Goal: Task Accomplishment & Management: Manage account settings

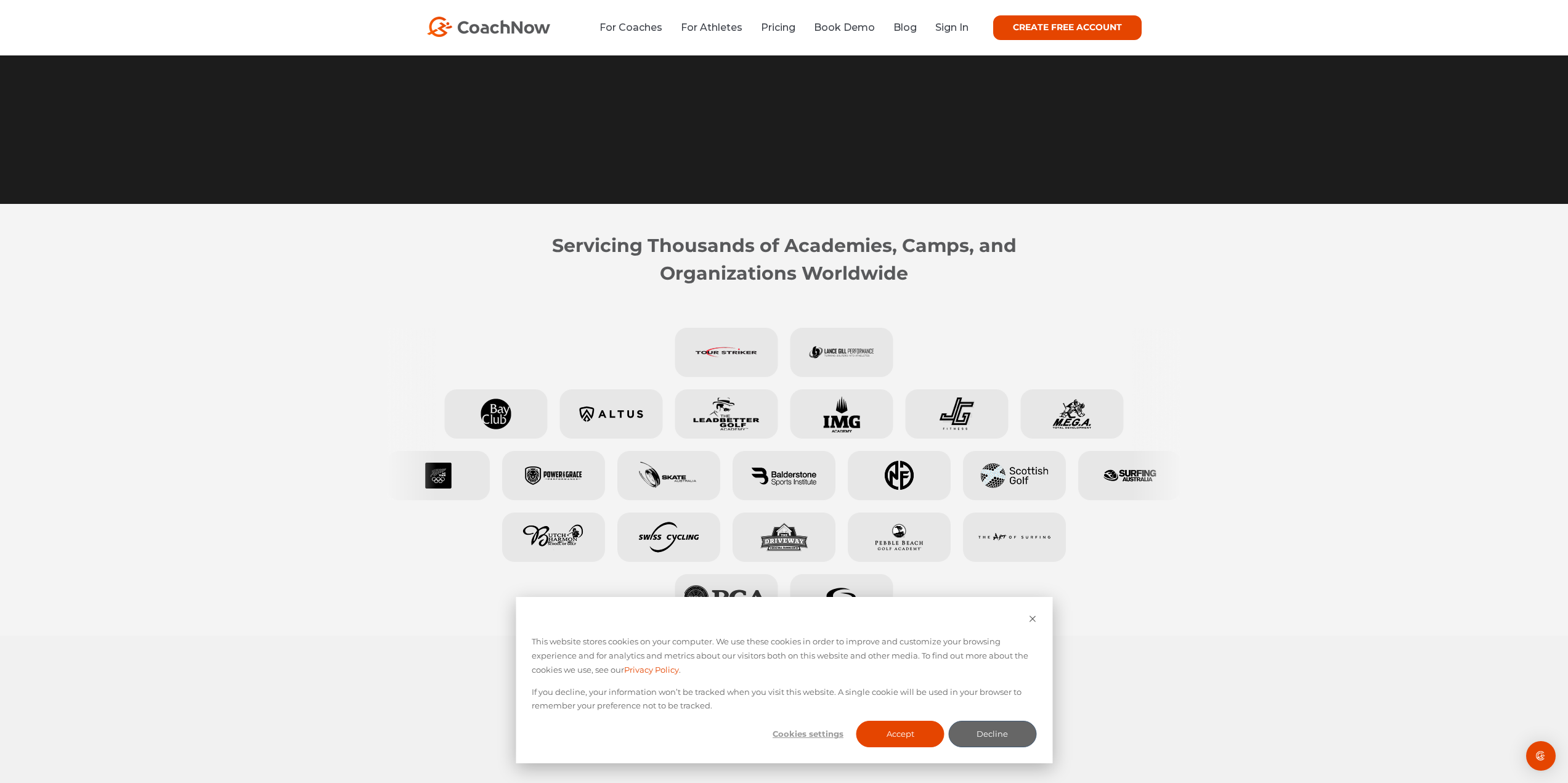
scroll to position [369, 0]
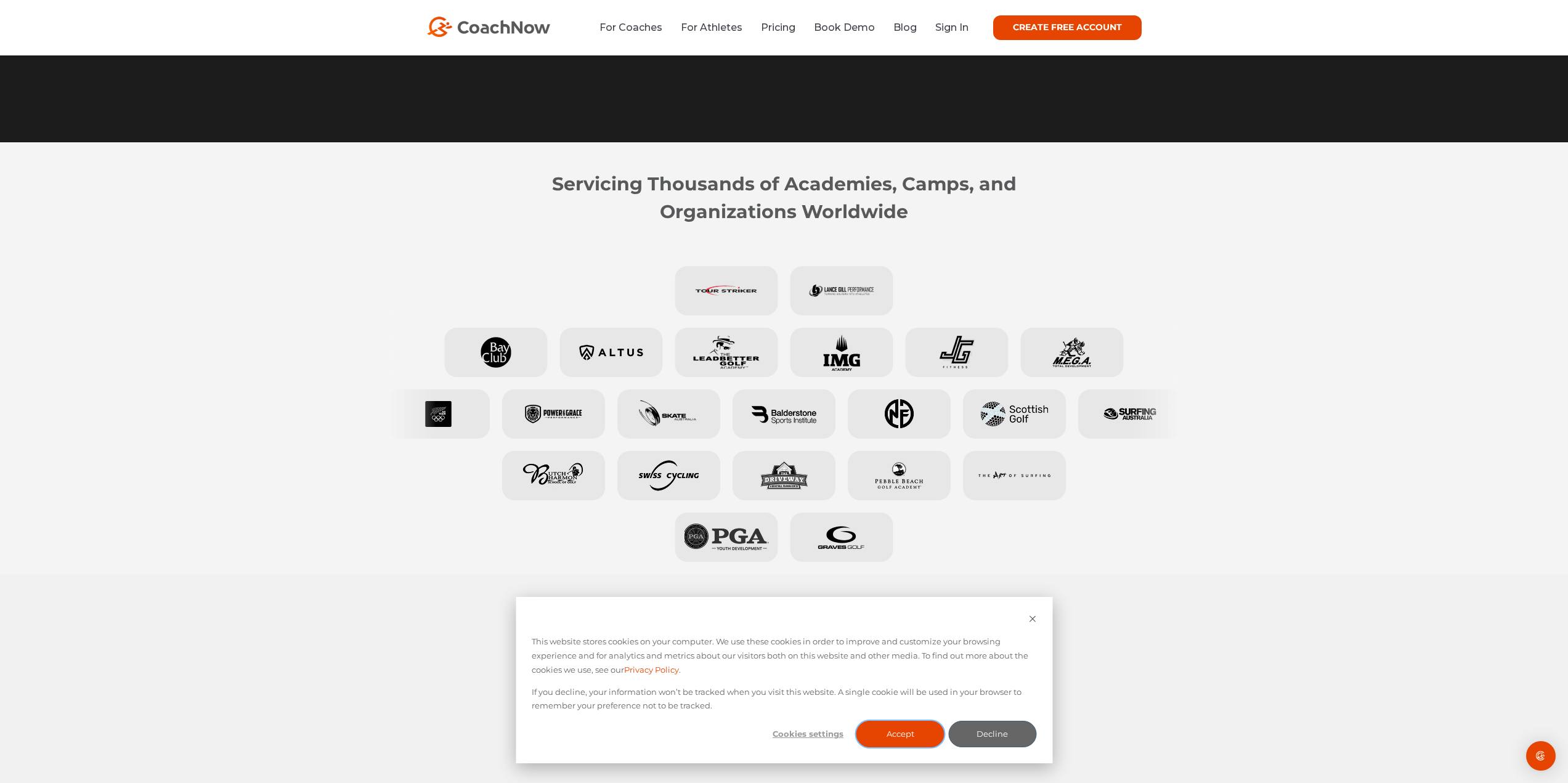
click at [886, 734] on button "Accept" at bounding box center [900, 734] width 88 height 26
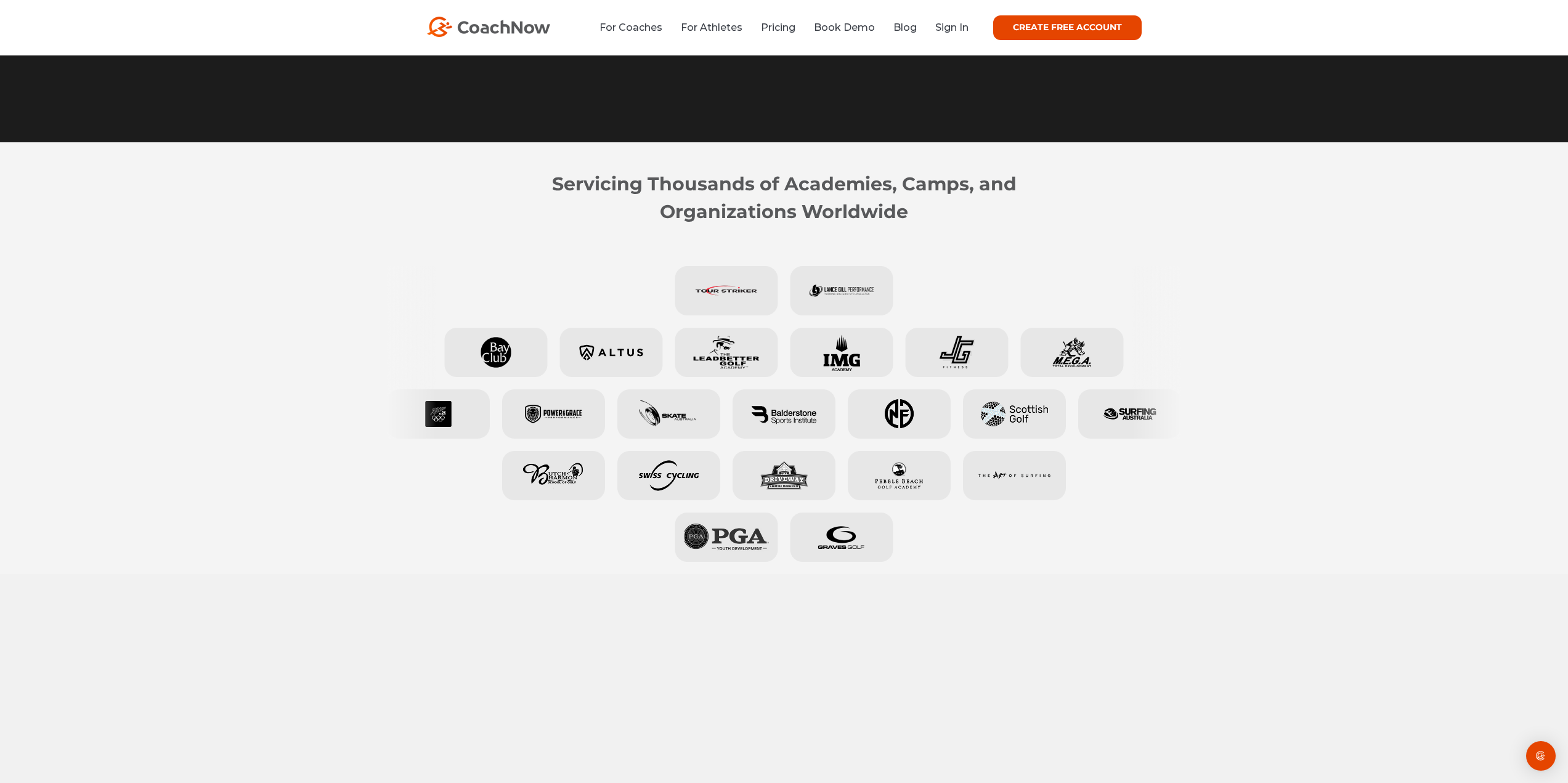
scroll to position [0, 0]
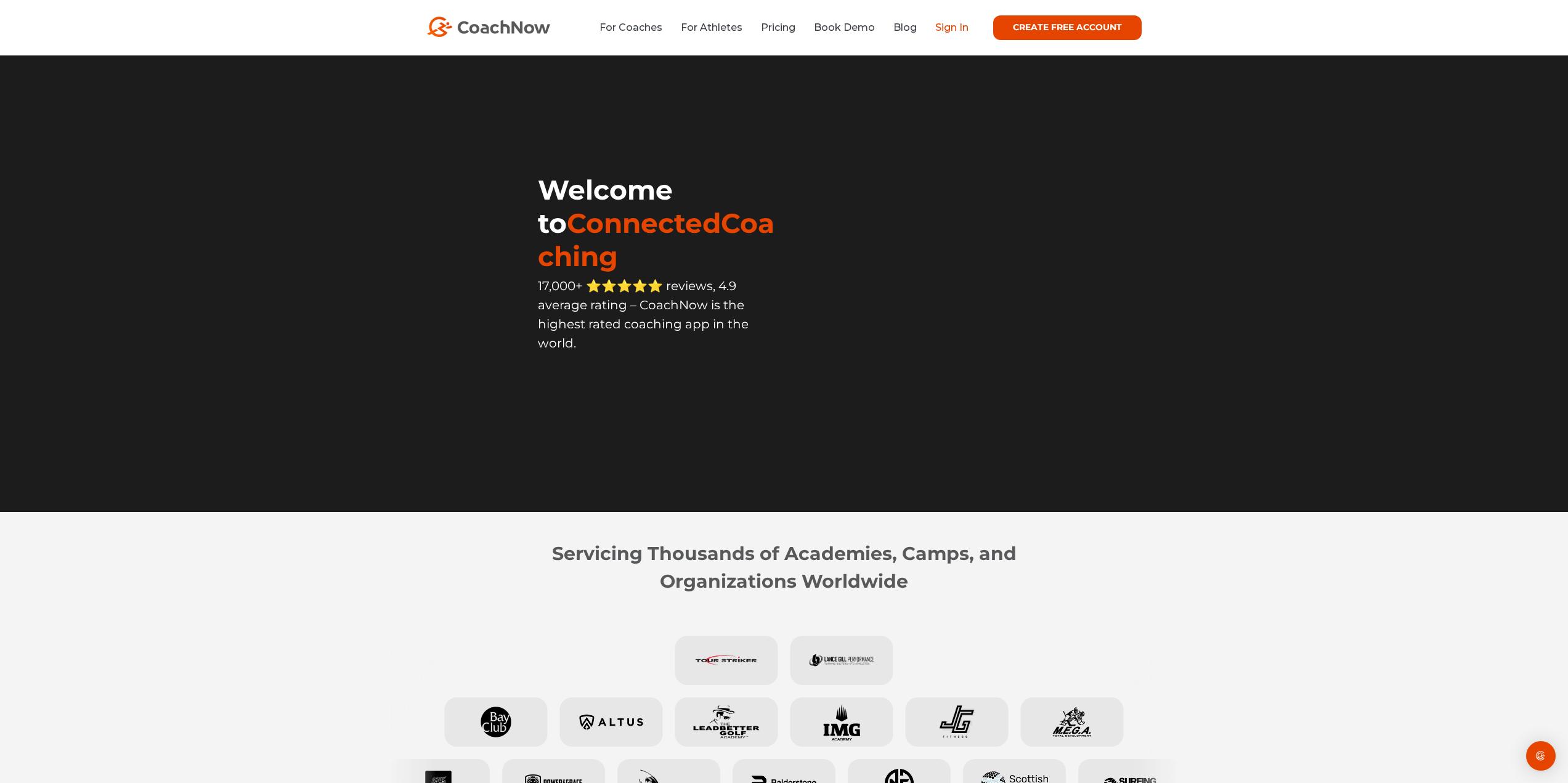
click at [941, 28] on link "Sign In" at bounding box center [951, 27] width 33 height 12
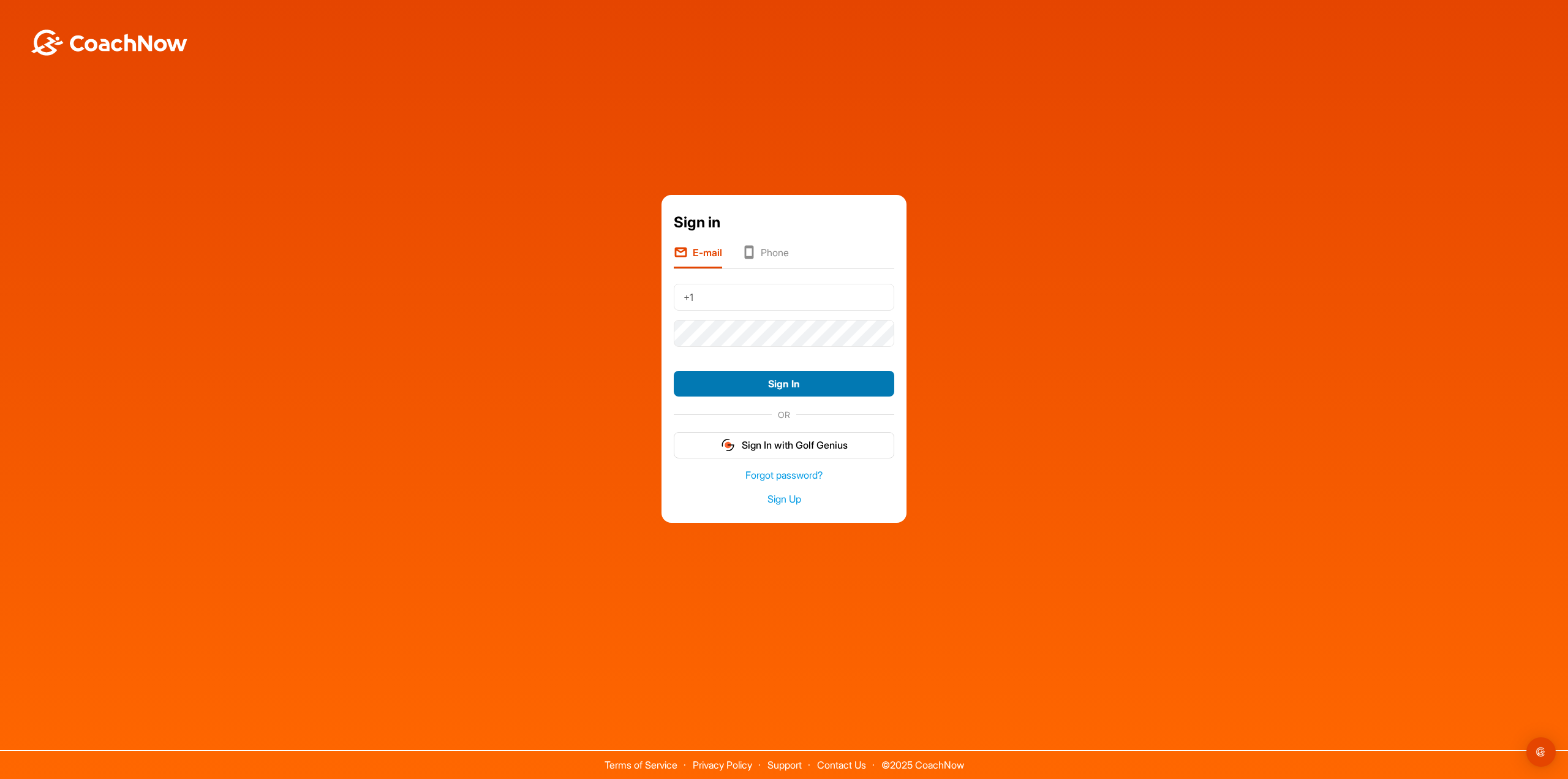
click at [773, 377] on button "Sign In" at bounding box center [784, 384] width 220 height 26
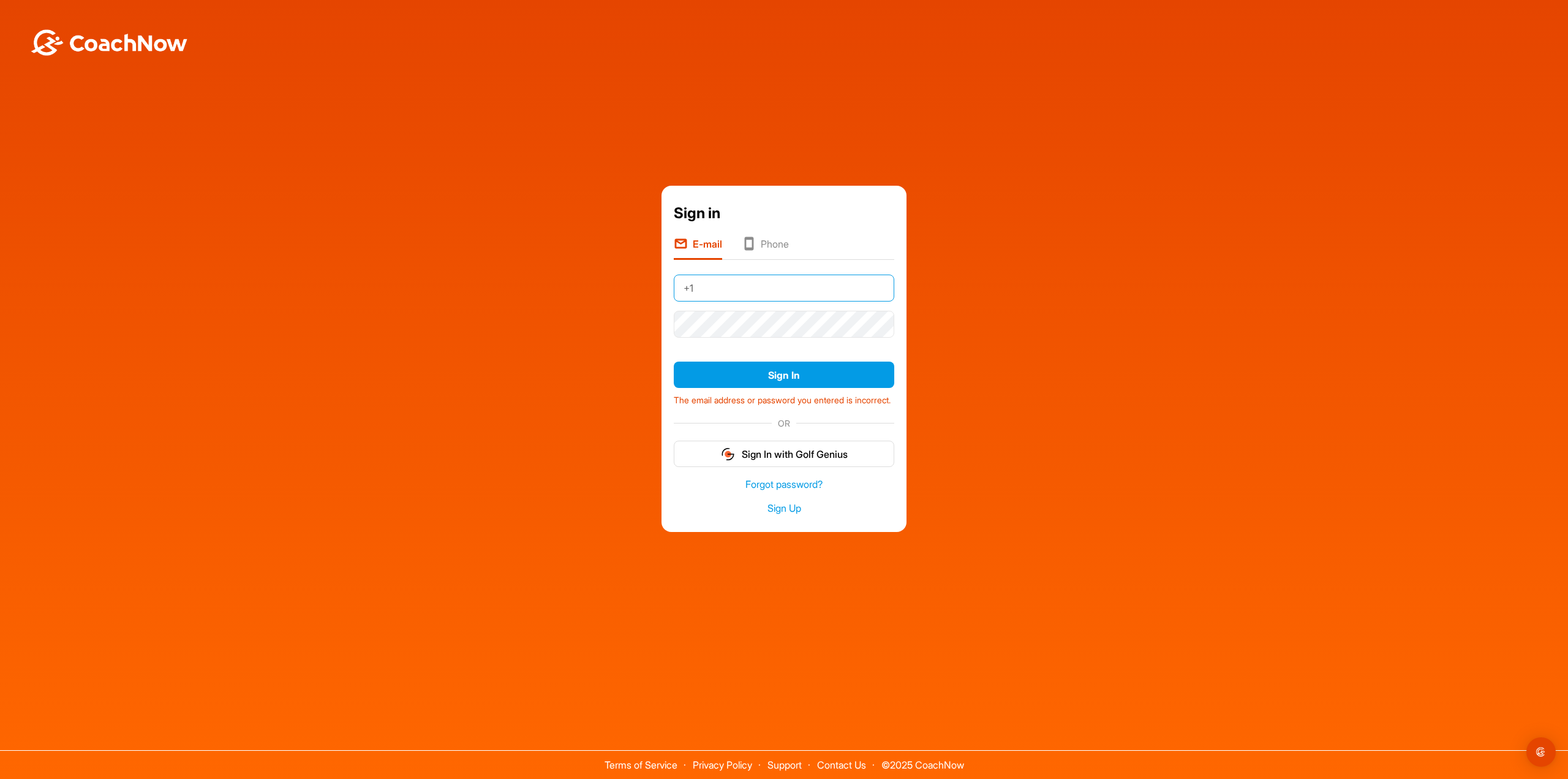
click at [744, 285] on input "+1" at bounding box center [784, 288] width 220 height 27
drag, startPoint x: 743, startPoint y: 285, endPoint x: 635, endPoint y: 276, distance: 108.4
click at [636, 276] on div "Sign in E-mail Phone +1 Sign In The email address or password you entered is in…" at bounding box center [784, 358] width 1556 height 346
type input "[EMAIL_ADDRESS][DOMAIN_NAME]"
click at [975, 384] on div "Sign in E-mail Phone [EMAIL_ADDRESS][DOMAIN_NAME] Sign In The email address or …" at bounding box center [784, 358] width 1556 height 346
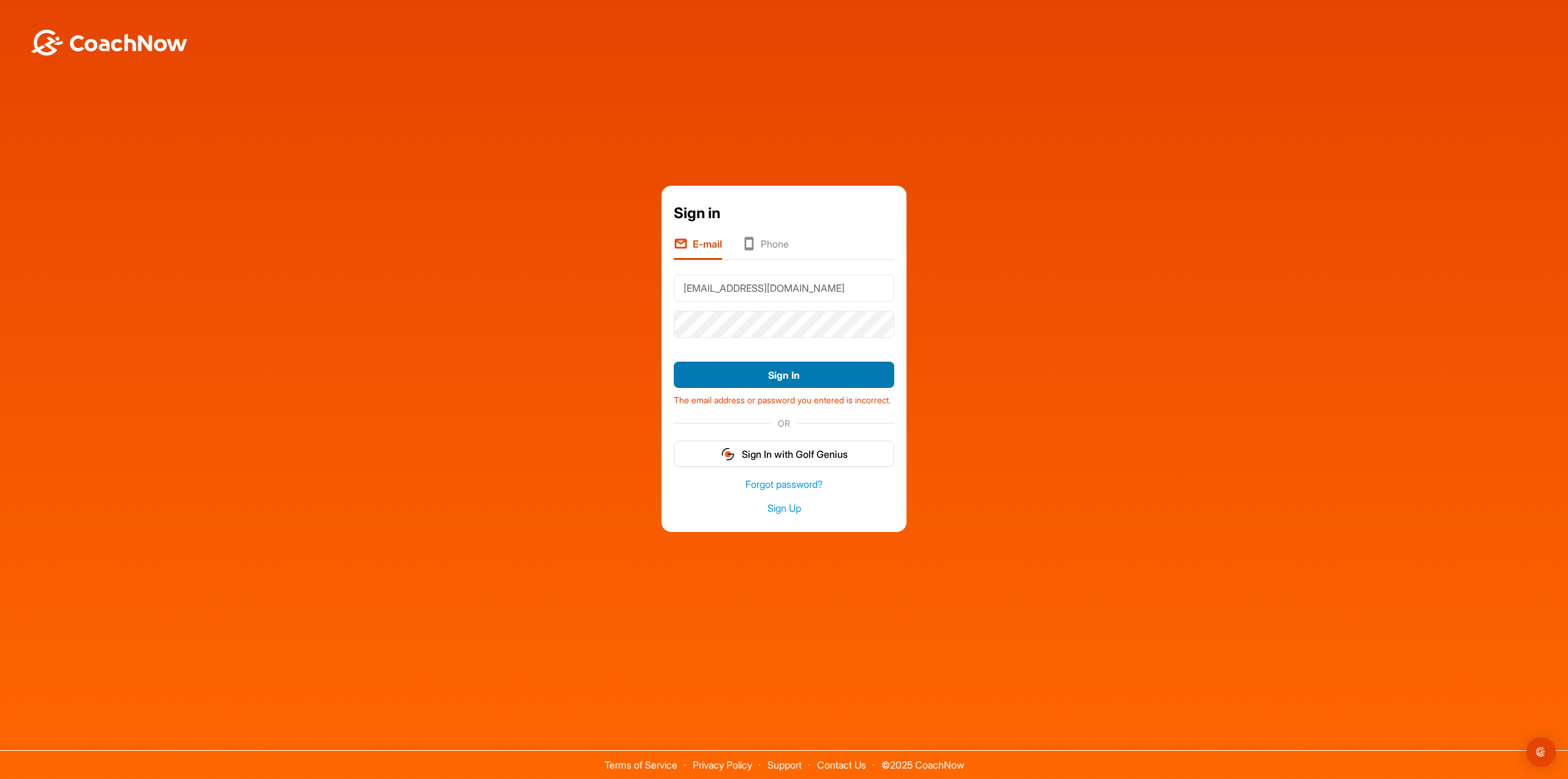
click at [772, 362] on button "Sign In" at bounding box center [784, 375] width 220 height 26
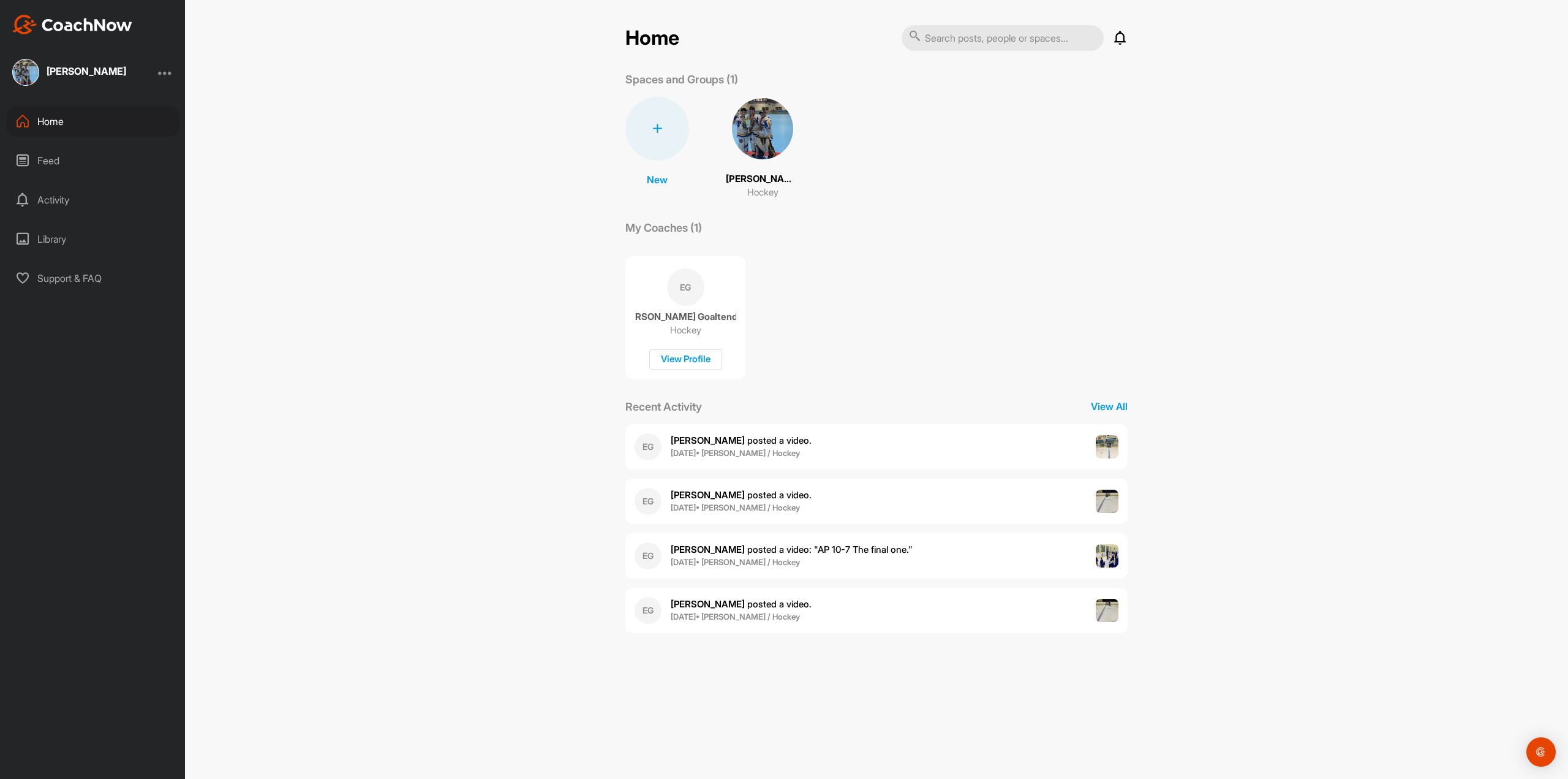
click at [769, 134] on img at bounding box center [763, 129] width 64 height 64
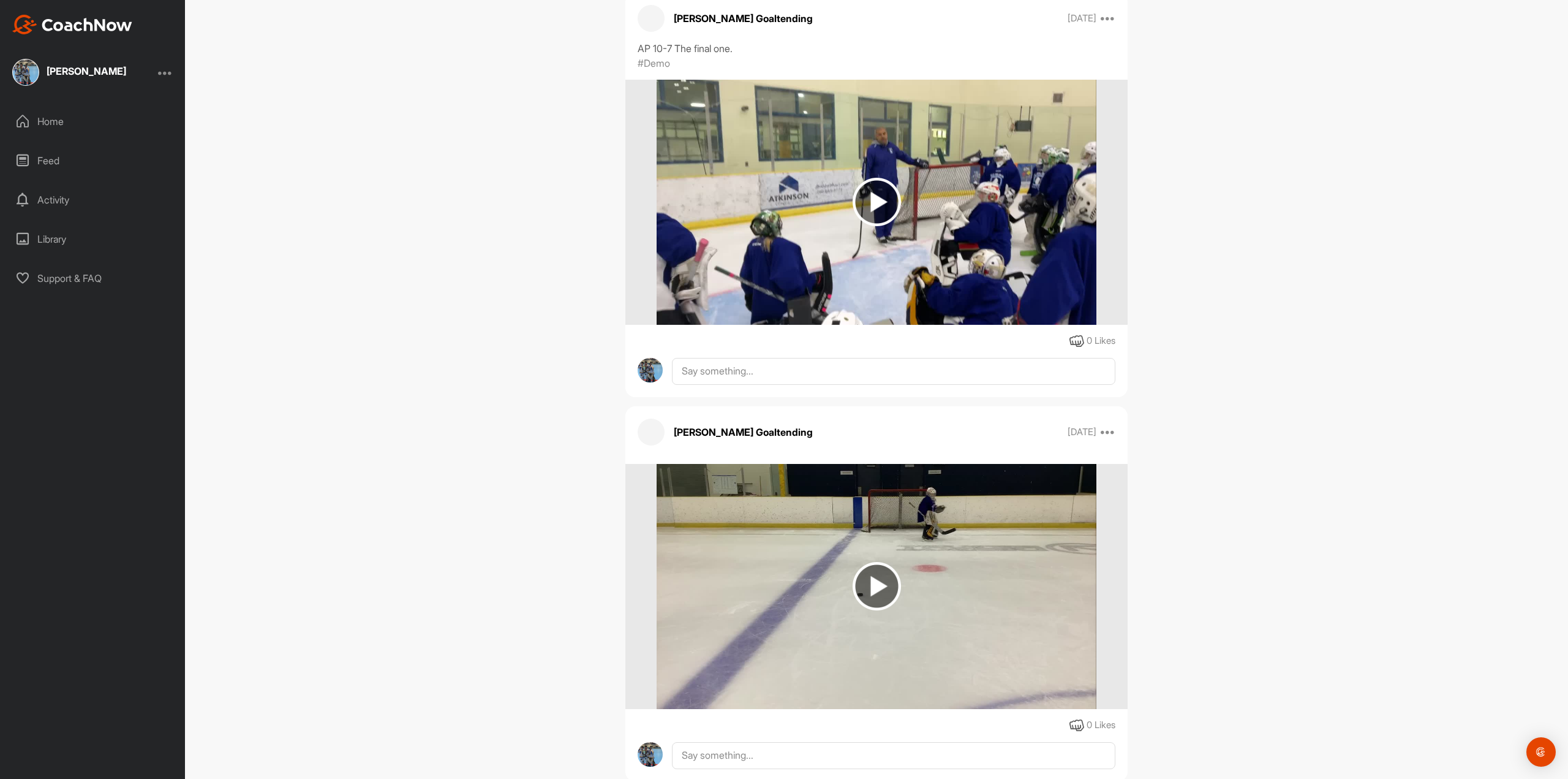
scroll to position [858, 0]
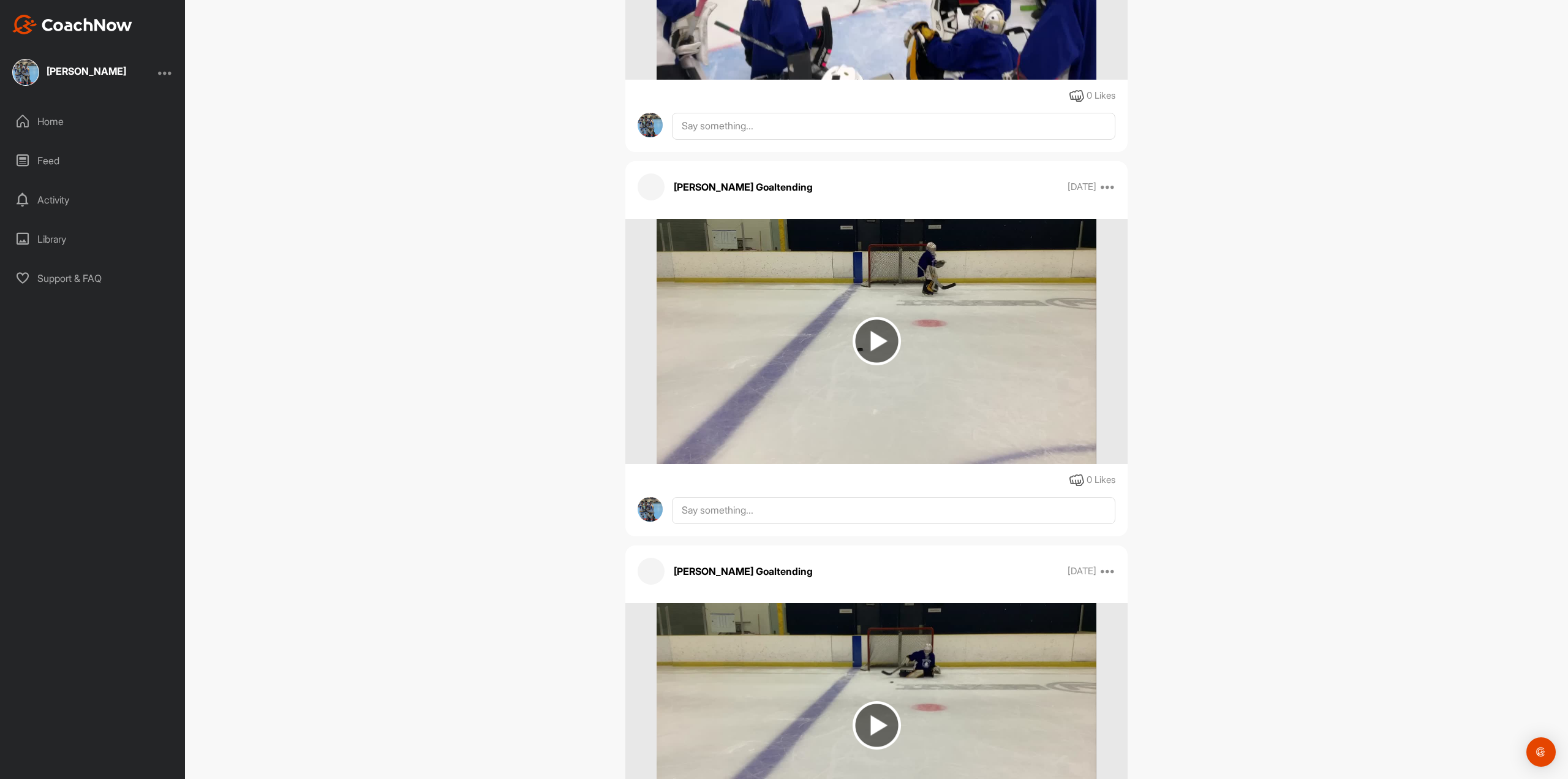
drag, startPoint x: 1388, startPoint y: 375, endPoint x: 1354, endPoint y: 352, distance: 41.0
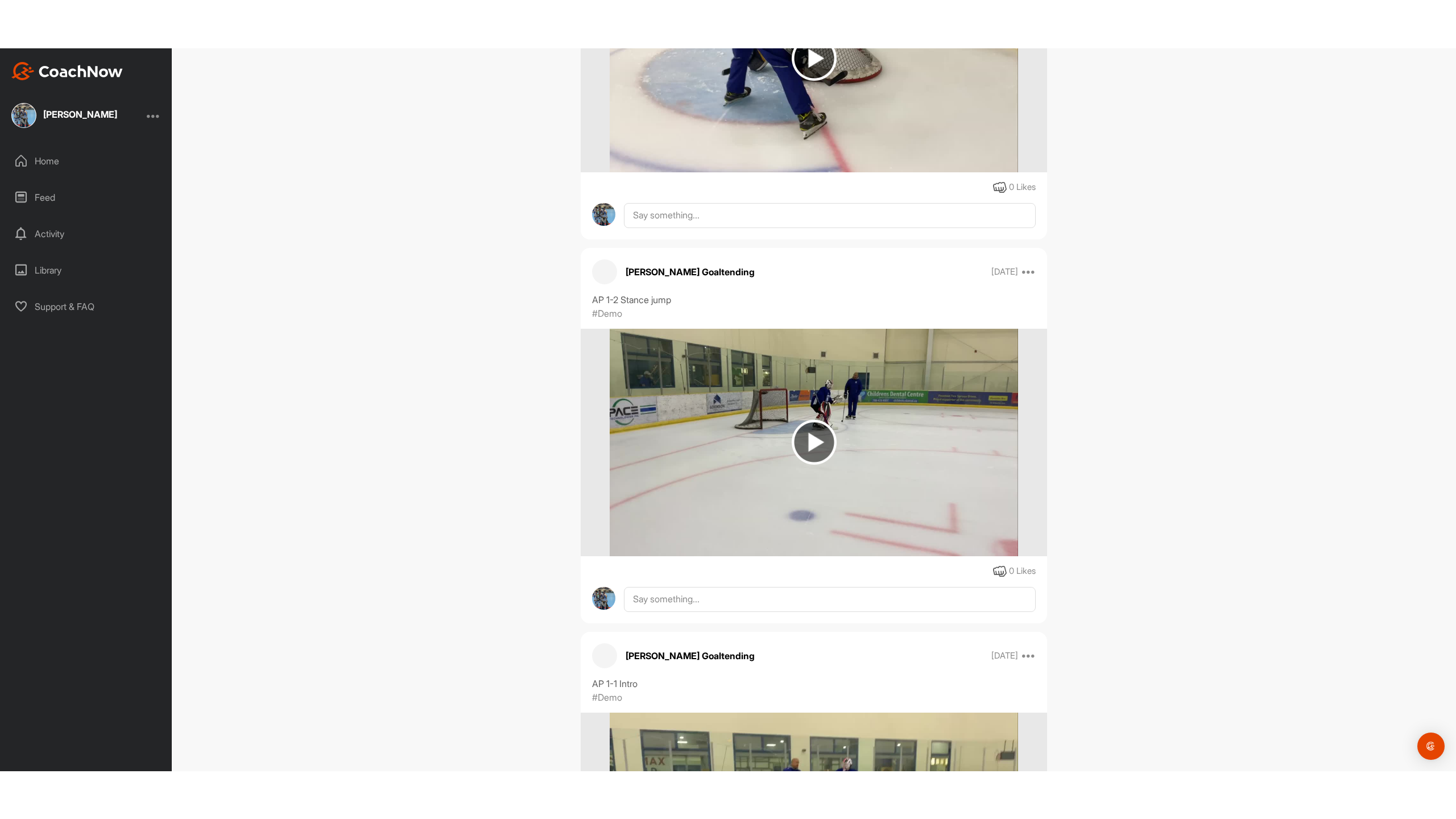
scroll to position [39032, 0]
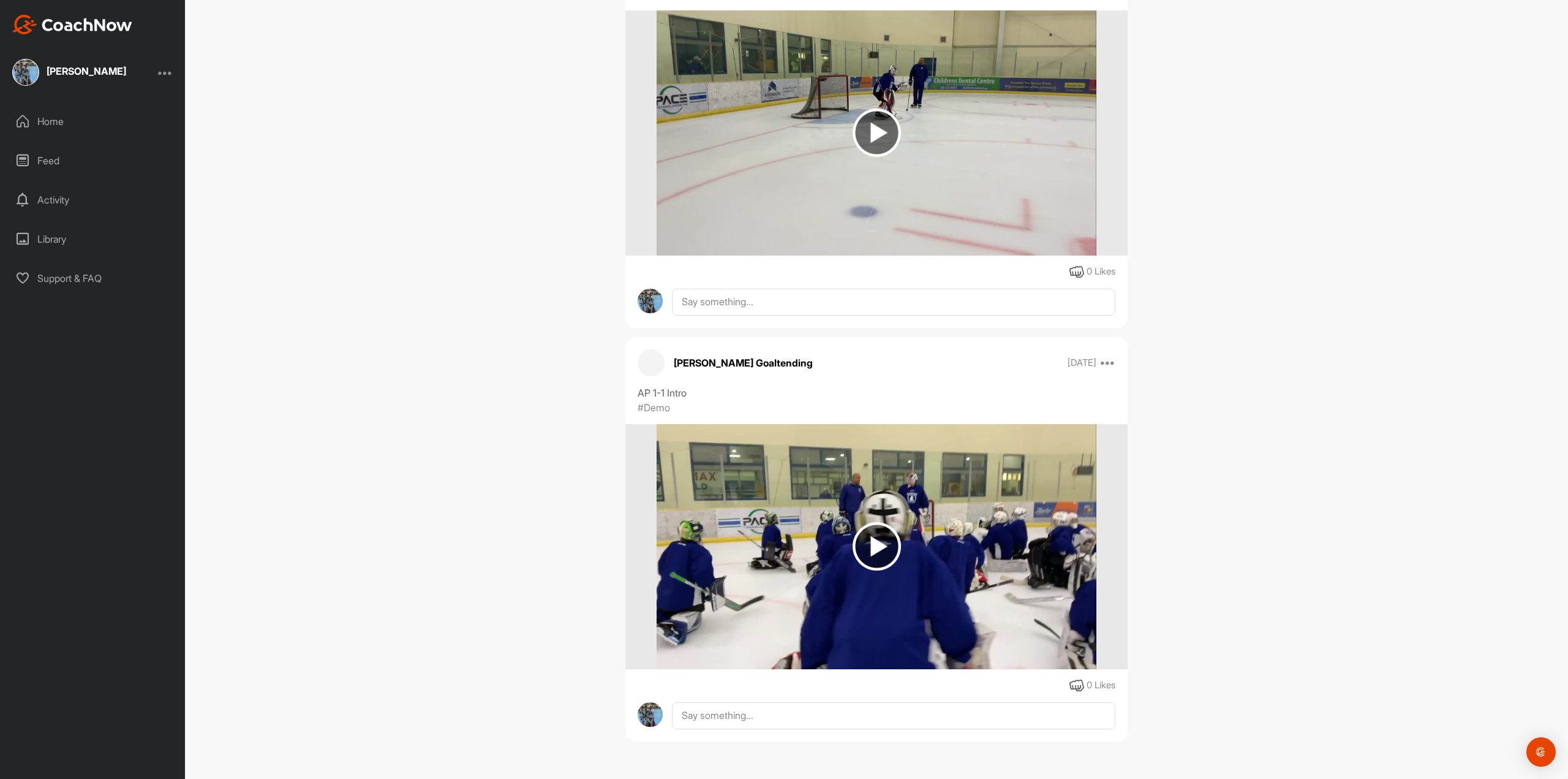
click at [883, 532] on img at bounding box center [876, 546] width 48 height 48
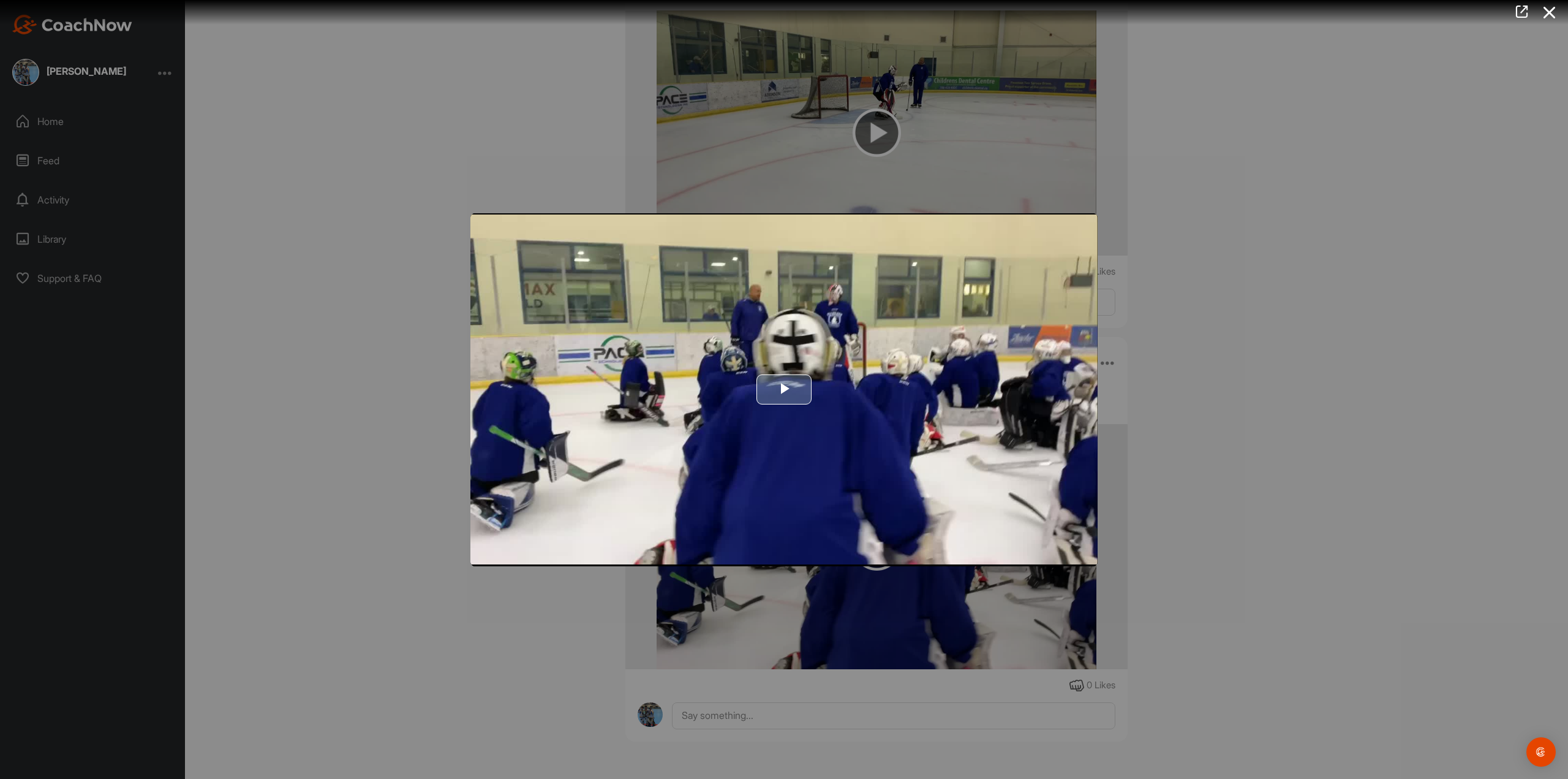
click at [784, 390] on span "Video Player" at bounding box center [784, 390] width 0 height 0
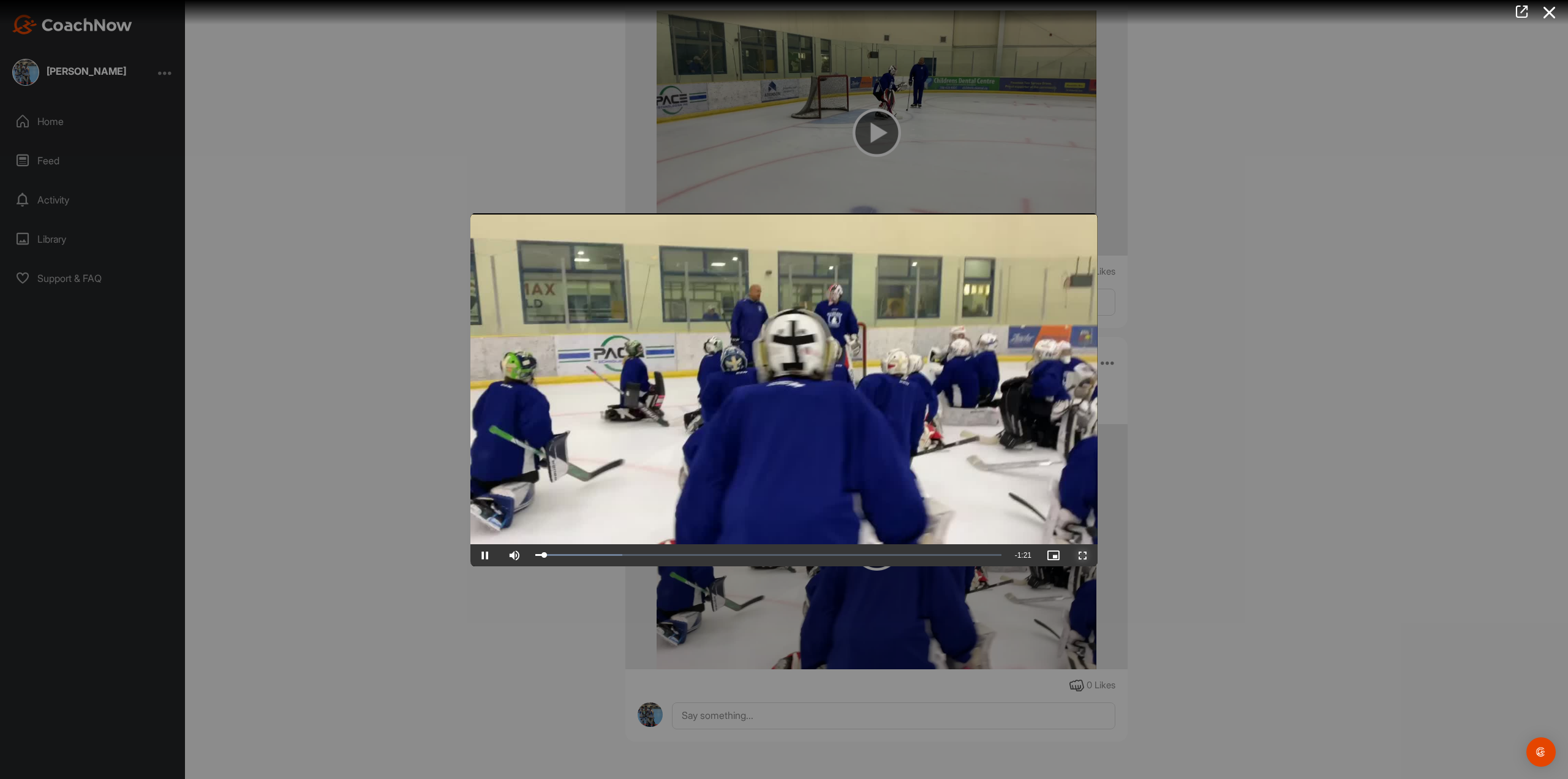
click at [1089, 555] on span "Video Player" at bounding box center [1083, 555] width 30 height 0
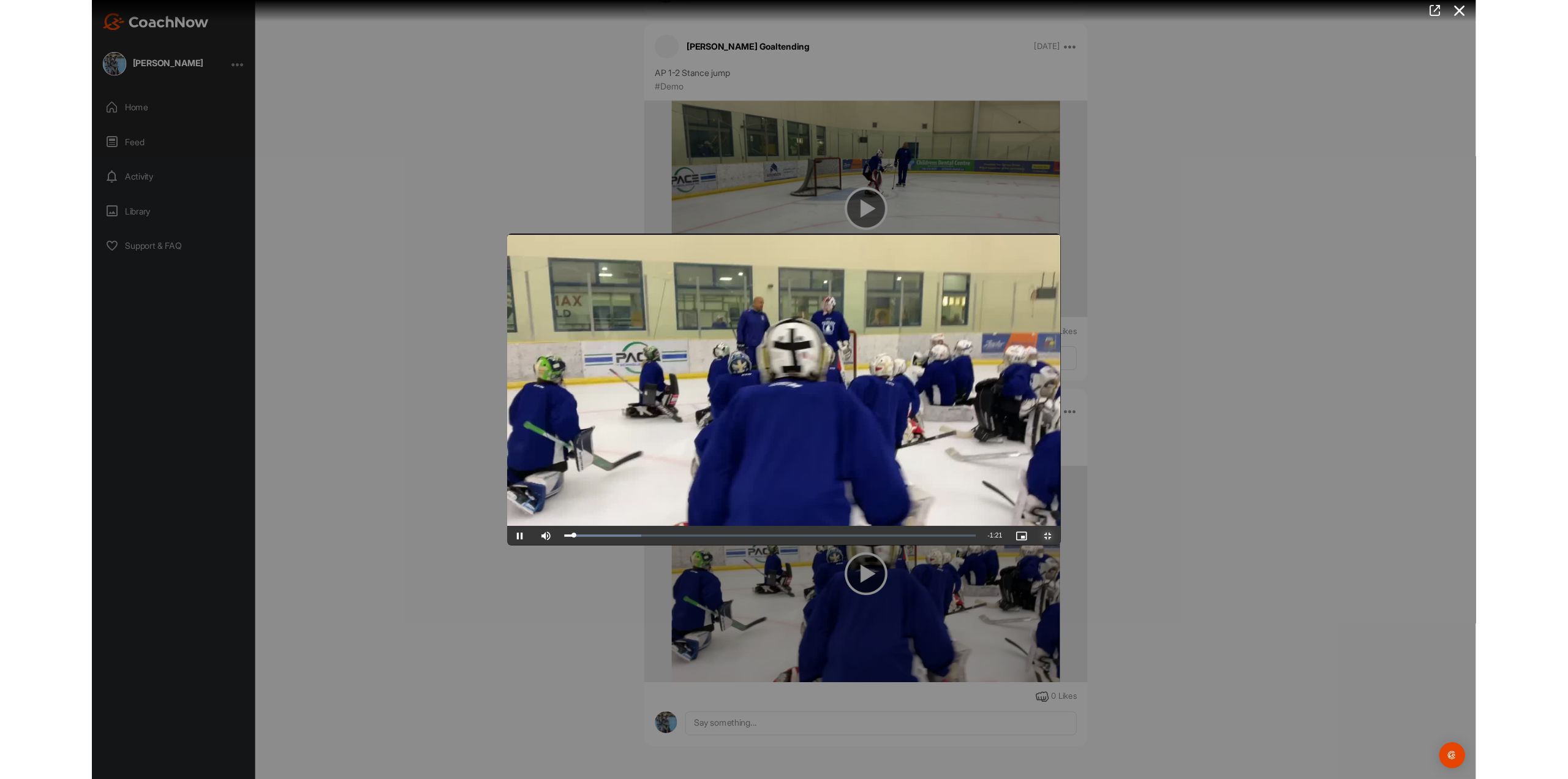
scroll to position [41946, 0]
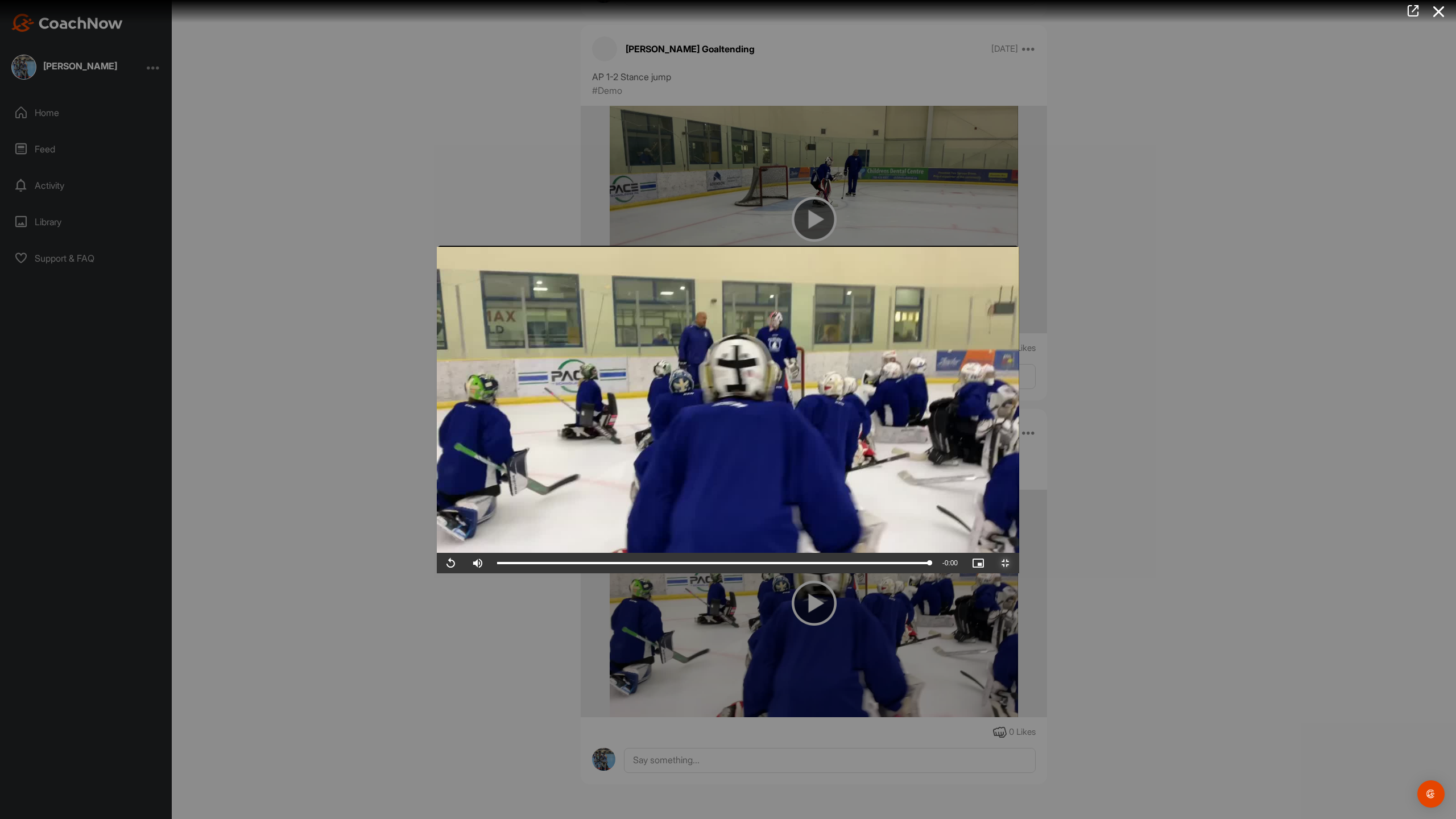
click at [1019, 563] on span "Video Player" at bounding box center [1005, 563] width 27 height 0
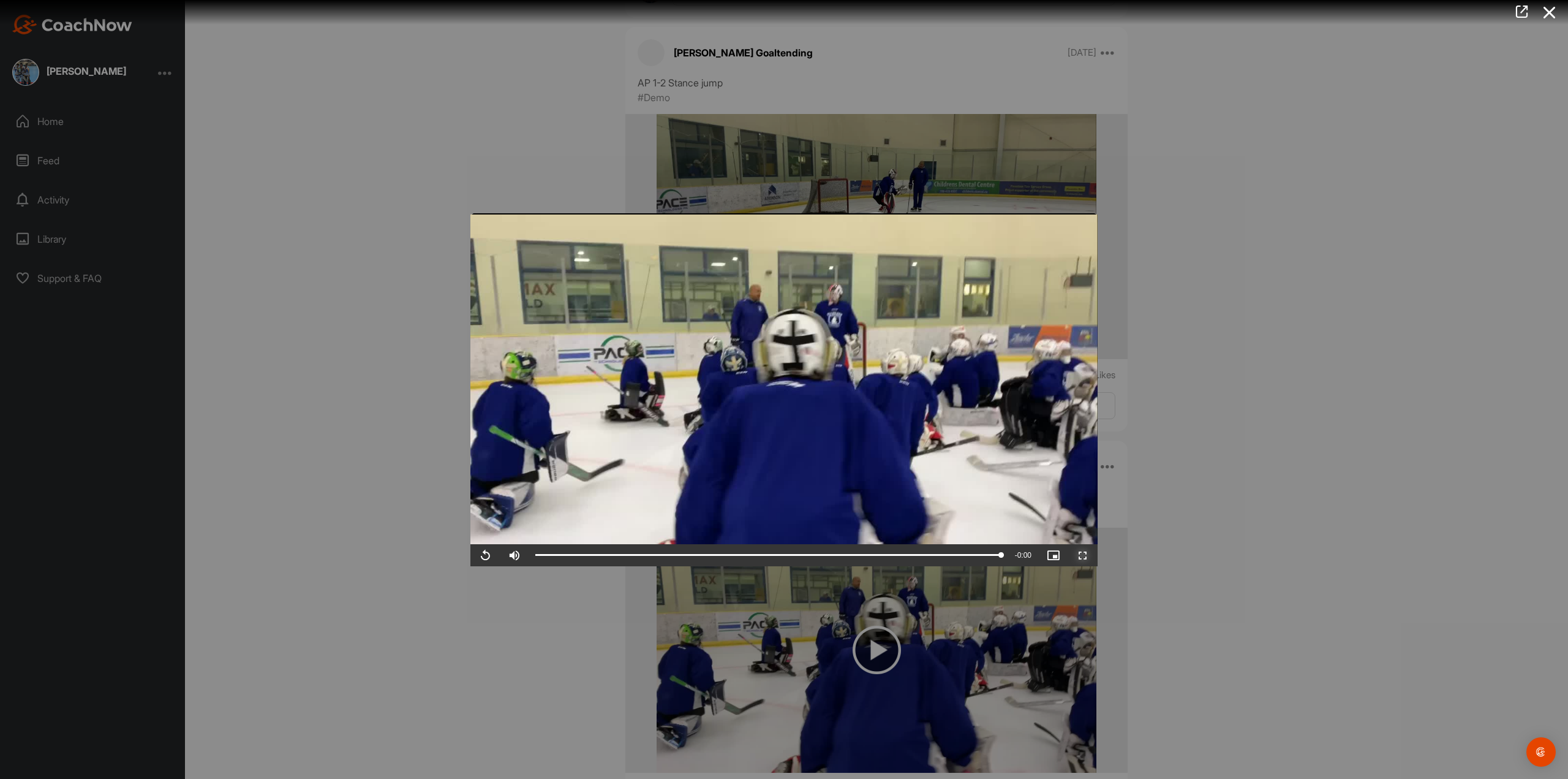
scroll to position [42050, 0]
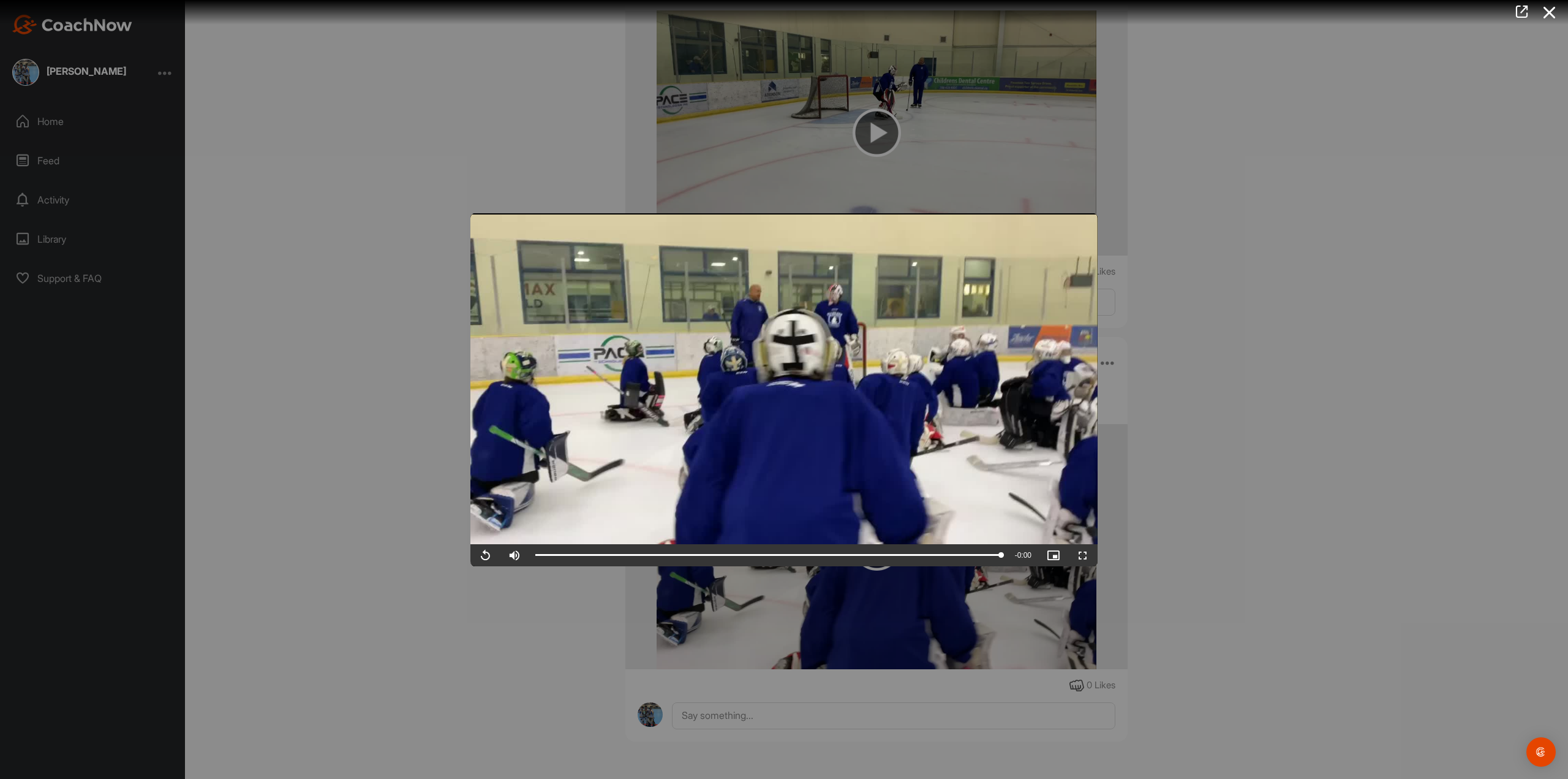
click at [1213, 319] on div at bounding box center [784, 390] width 1568 height 779
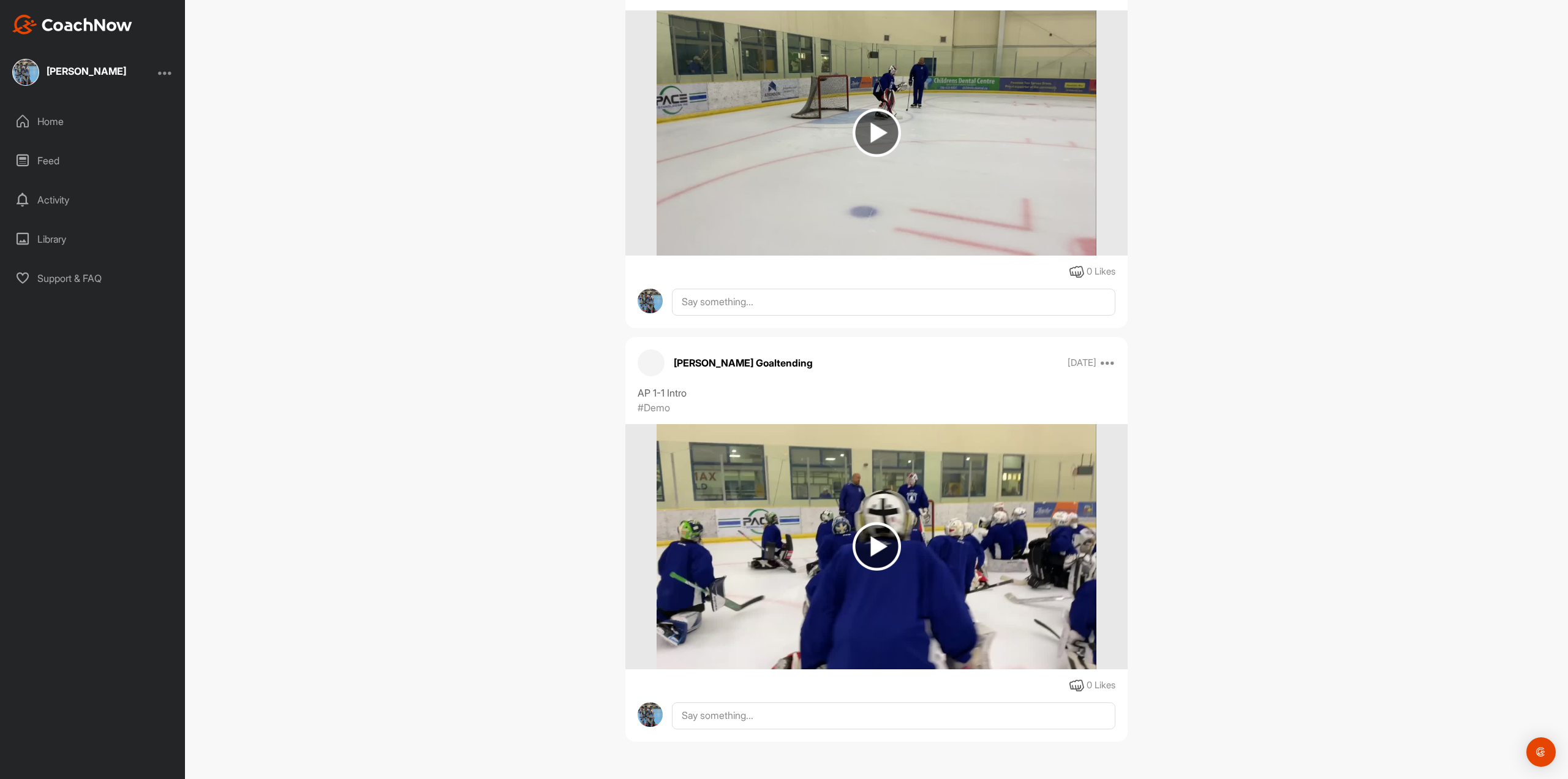
scroll to position [41866, 0]
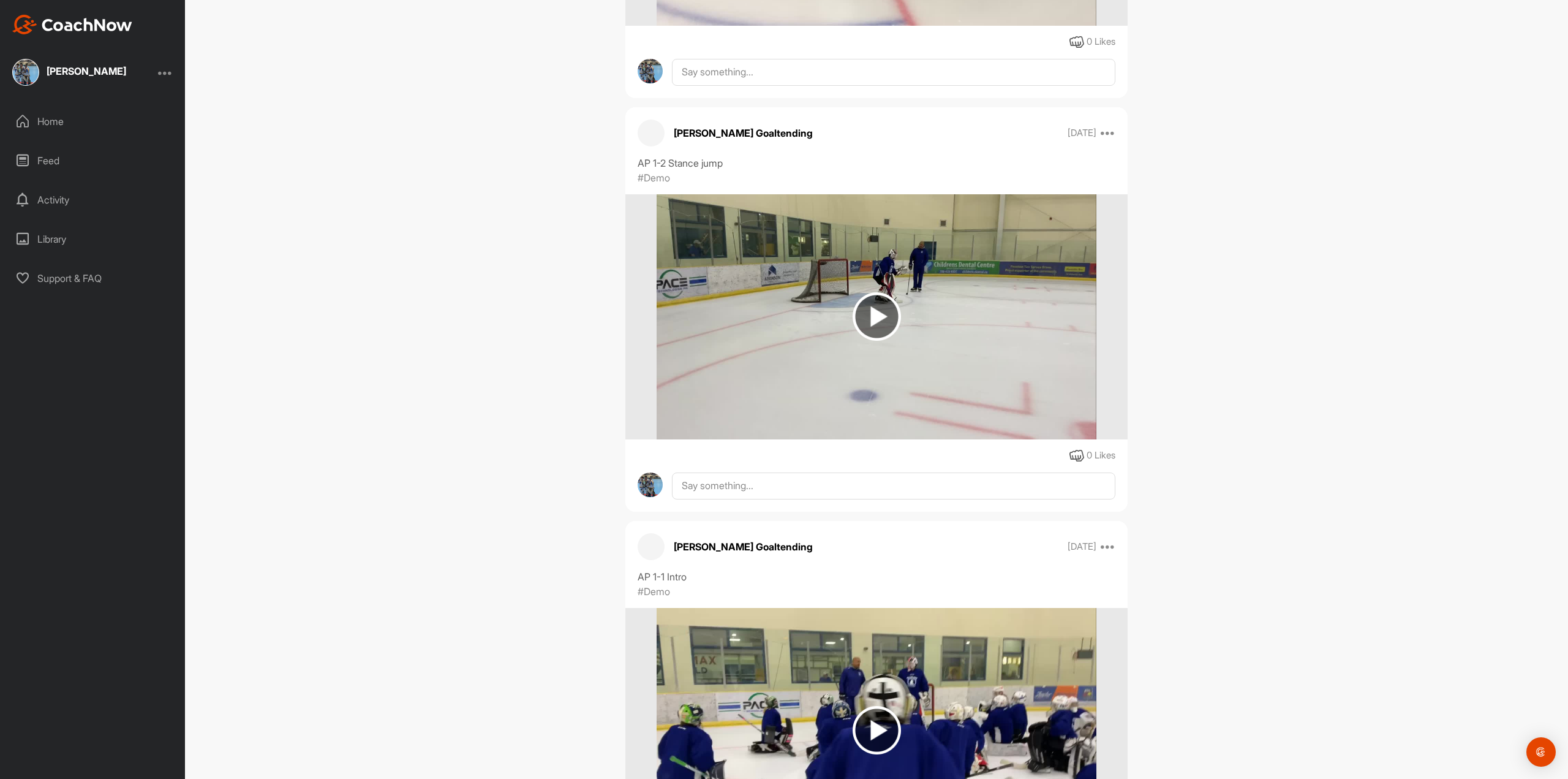
click at [875, 303] on img at bounding box center [876, 316] width 48 height 48
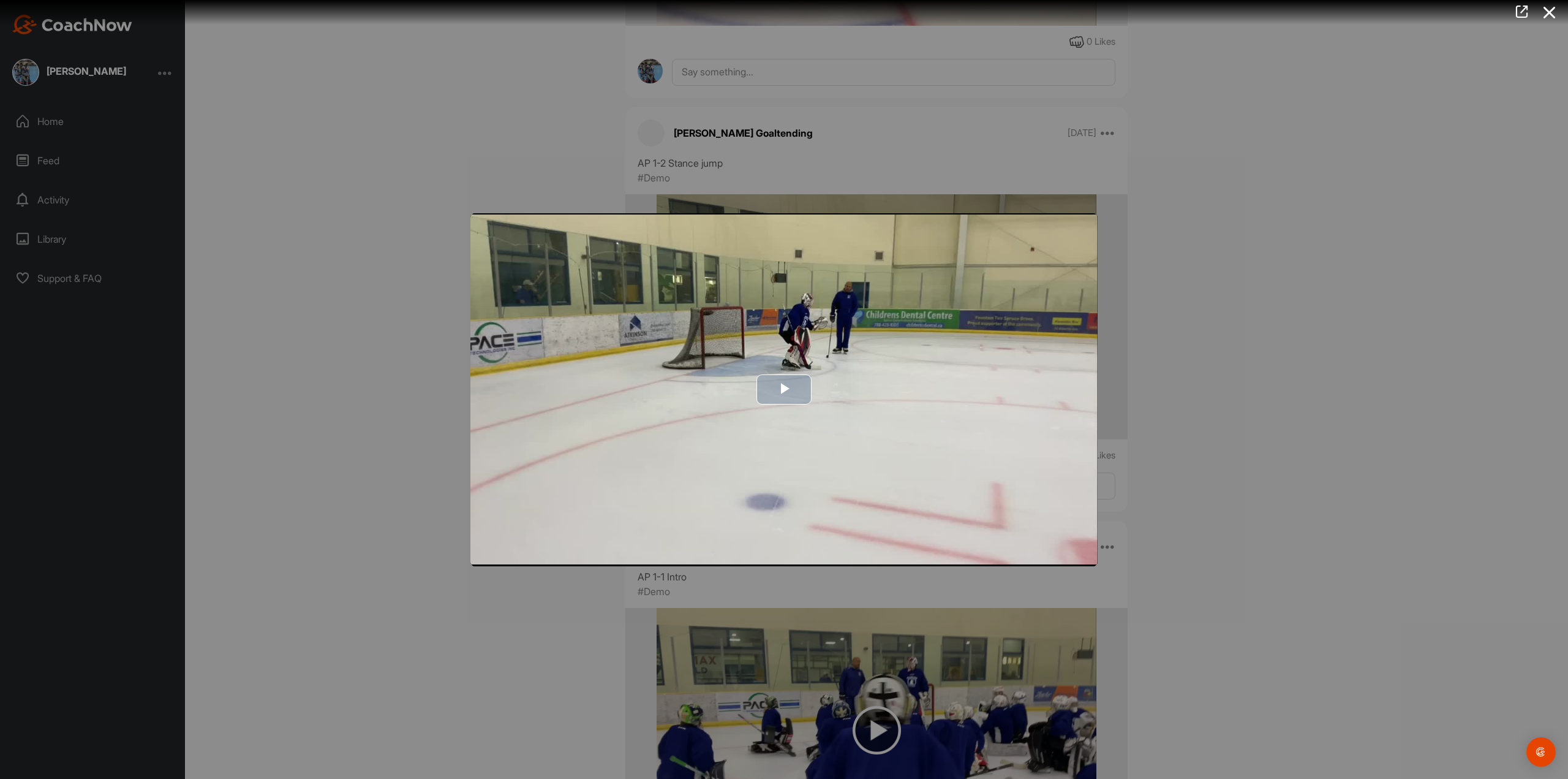
click at [784, 390] on span "Video Player" at bounding box center [784, 390] width 0 height 0
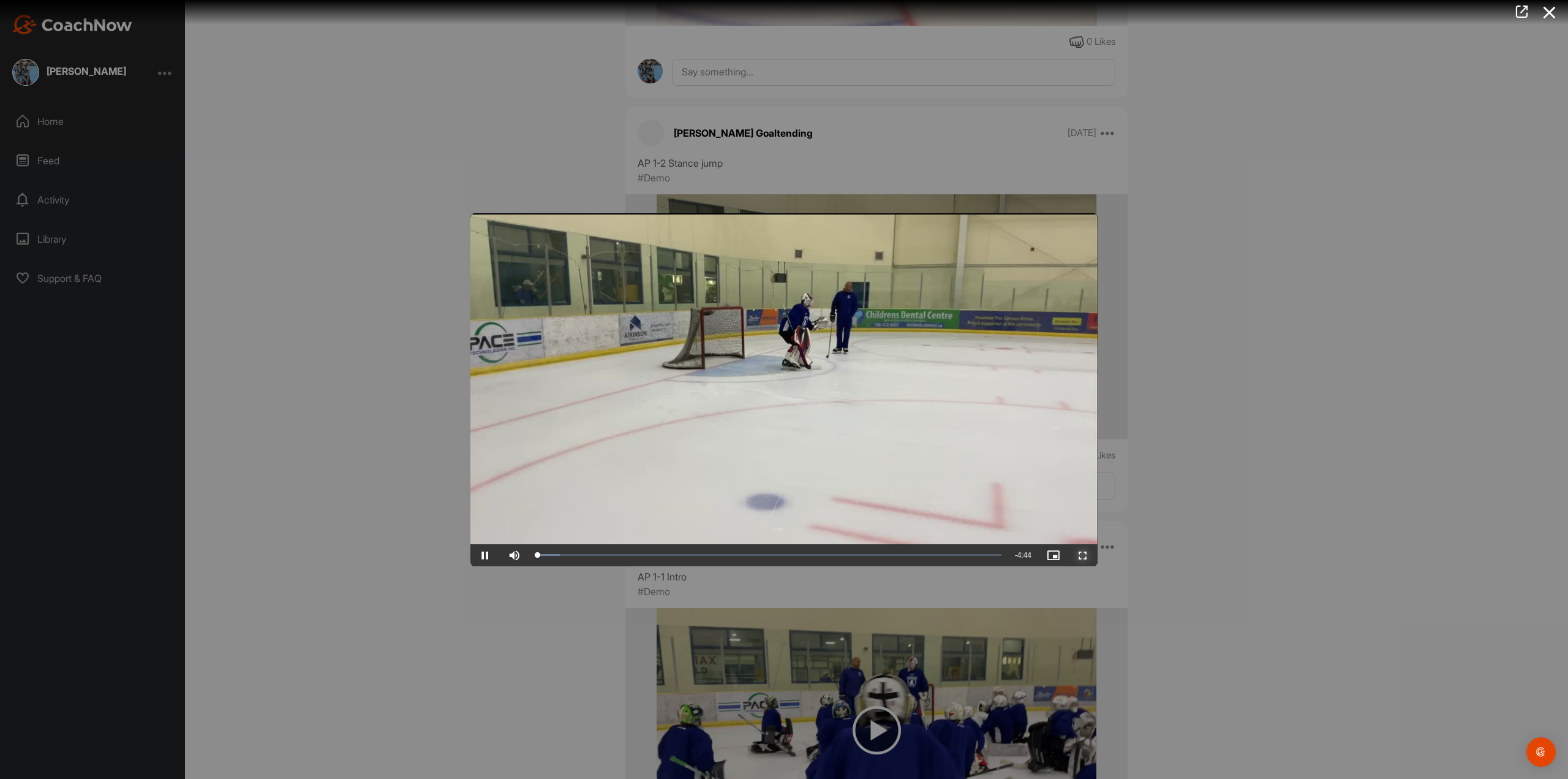
click at [1089, 555] on span "Video Player" at bounding box center [1083, 555] width 30 height 0
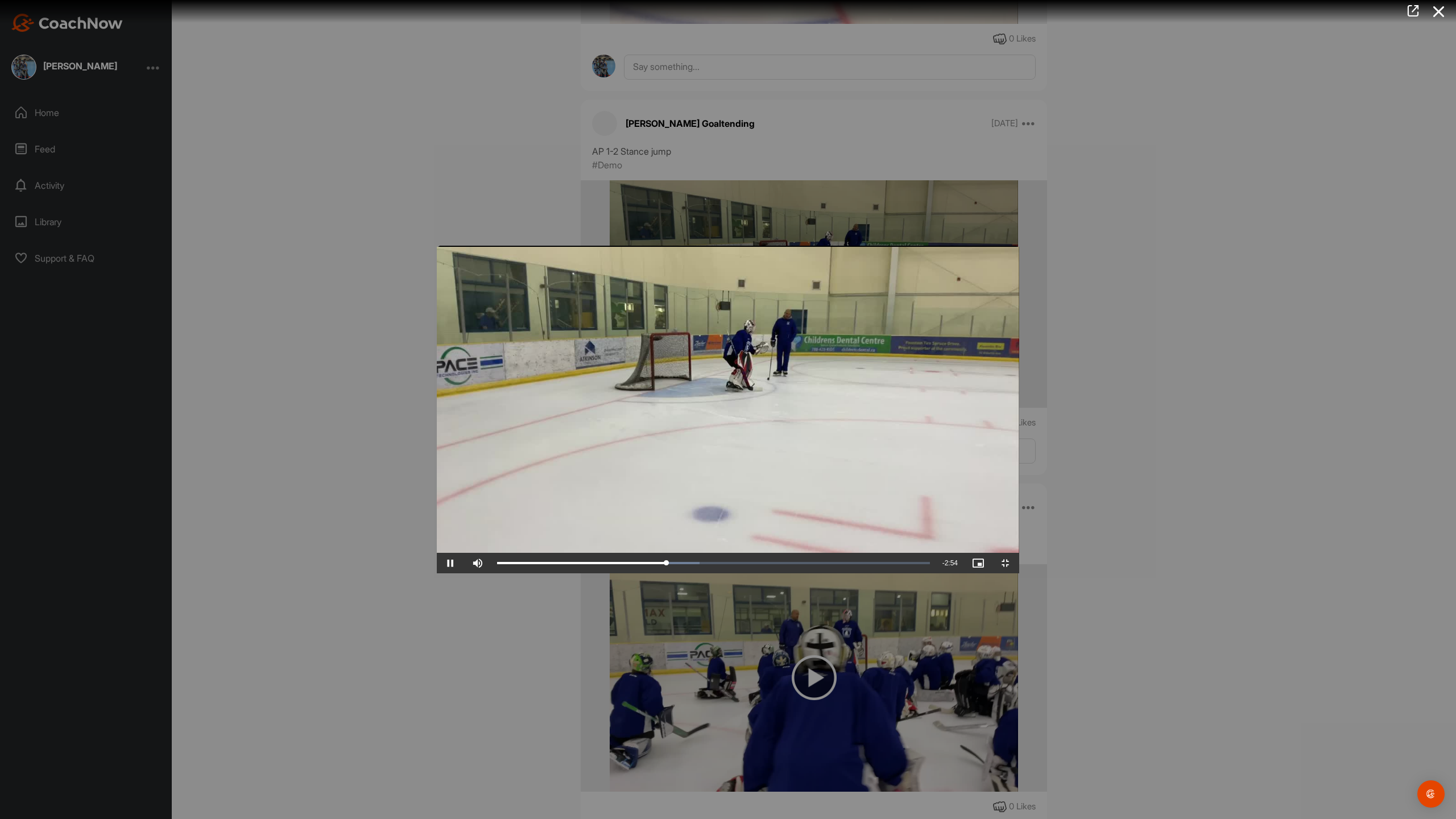
drag, startPoint x: 1455, startPoint y: 625, endPoint x: 1447, endPoint y: 623, distance: 8.2
drag, startPoint x: 1447, startPoint y: 623, endPoint x: 813, endPoint y: 707, distance: 639.5
click at [805, 573] on video "Video Player" at bounding box center [728, 410] width 582 height 327
click at [847, 573] on video "Video Player" at bounding box center [728, 410] width 582 height 327
click at [872, 573] on video "Video Player" at bounding box center [728, 410] width 582 height 327
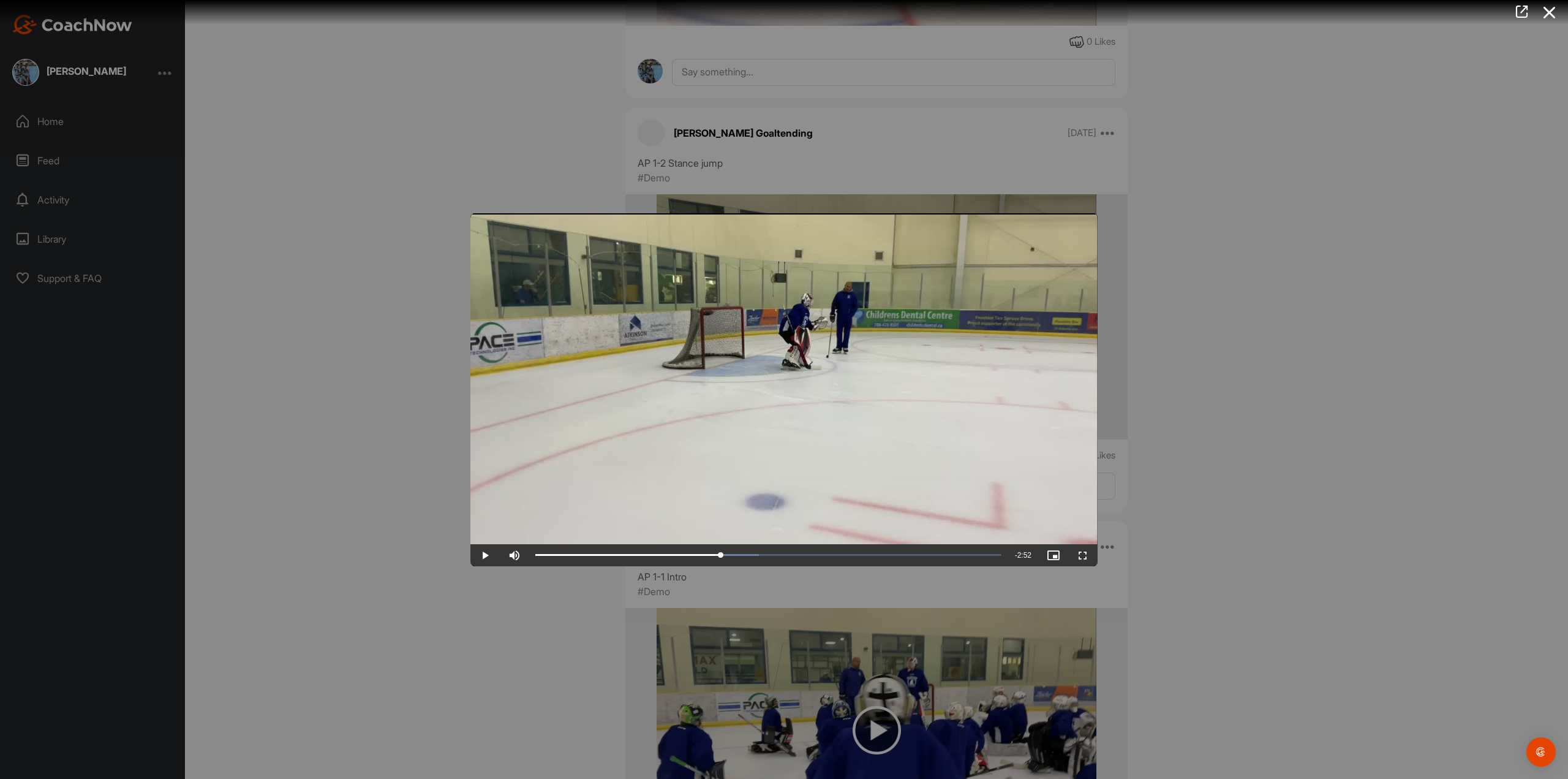
click at [1142, 535] on div at bounding box center [784, 390] width 1568 height 779
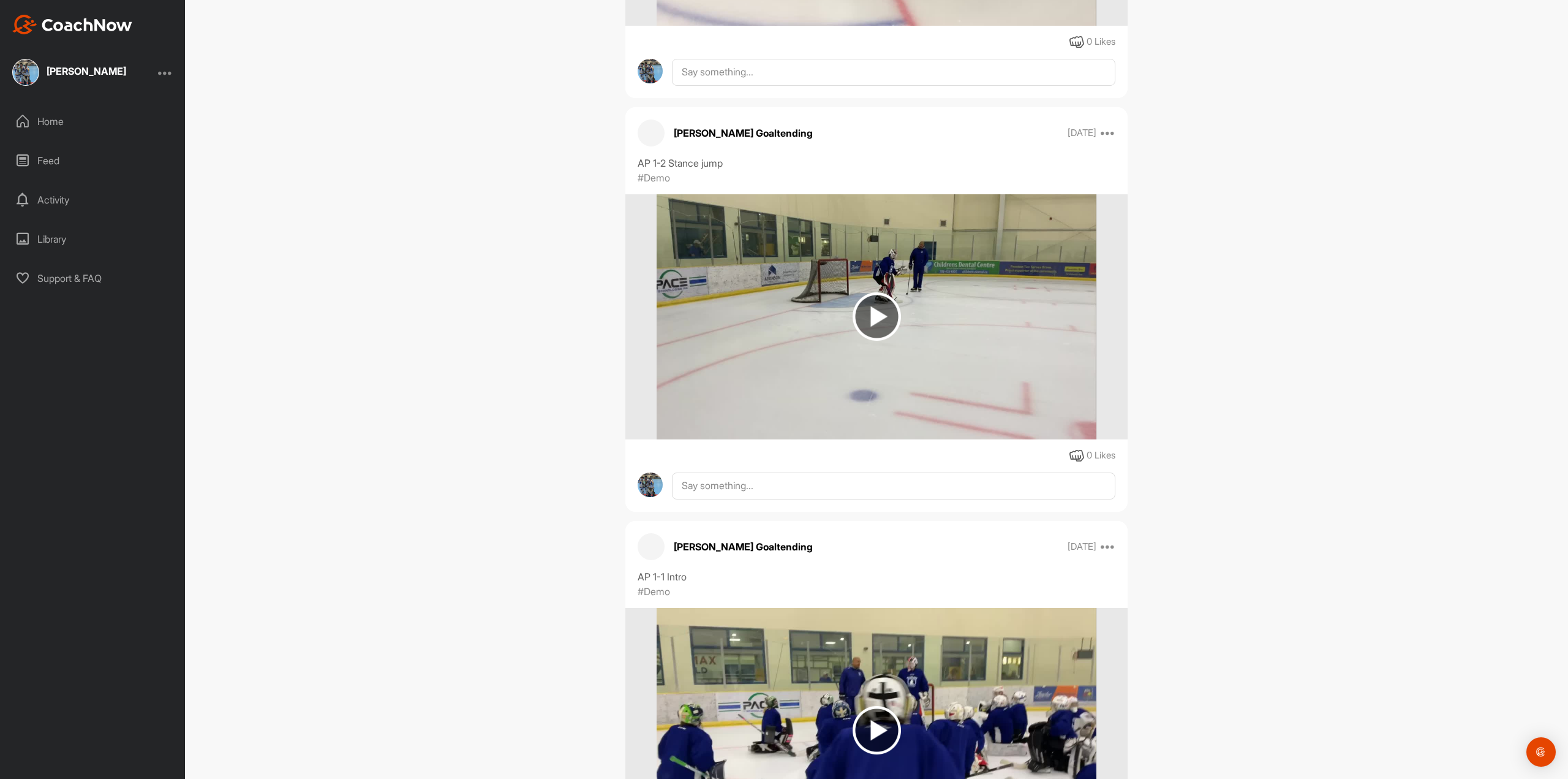
click at [1402, 34] on div "[PERSON_NAME] Bookings Hockey Space Settings Your Notifications Leave Space Tim…" at bounding box center [877, 390] width 1384 height 779
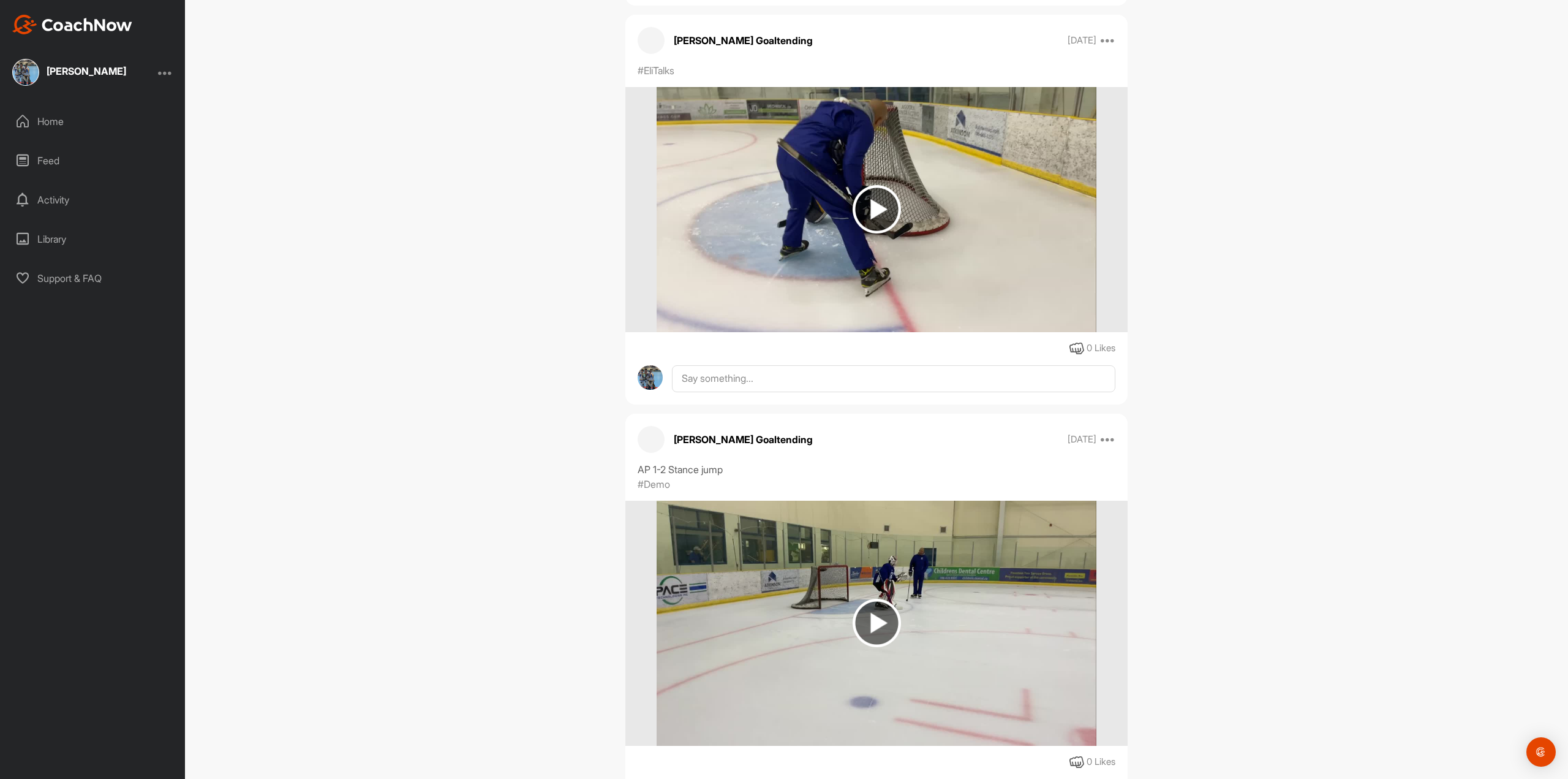
scroll to position [41314, 0]
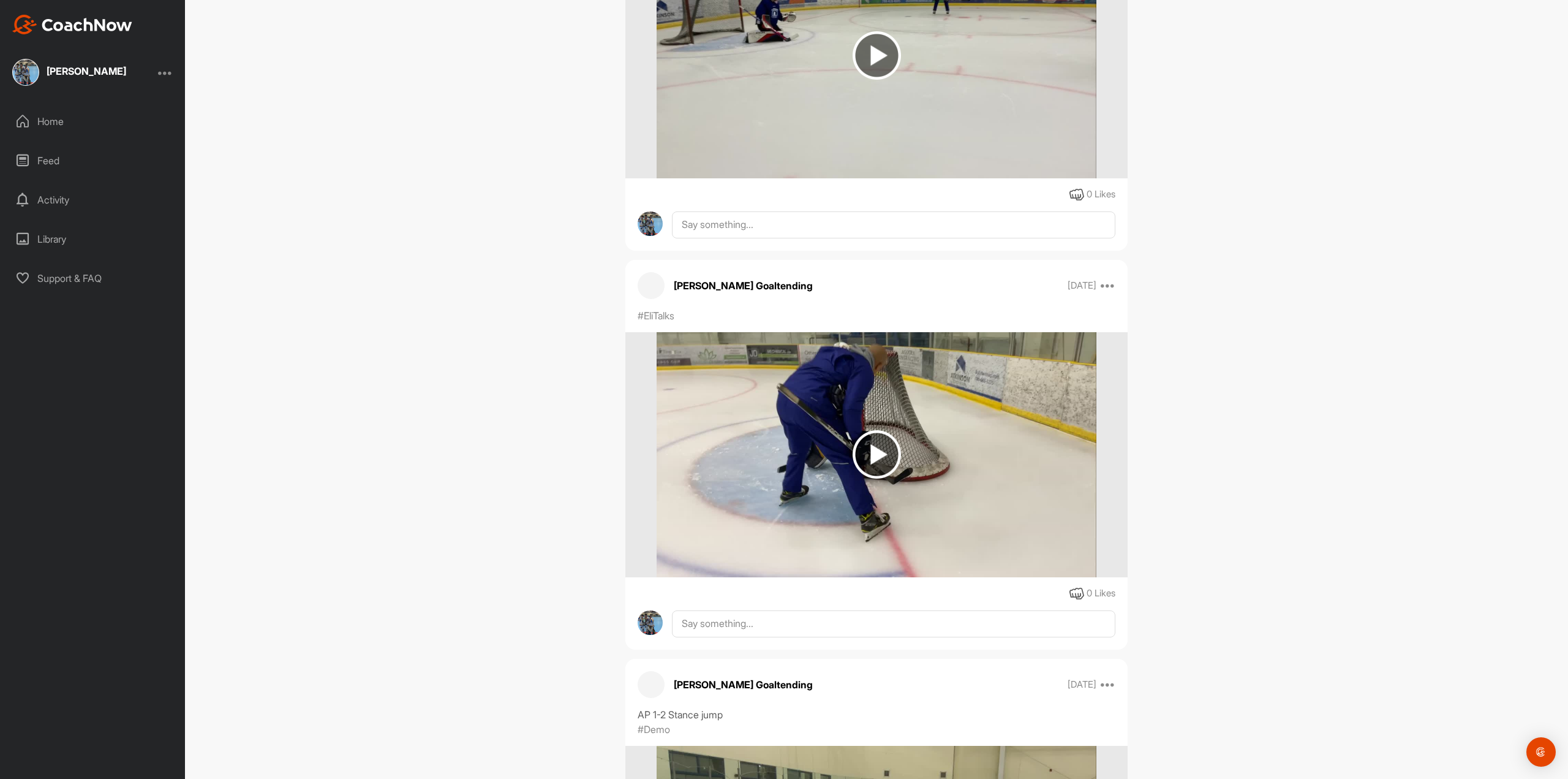
click at [879, 441] on img at bounding box center [876, 454] width 48 height 48
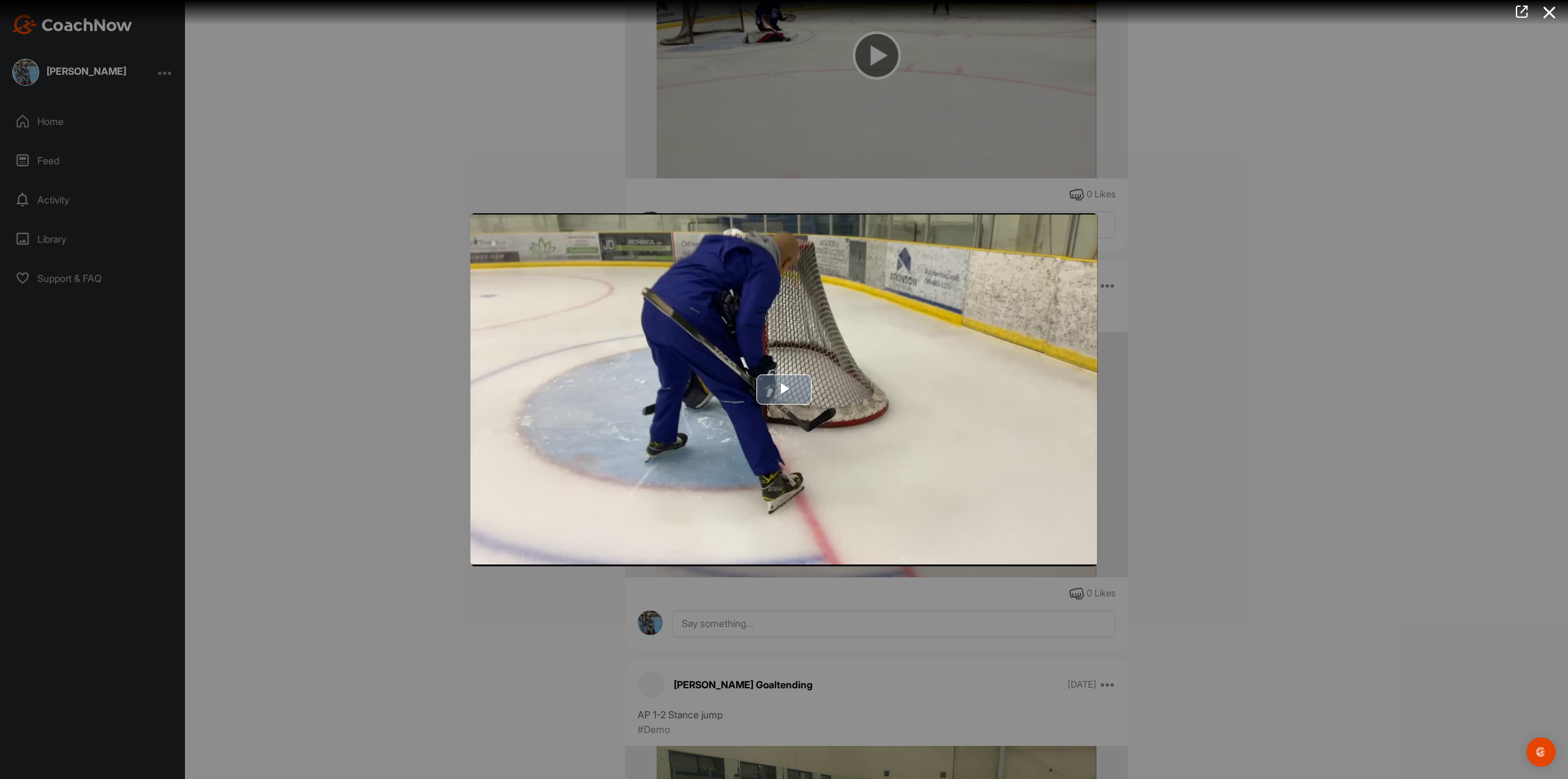
click at [784, 390] on span "Video Player" at bounding box center [784, 390] width 0 height 0
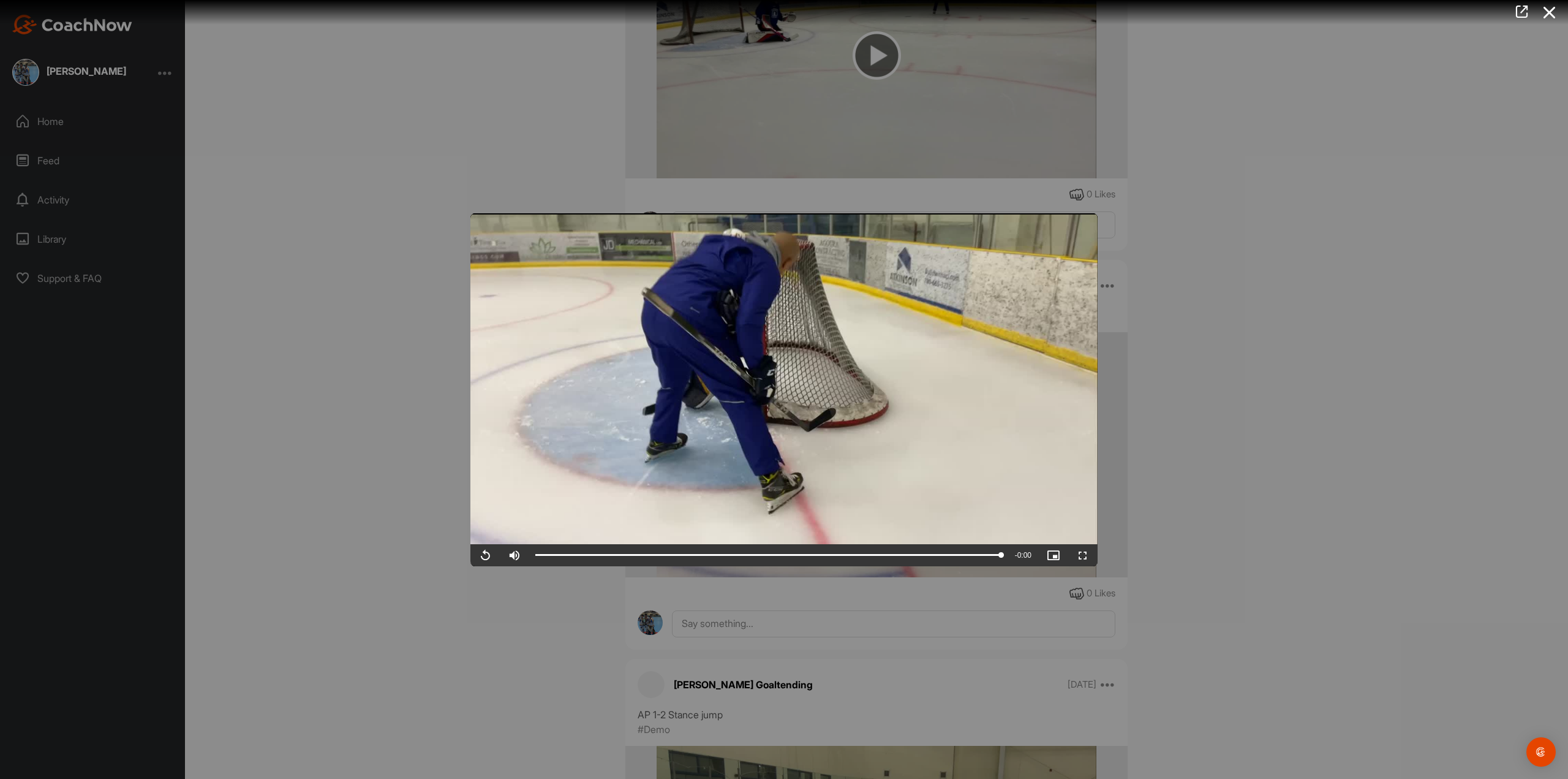
click at [1320, 309] on div at bounding box center [784, 390] width 1568 height 779
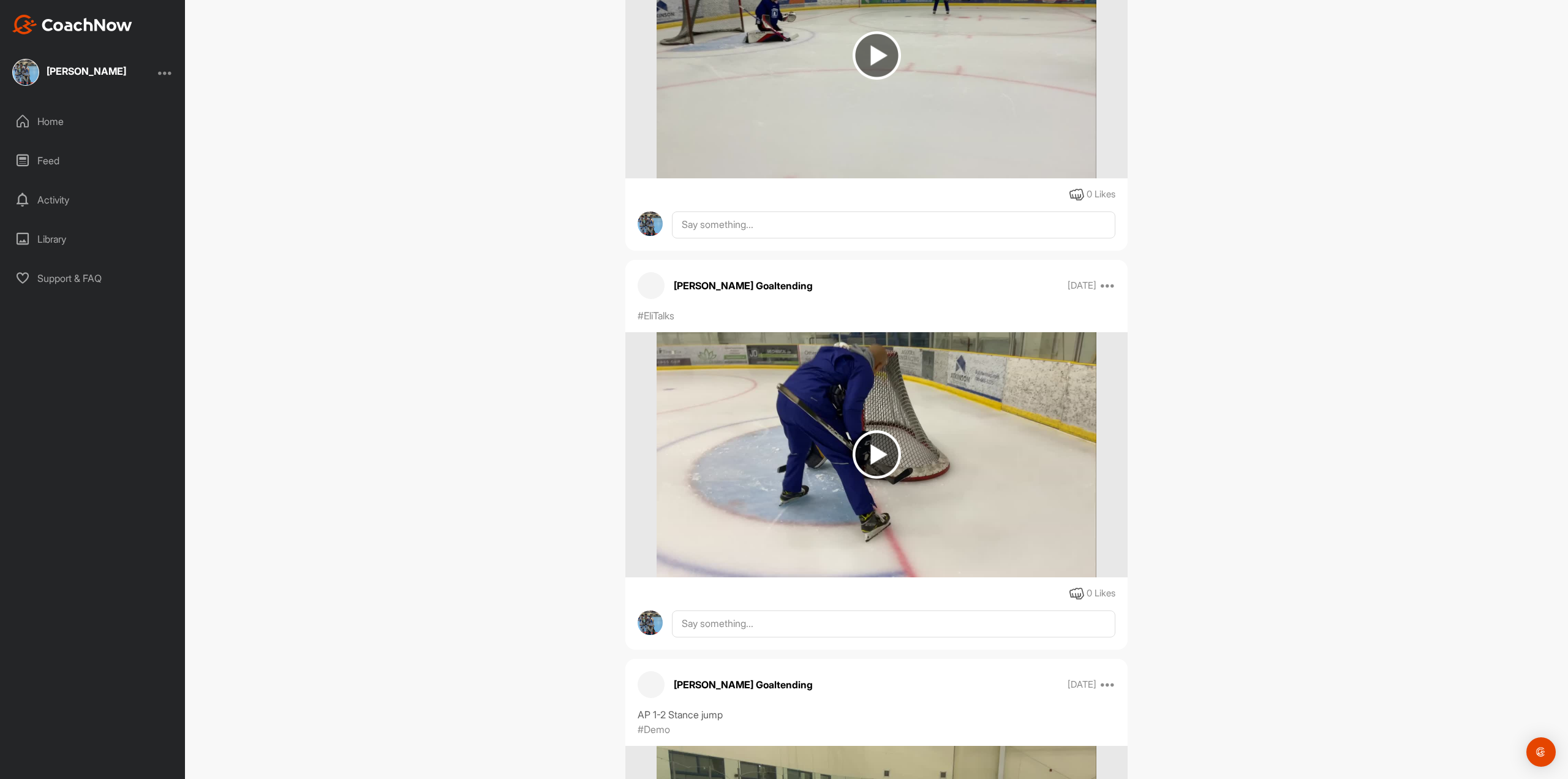
scroll to position [41130, 0]
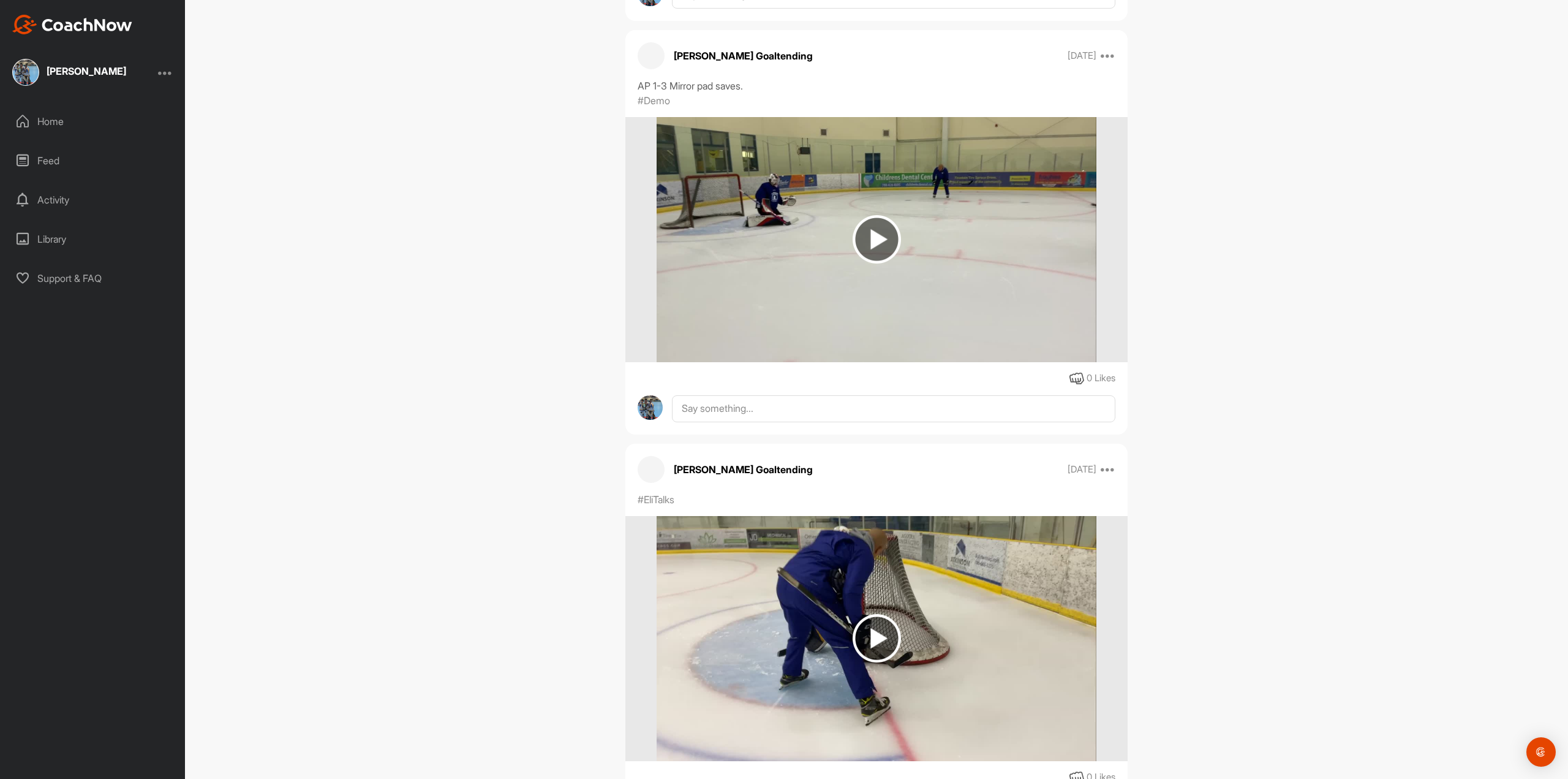
click at [862, 227] on img at bounding box center [876, 239] width 48 height 48
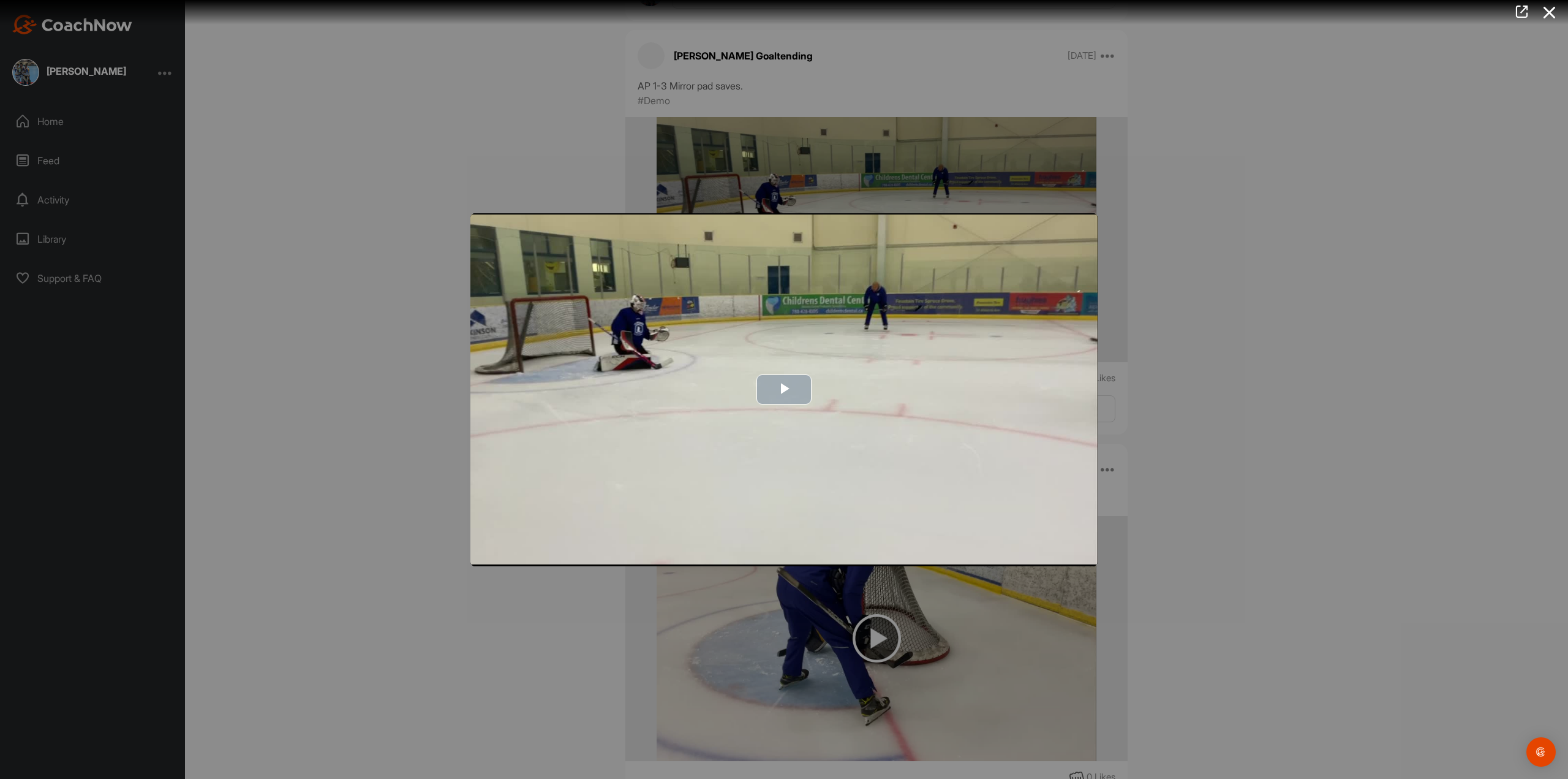
click at [784, 390] on span "Video Player" at bounding box center [784, 390] width 0 height 0
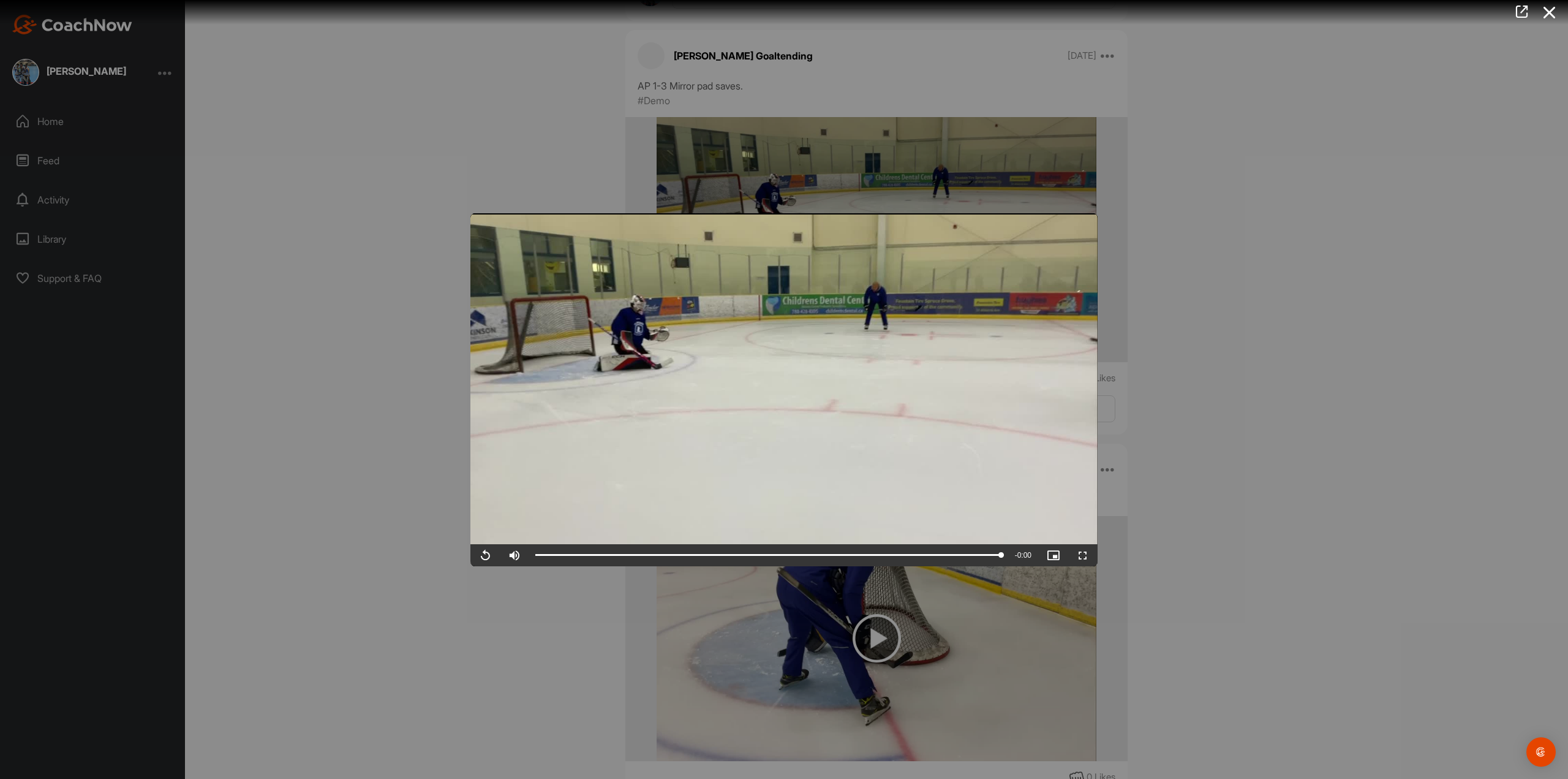
drag, startPoint x: 861, startPoint y: 219, endPoint x: 869, endPoint y: 221, distance: 8.2
click at [862, 219] on video "Video Player" at bounding box center [784, 390] width 627 height 353
click at [50, 123] on div at bounding box center [784, 390] width 1568 height 779
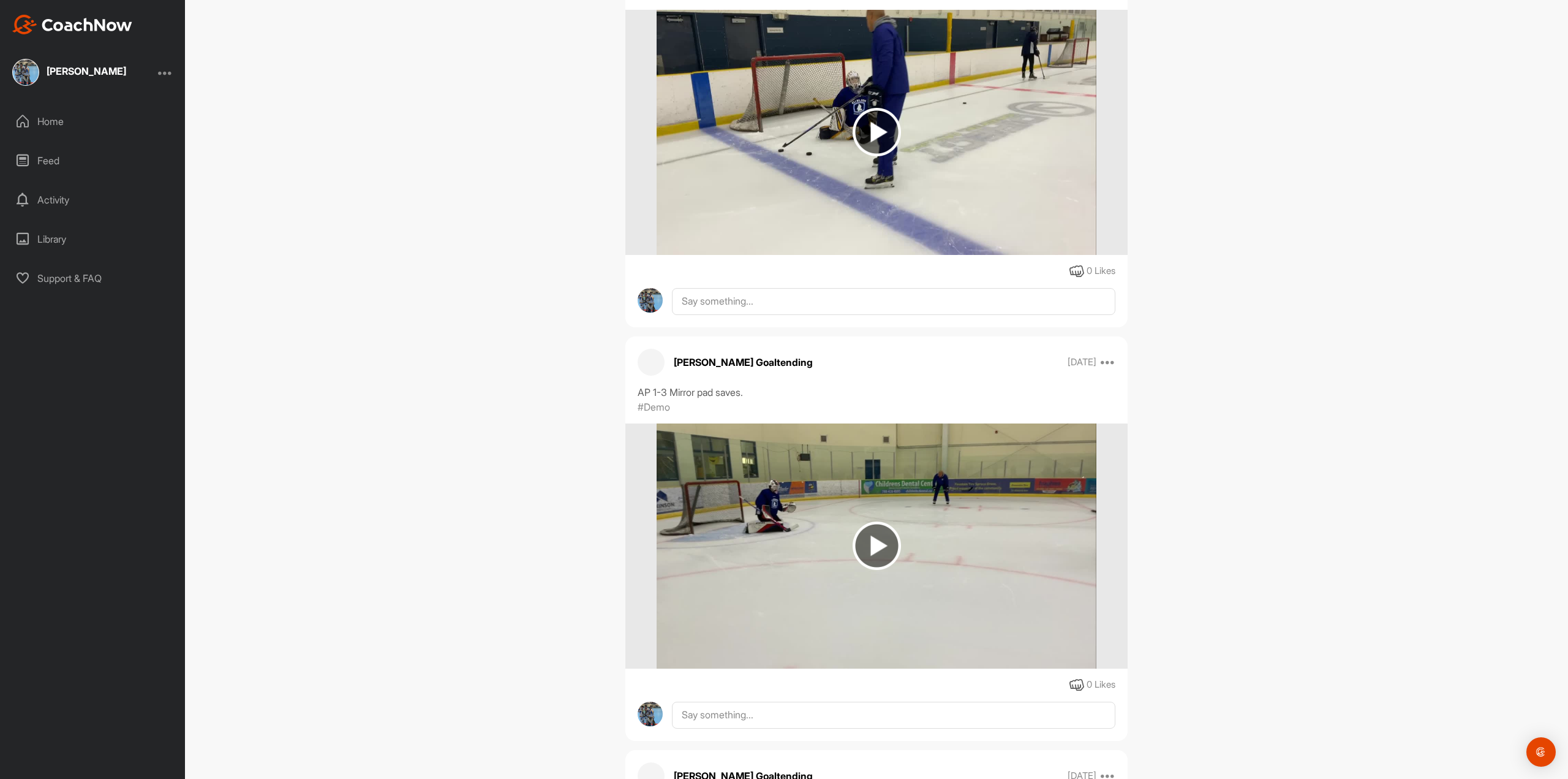
scroll to position [40579, 0]
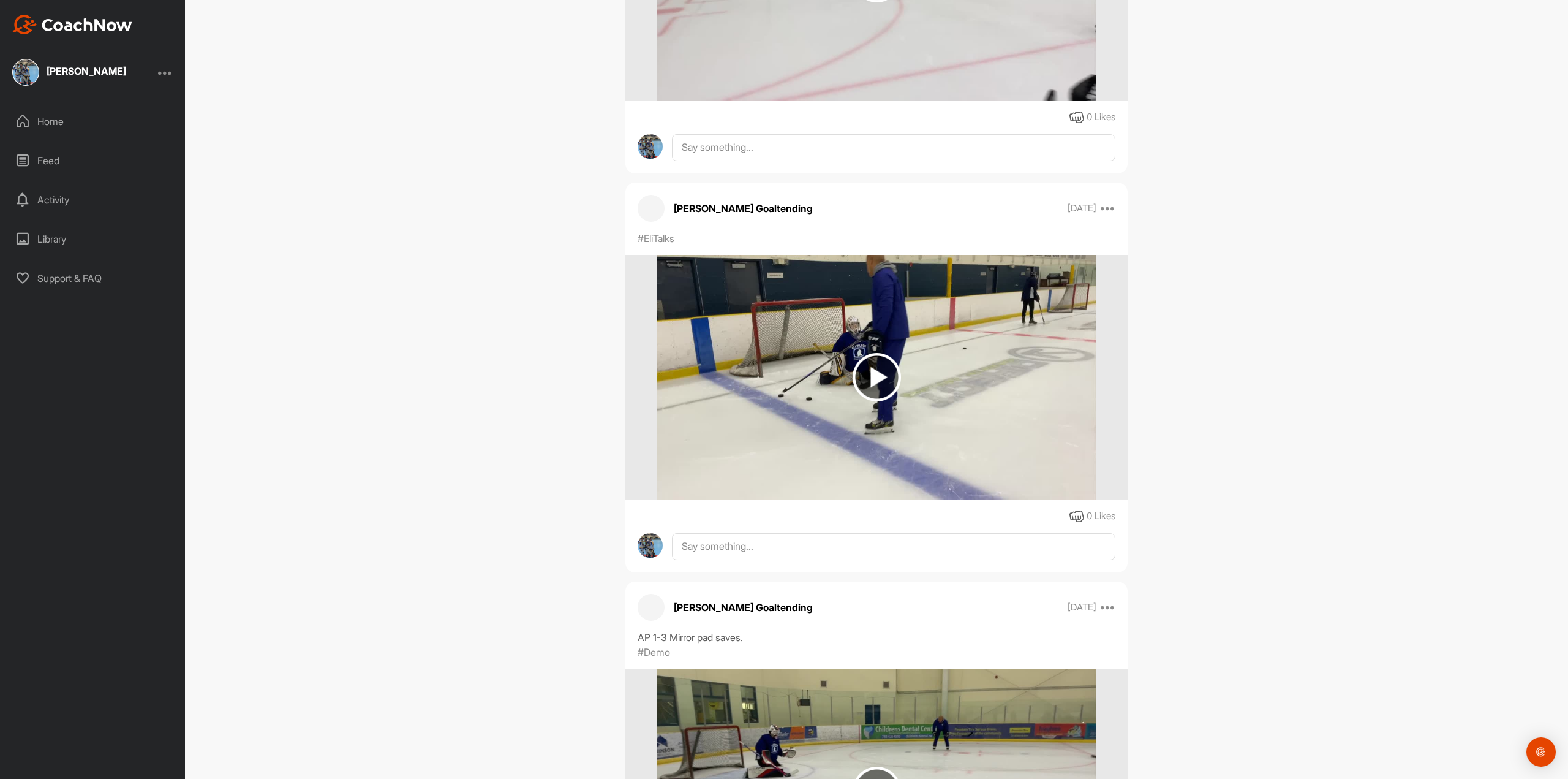
click at [861, 369] on img at bounding box center [876, 376] width 48 height 48
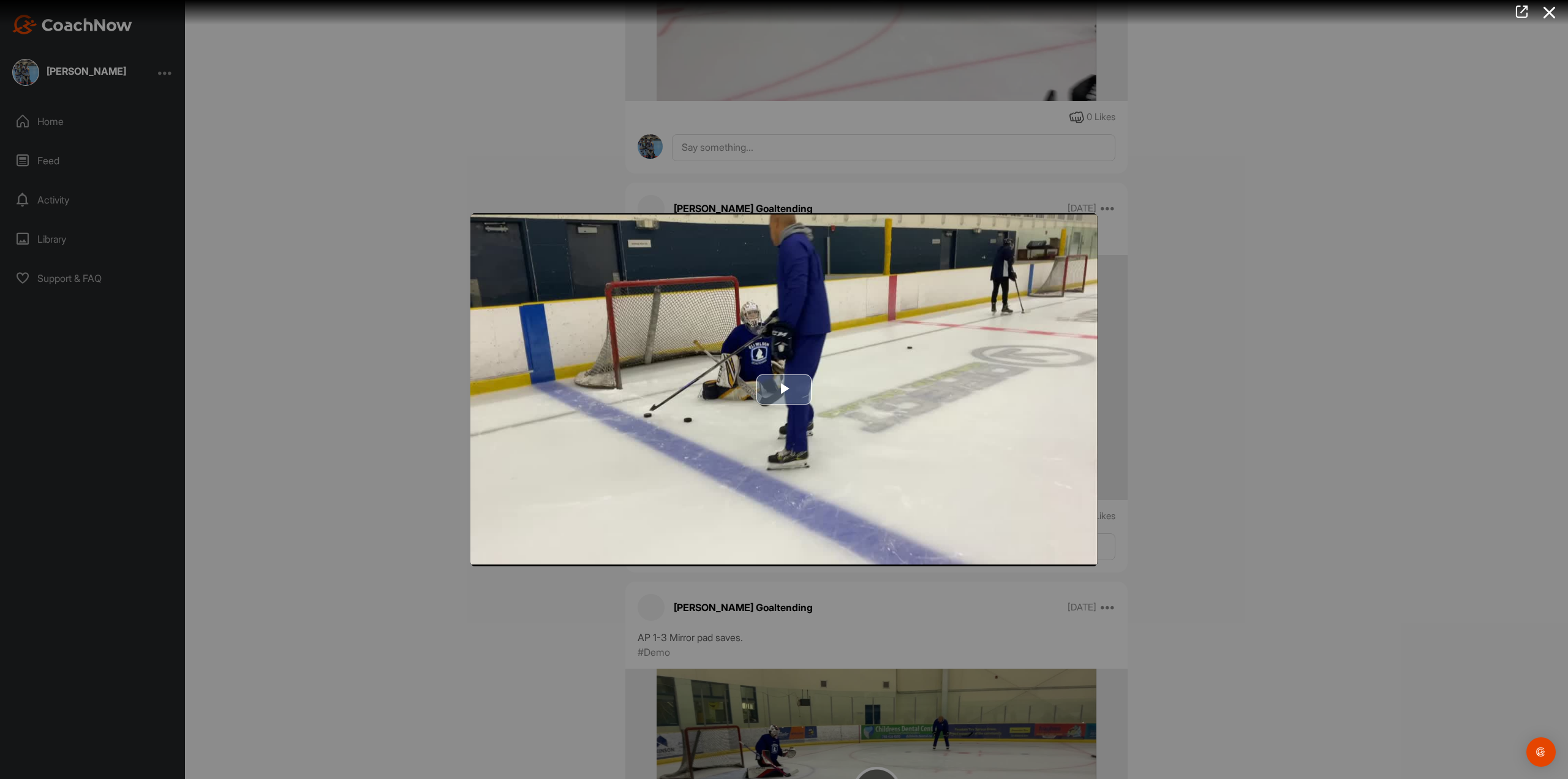
click at [784, 390] on span "Video Player" at bounding box center [784, 390] width 0 height 0
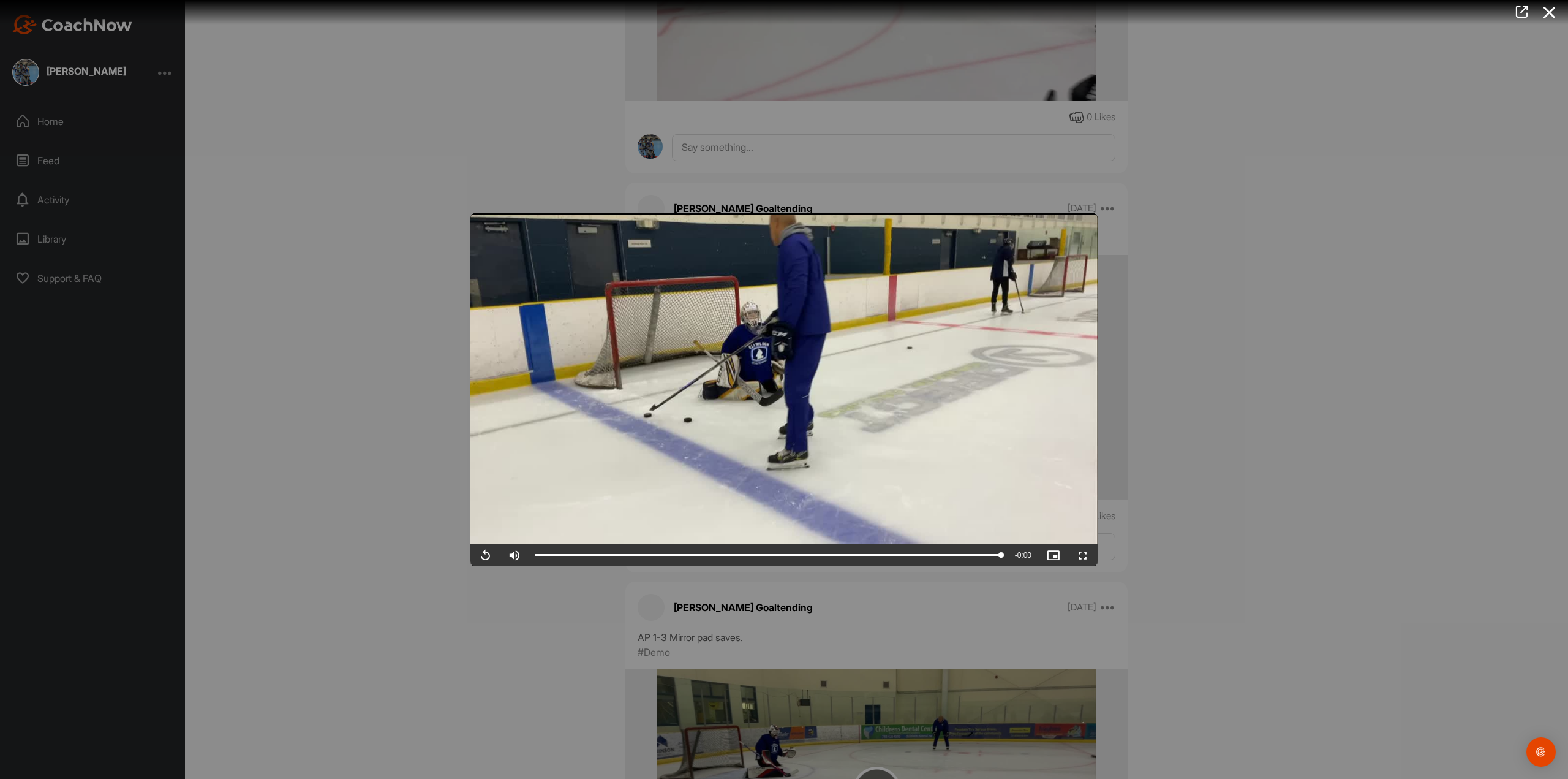
click at [1070, 166] on div at bounding box center [784, 390] width 1568 height 779
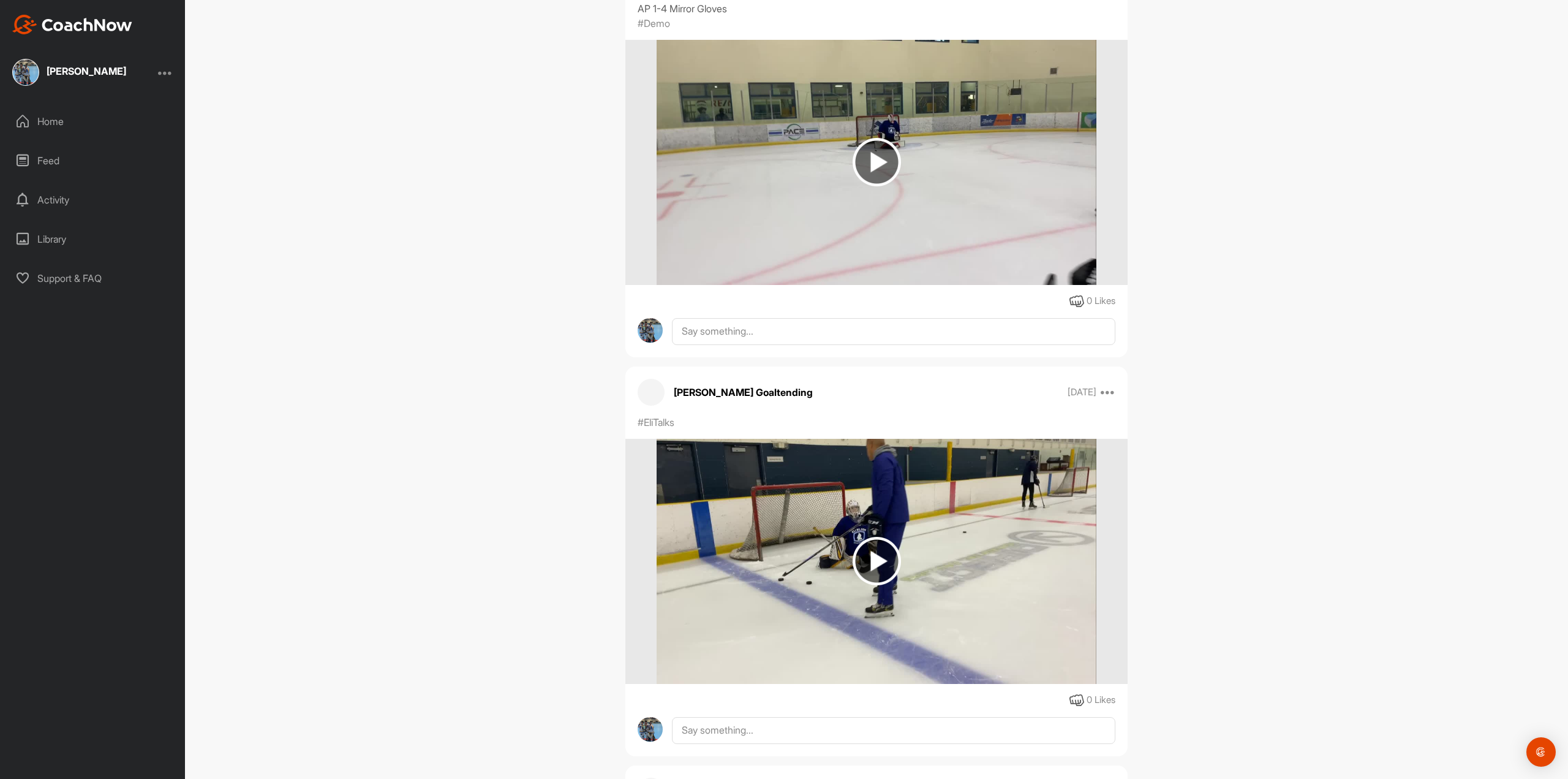
scroll to position [40333, 0]
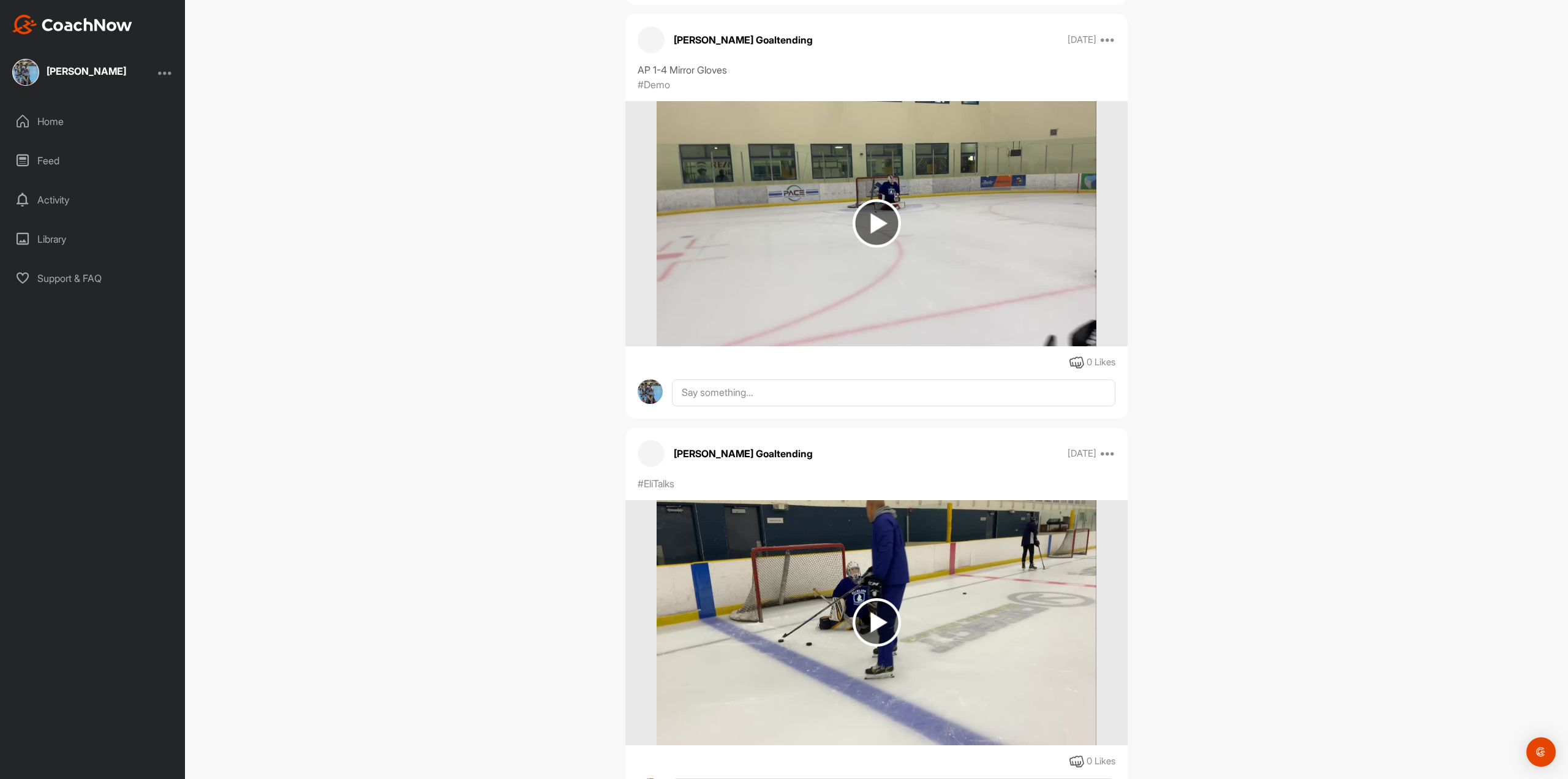
click at [874, 208] on img at bounding box center [876, 223] width 48 height 48
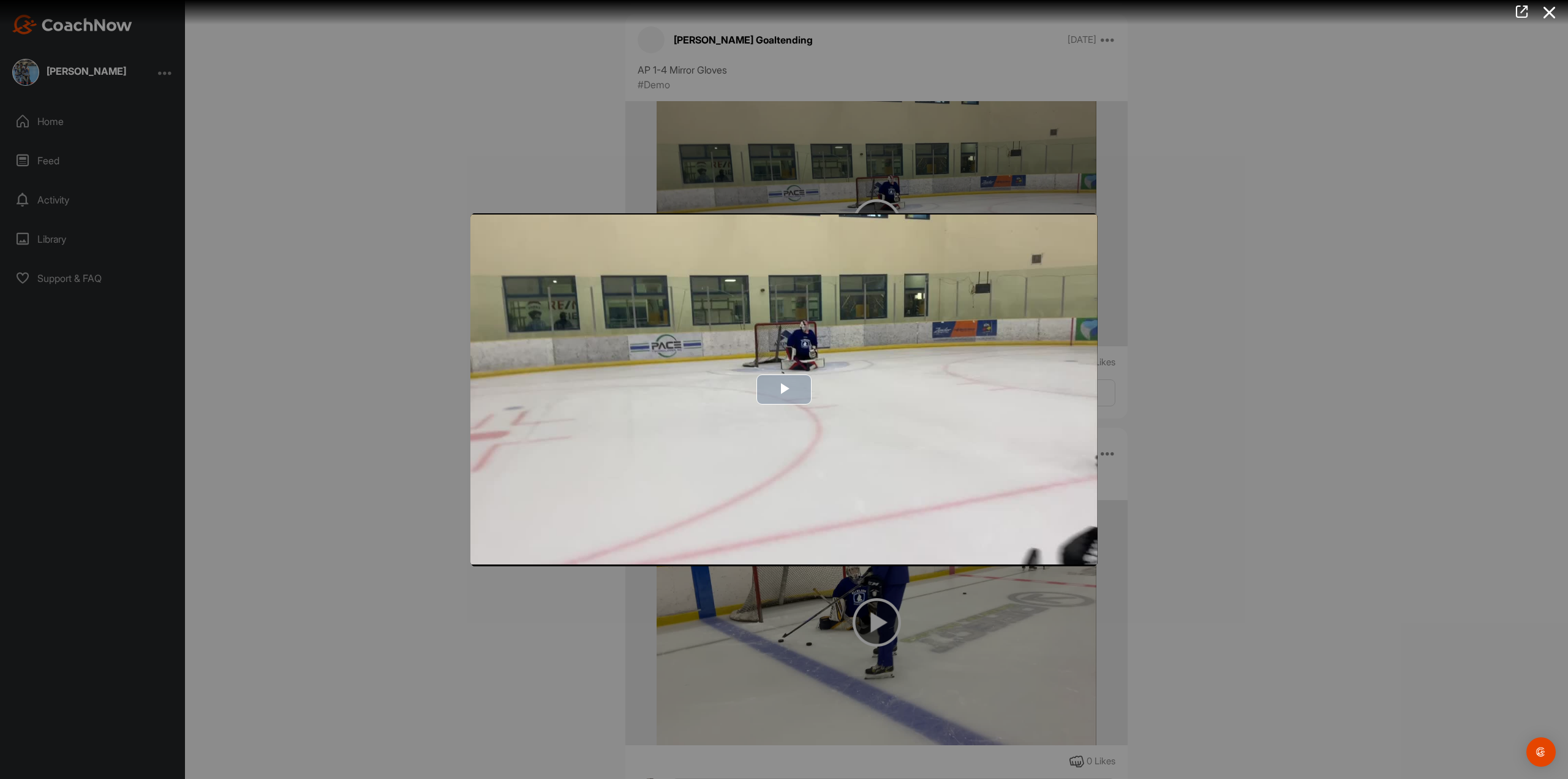
click at [1051, 476] on img "Video Player" at bounding box center [784, 390] width 627 height 353
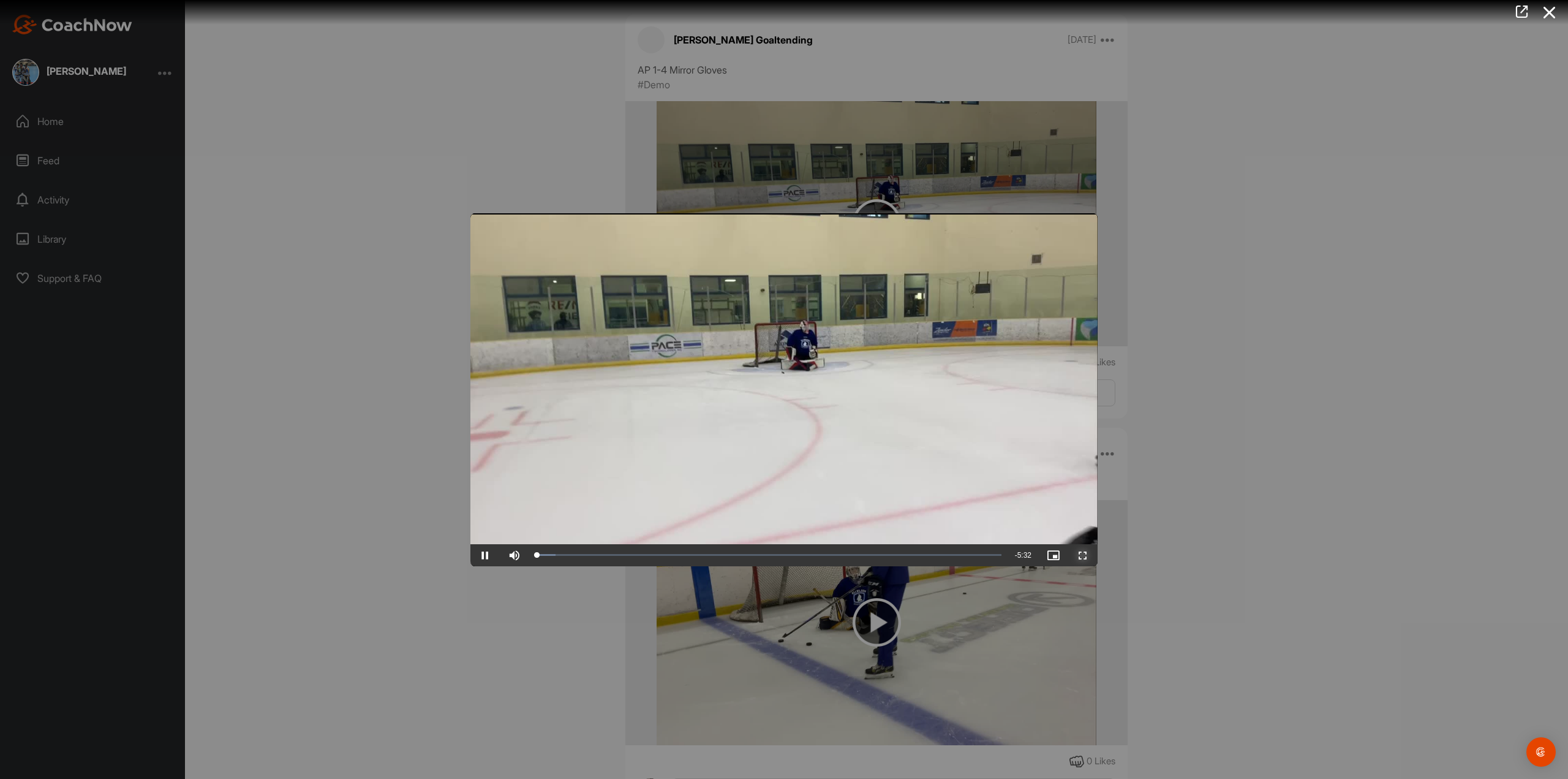
click at [1079, 555] on span "Video Player" at bounding box center [1083, 555] width 30 height 0
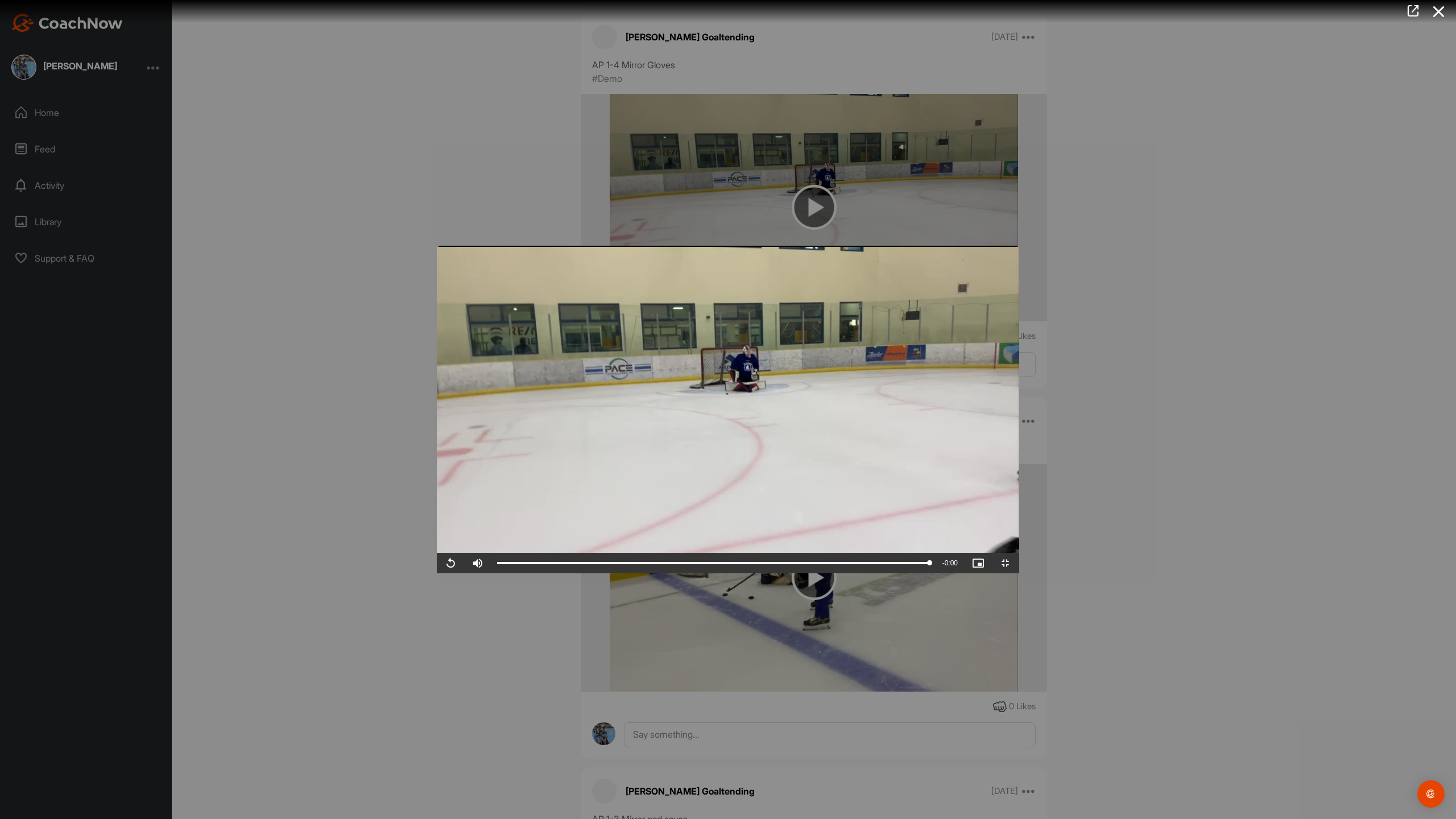
click at [1019, 357] on video "Video Player" at bounding box center [728, 410] width 582 height 327
click at [1019, 312] on video "Video Player" at bounding box center [728, 410] width 582 height 327
click at [1019, 246] on video "Video Player" at bounding box center [728, 410] width 582 height 327
click at [888, 265] on video "Video Player" at bounding box center [728, 410] width 582 height 327
click at [954, 294] on video "Video Player" at bounding box center [728, 410] width 582 height 327
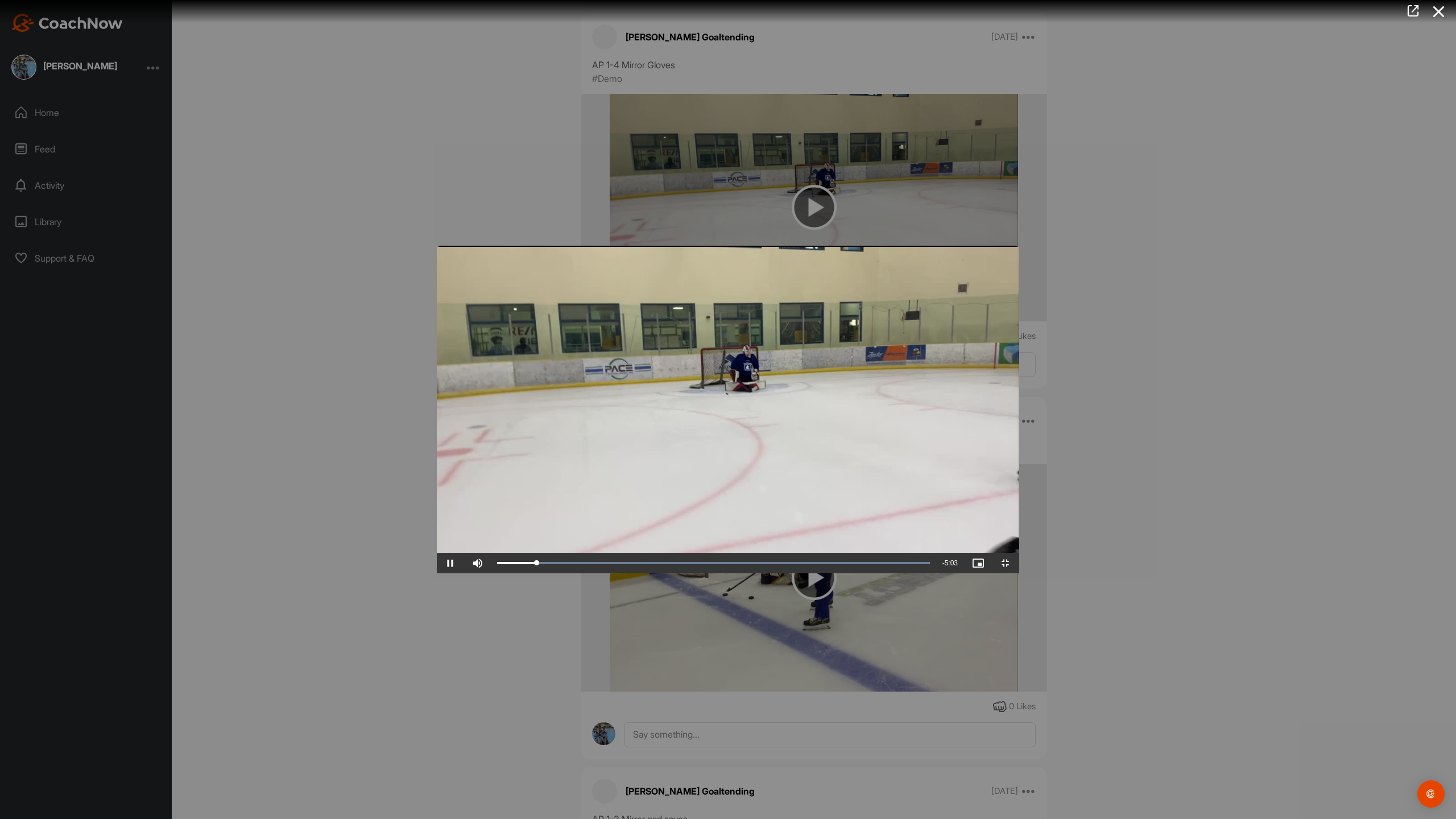
click at [965, 305] on video "Video Player" at bounding box center [728, 410] width 582 height 327
click at [456, 246] on video "Video Player" at bounding box center [728, 410] width 582 height 327
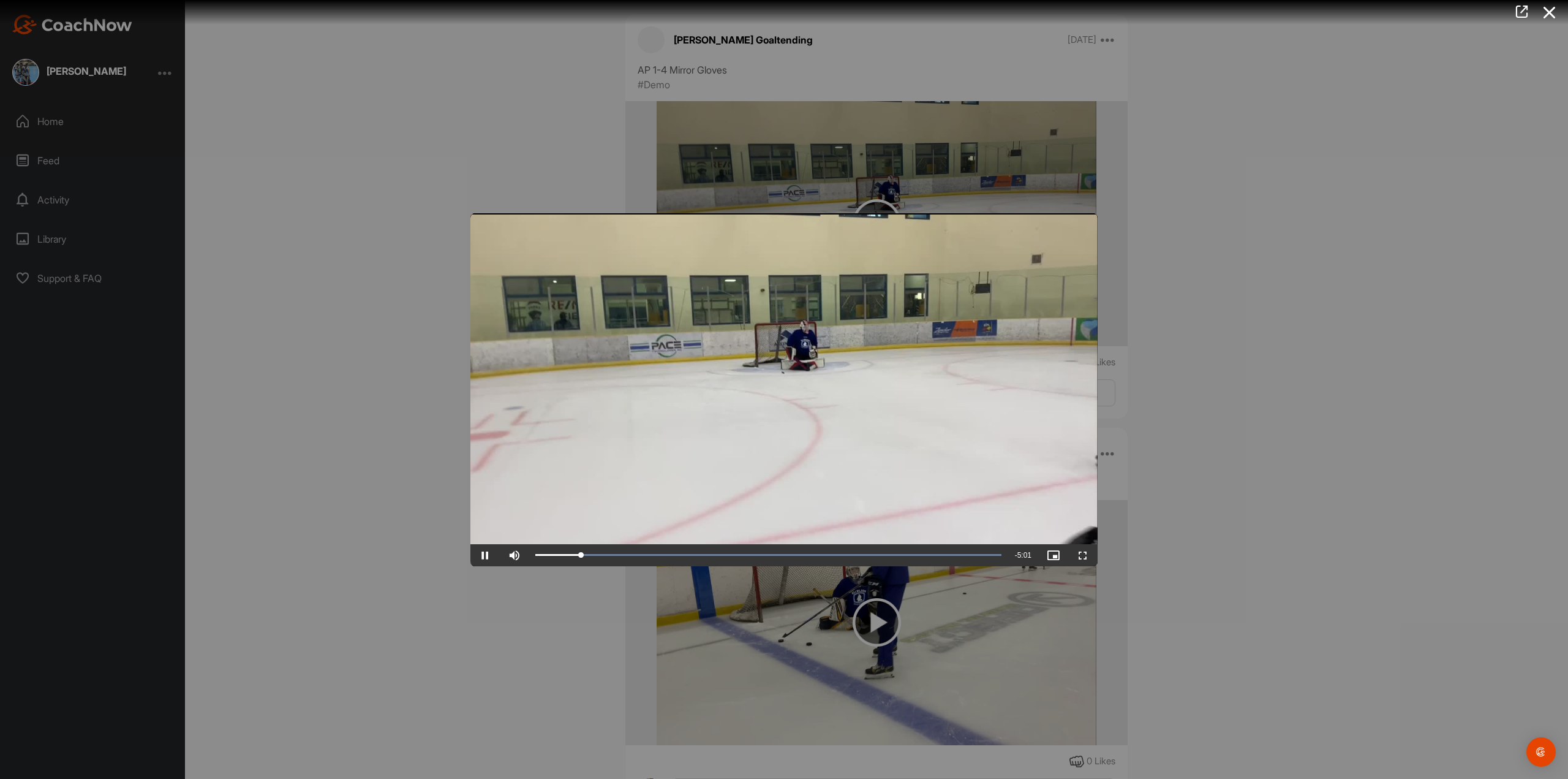
click at [1204, 282] on div at bounding box center [784, 390] width 1568 height 779
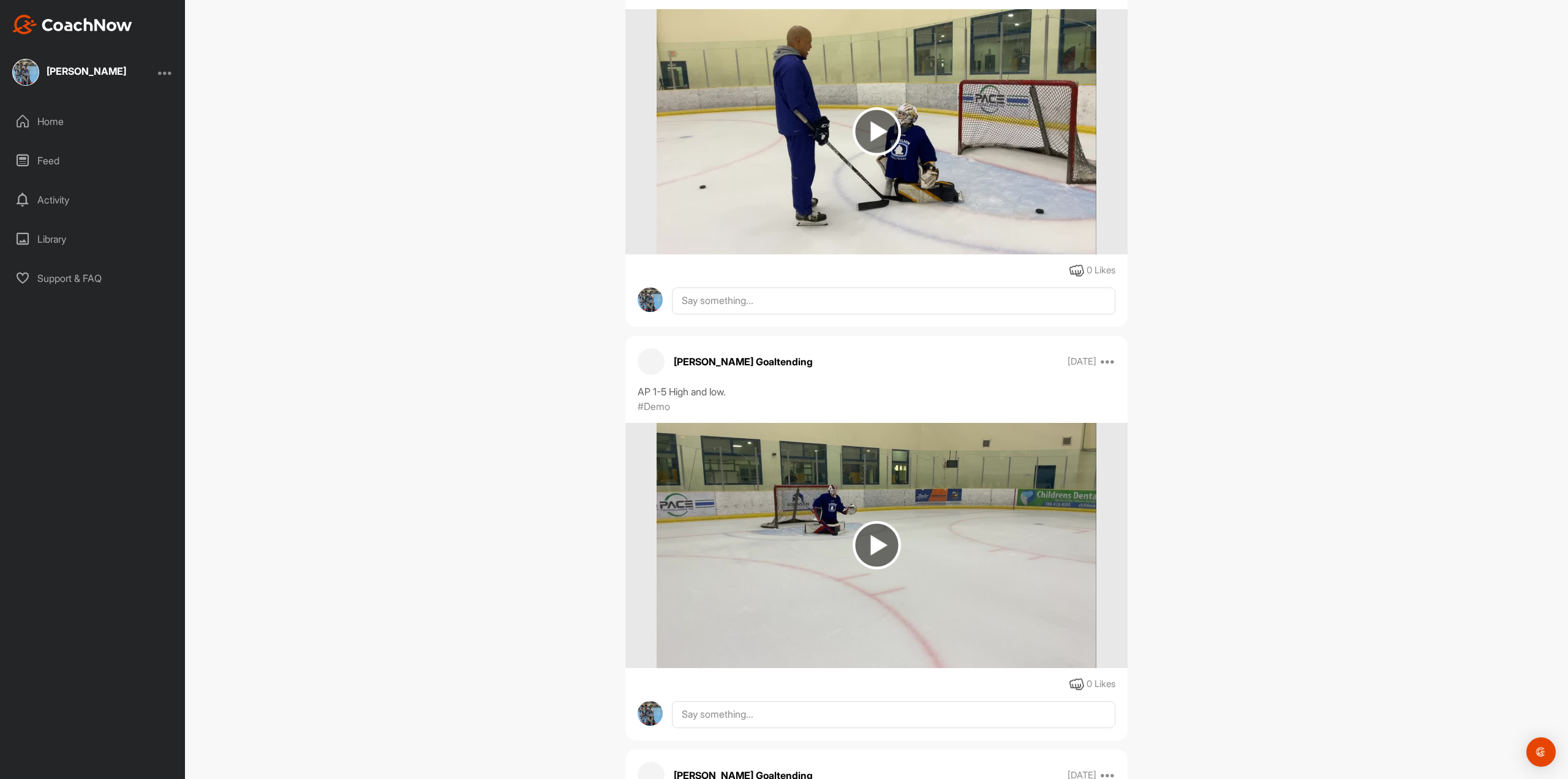
scroll to position [39476, 0]
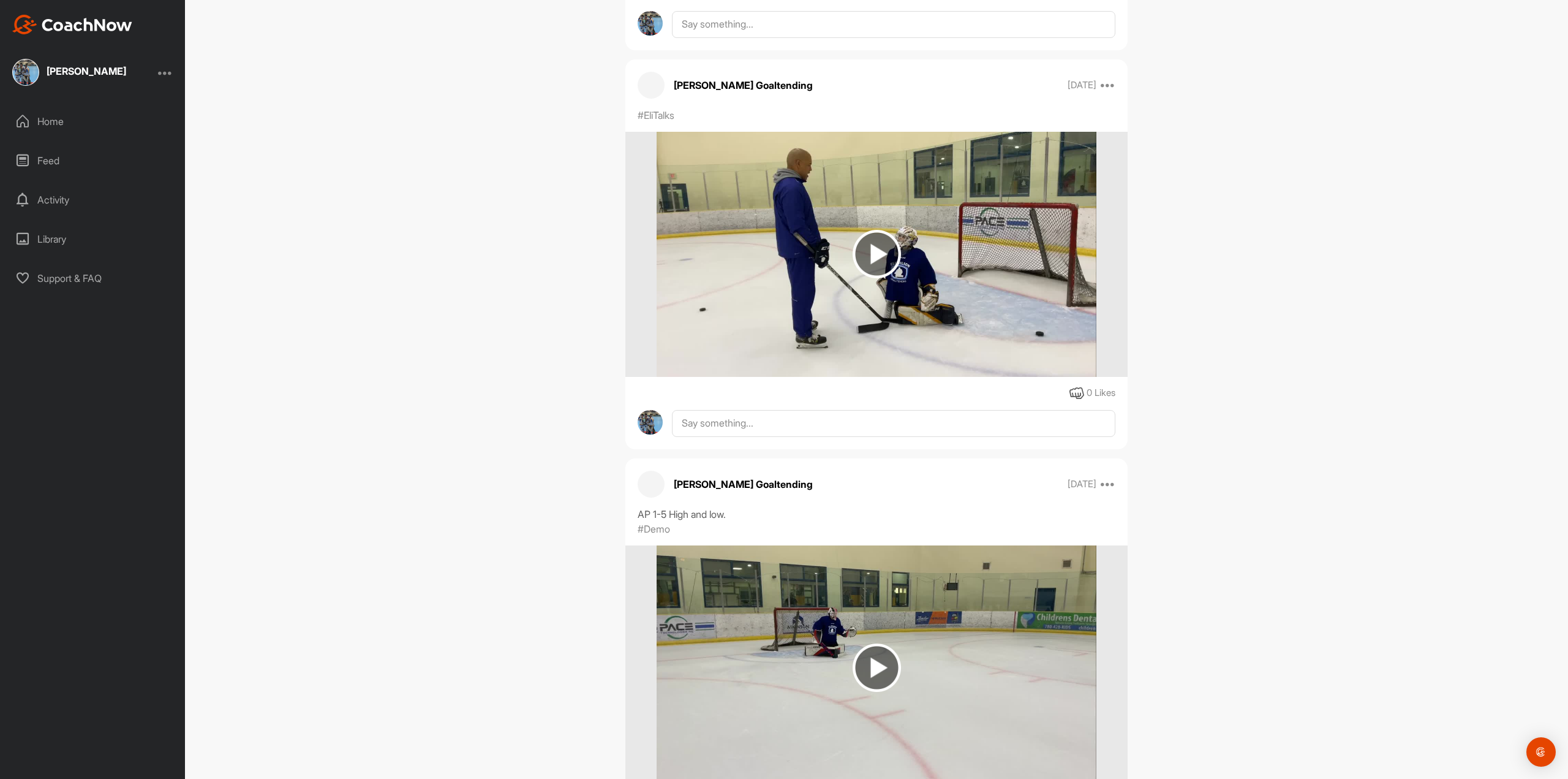
click at [877, 241] on img at bounding box center [876, 253] width 48 height 48
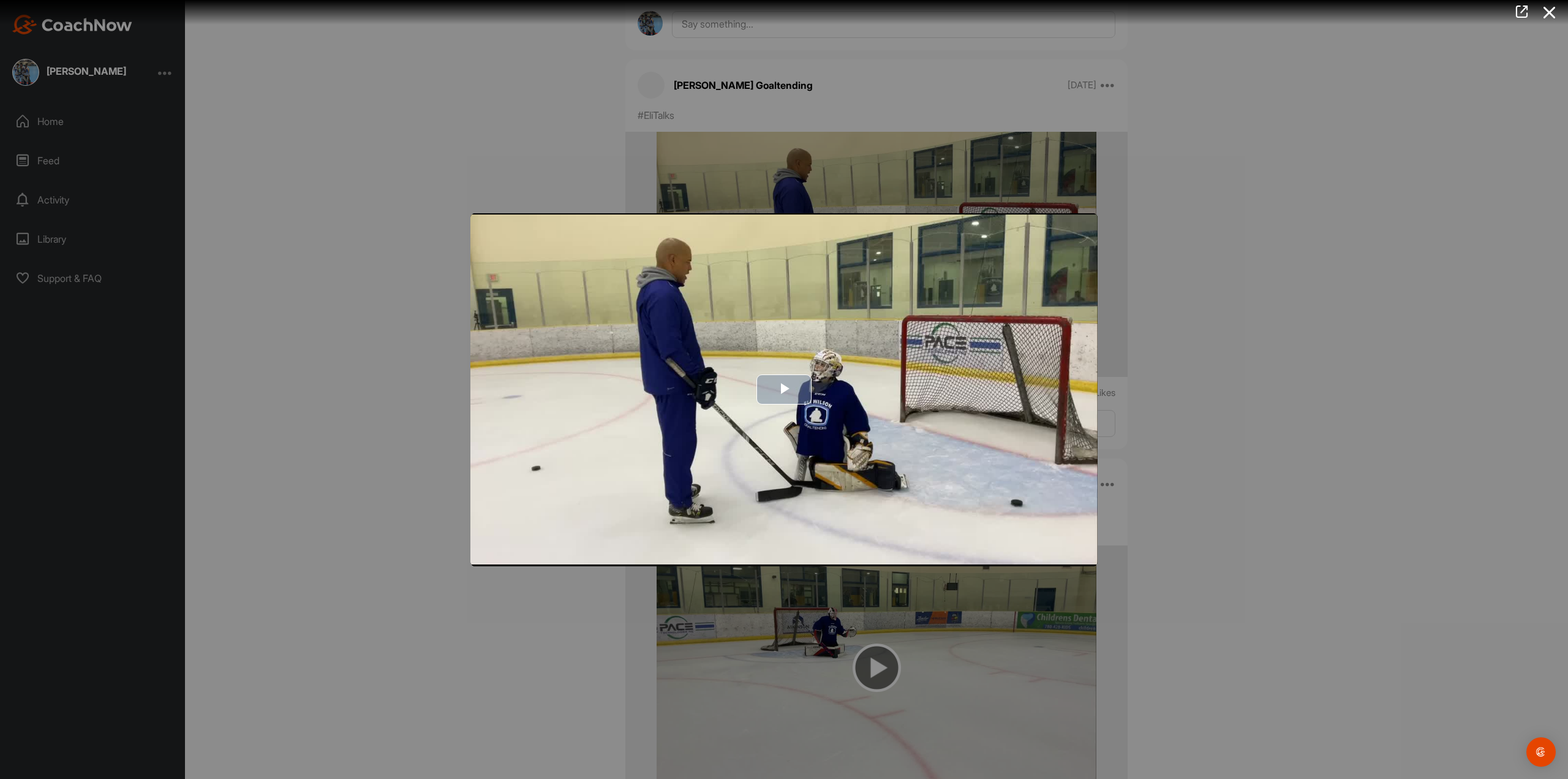
click at [784, 390] on span "Video Player" at bounding box center [784, 390] width 0 height 0
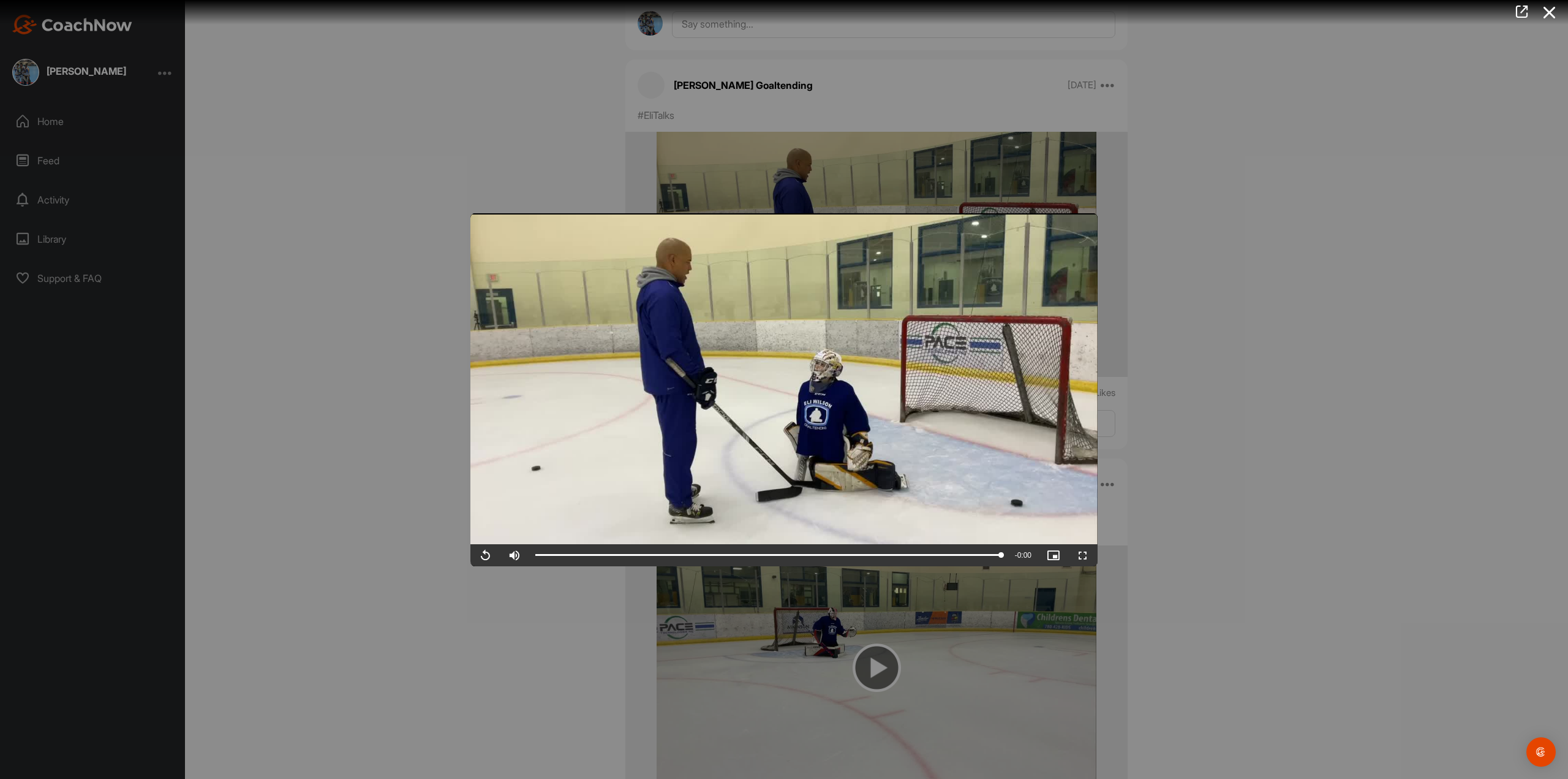
click at [1218, 262] on div at bounding box center [784, 390] width 1568 height 779
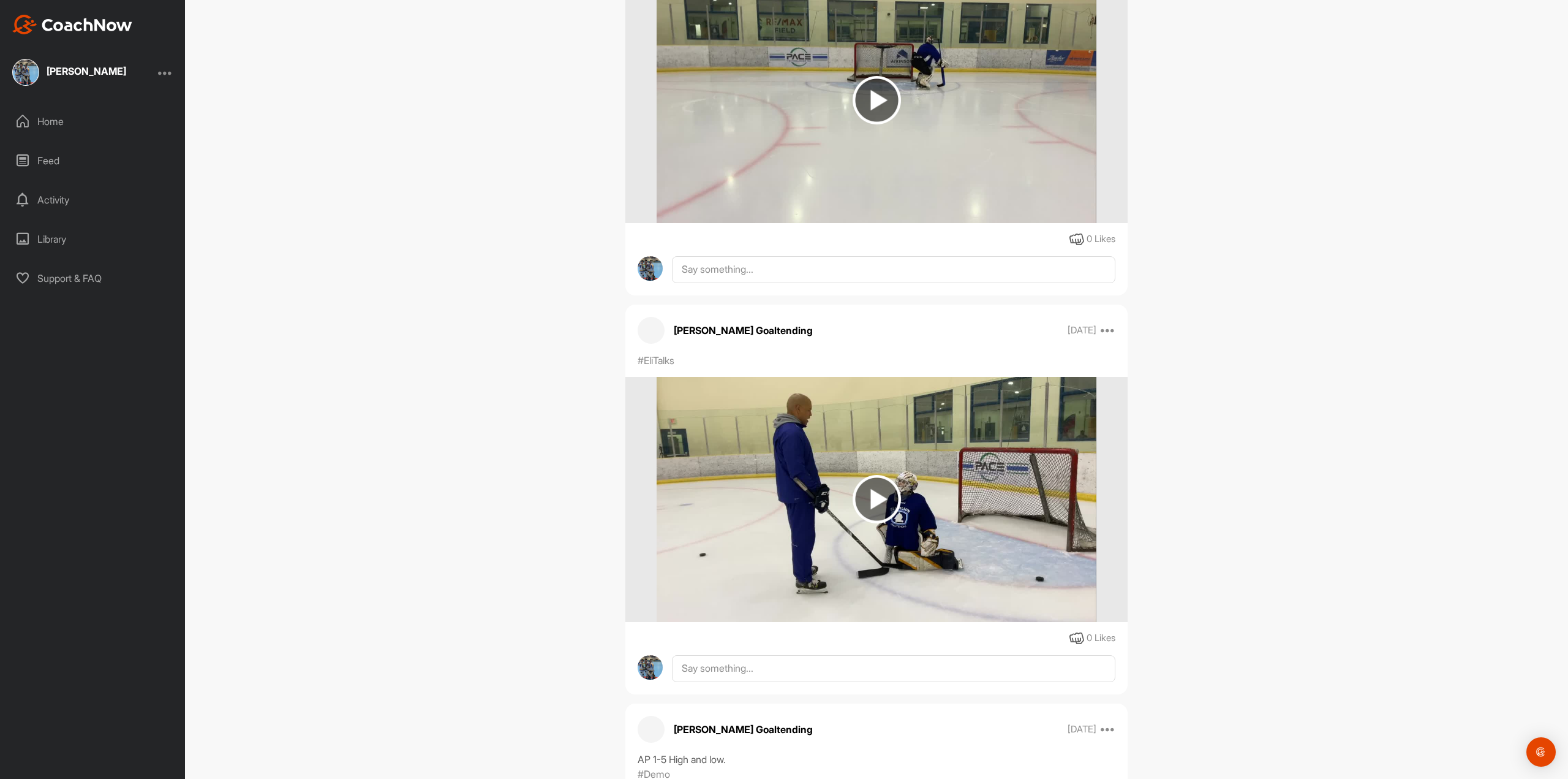
scroll to position [39108, 0]
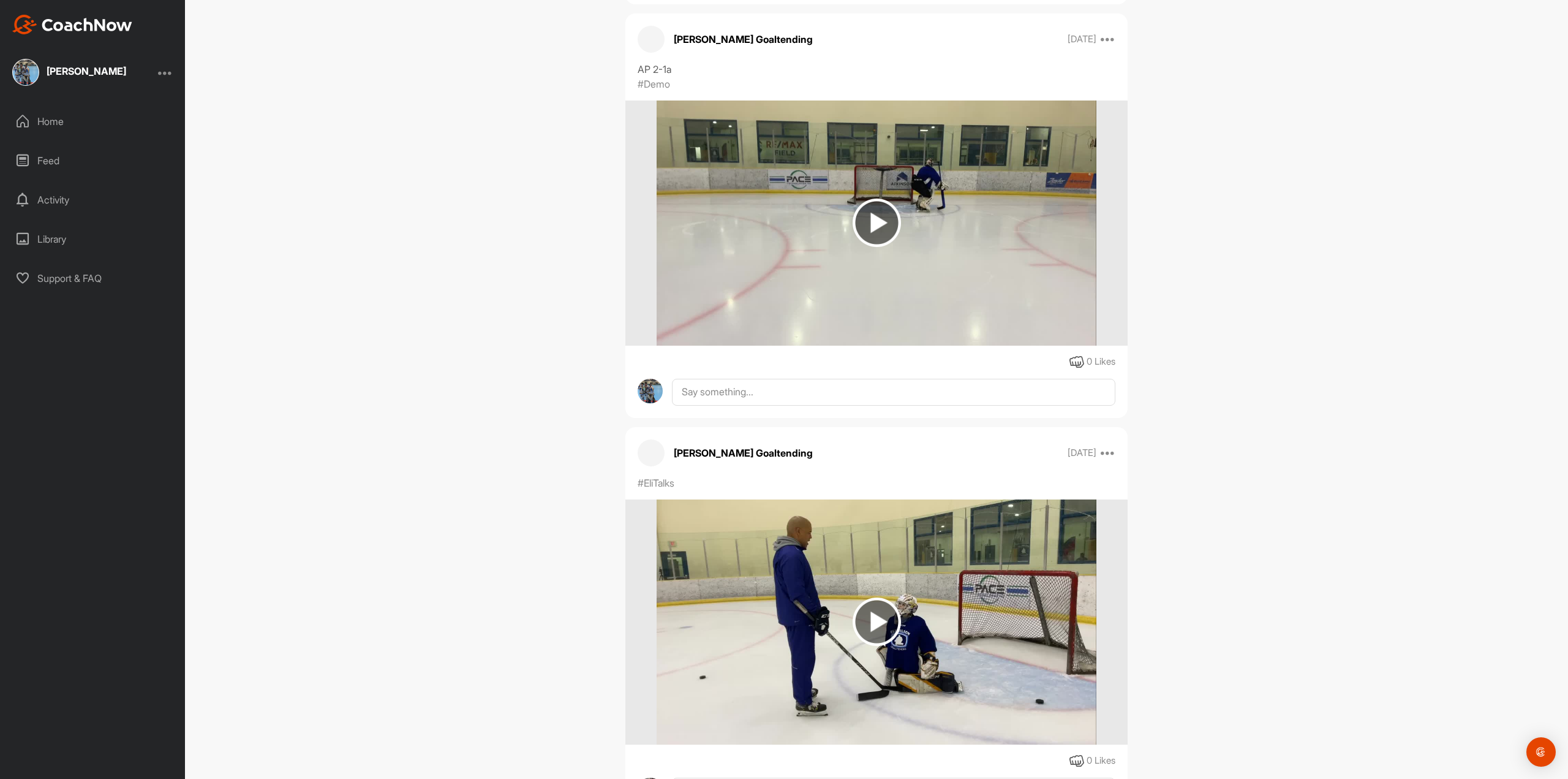
click at [872, 212] on img at bounding box center [876, 222] width 48 height 48
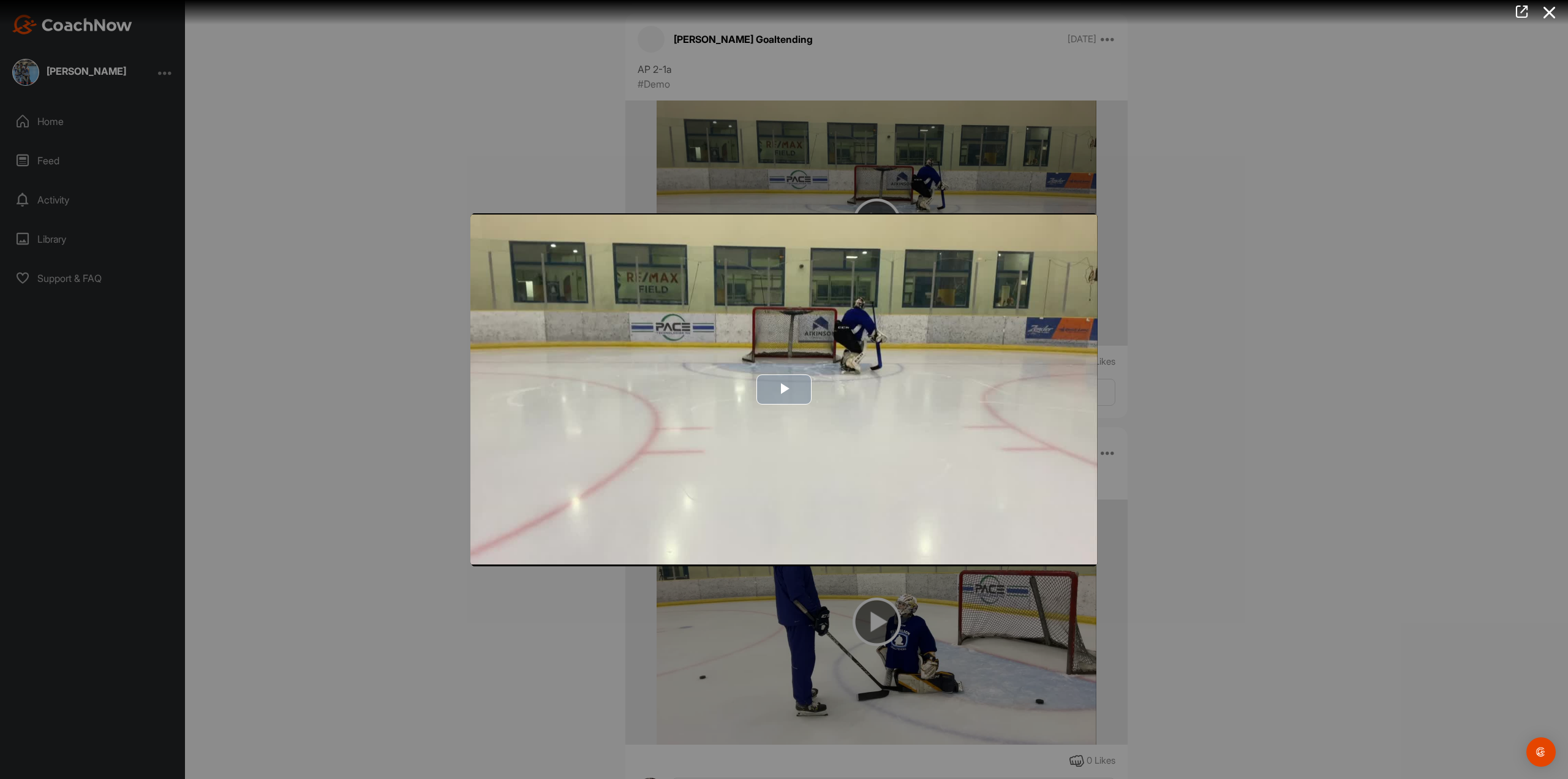
click at [784, 390] on span "Video Player" at bounding box center [784, 390] width 0 height 0
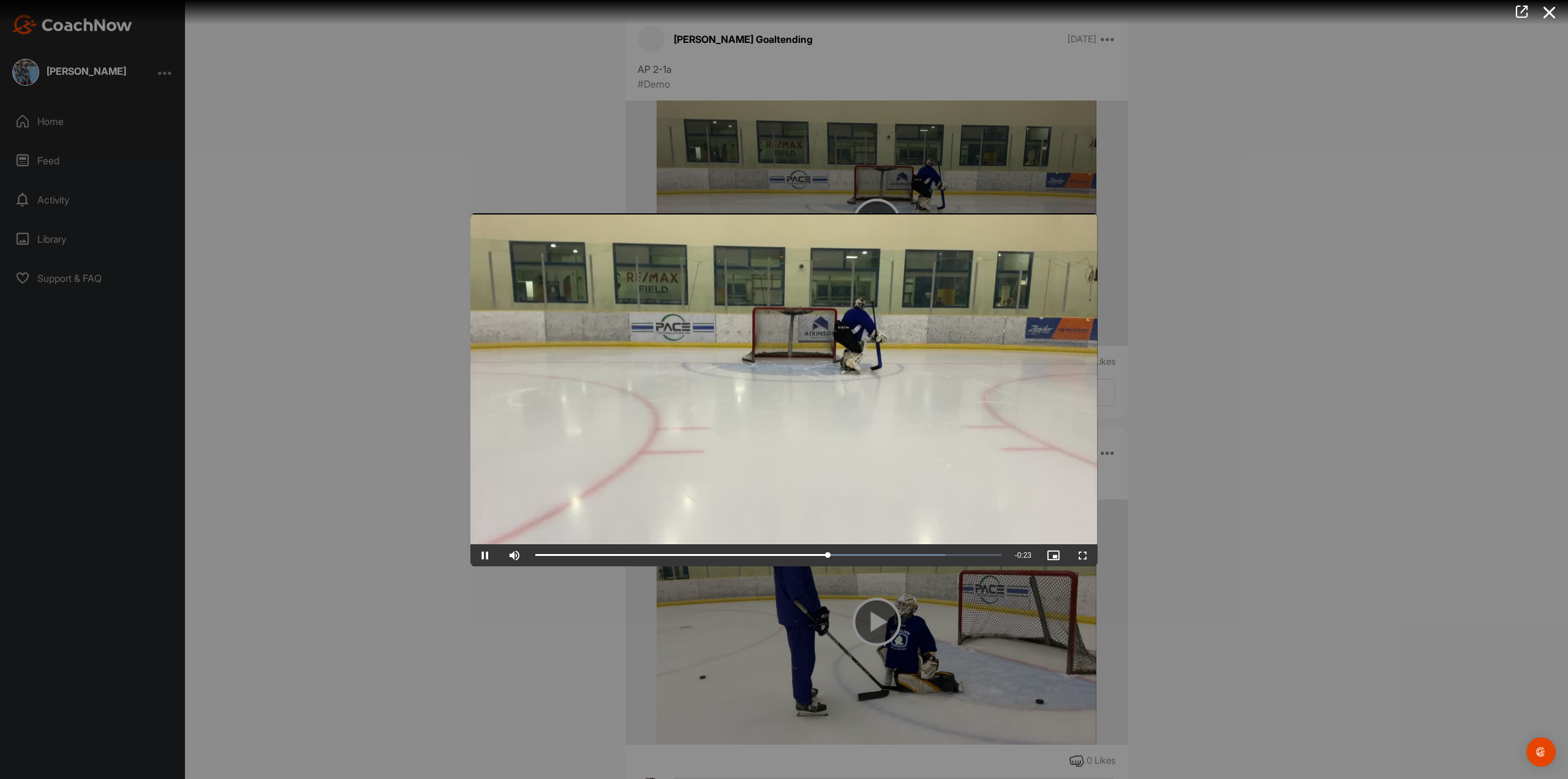
click at [1162, 494] on div at bounding box center [784, 390] width 1568 height 779
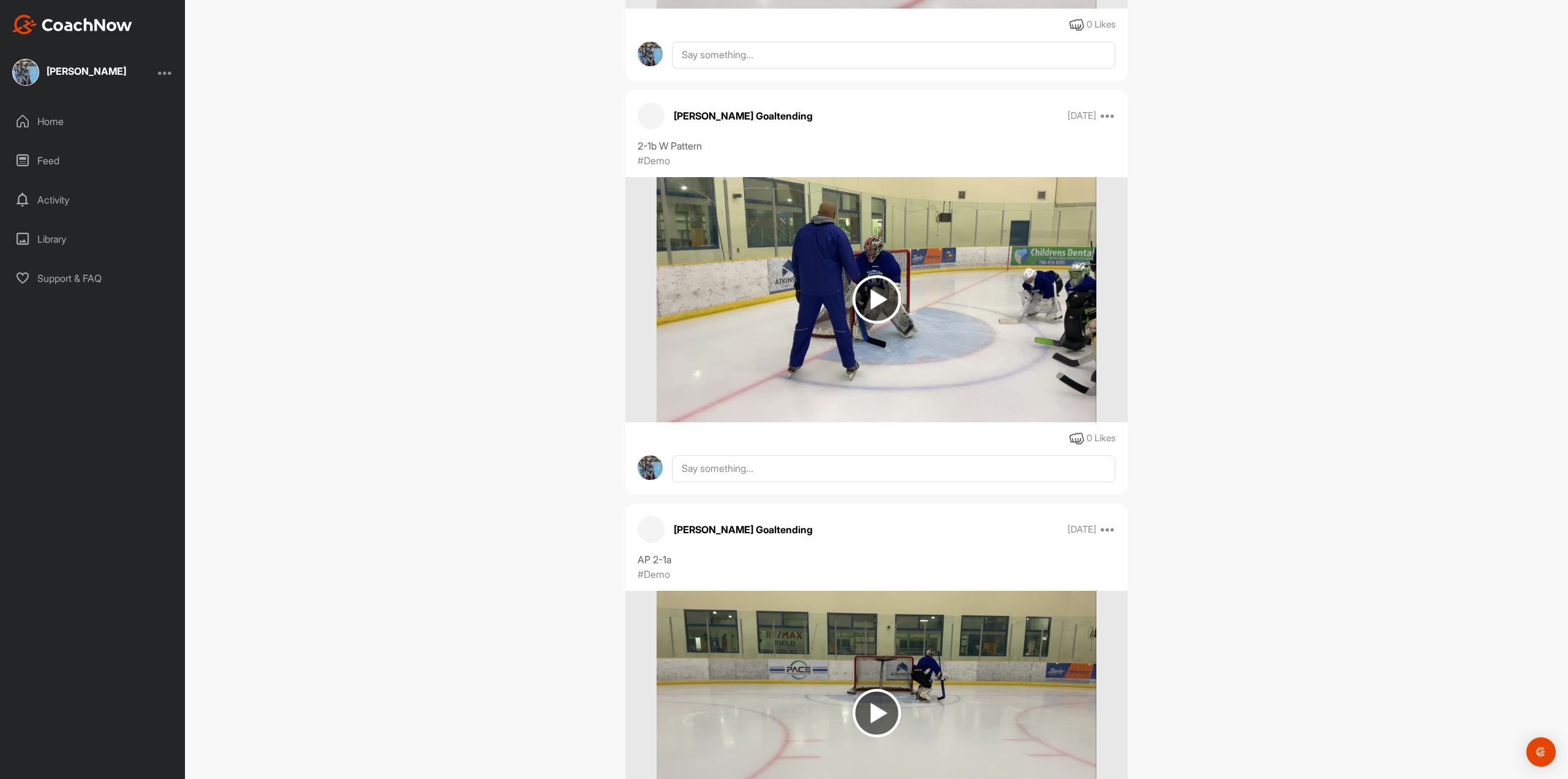
scroll to position [38495, 0]
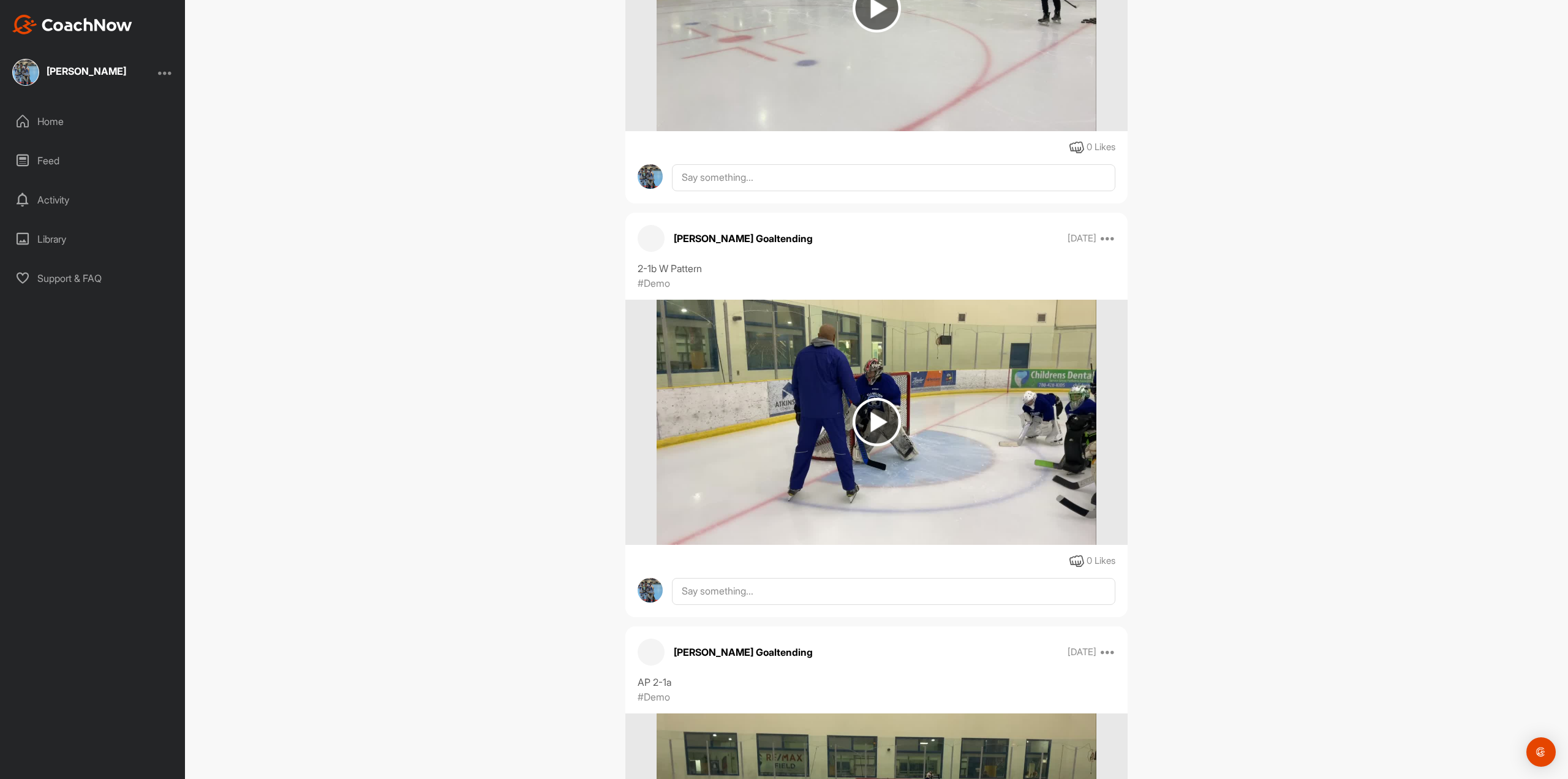
click at [874, 421] on img at bounding box center [876, 421] width 48 height 48
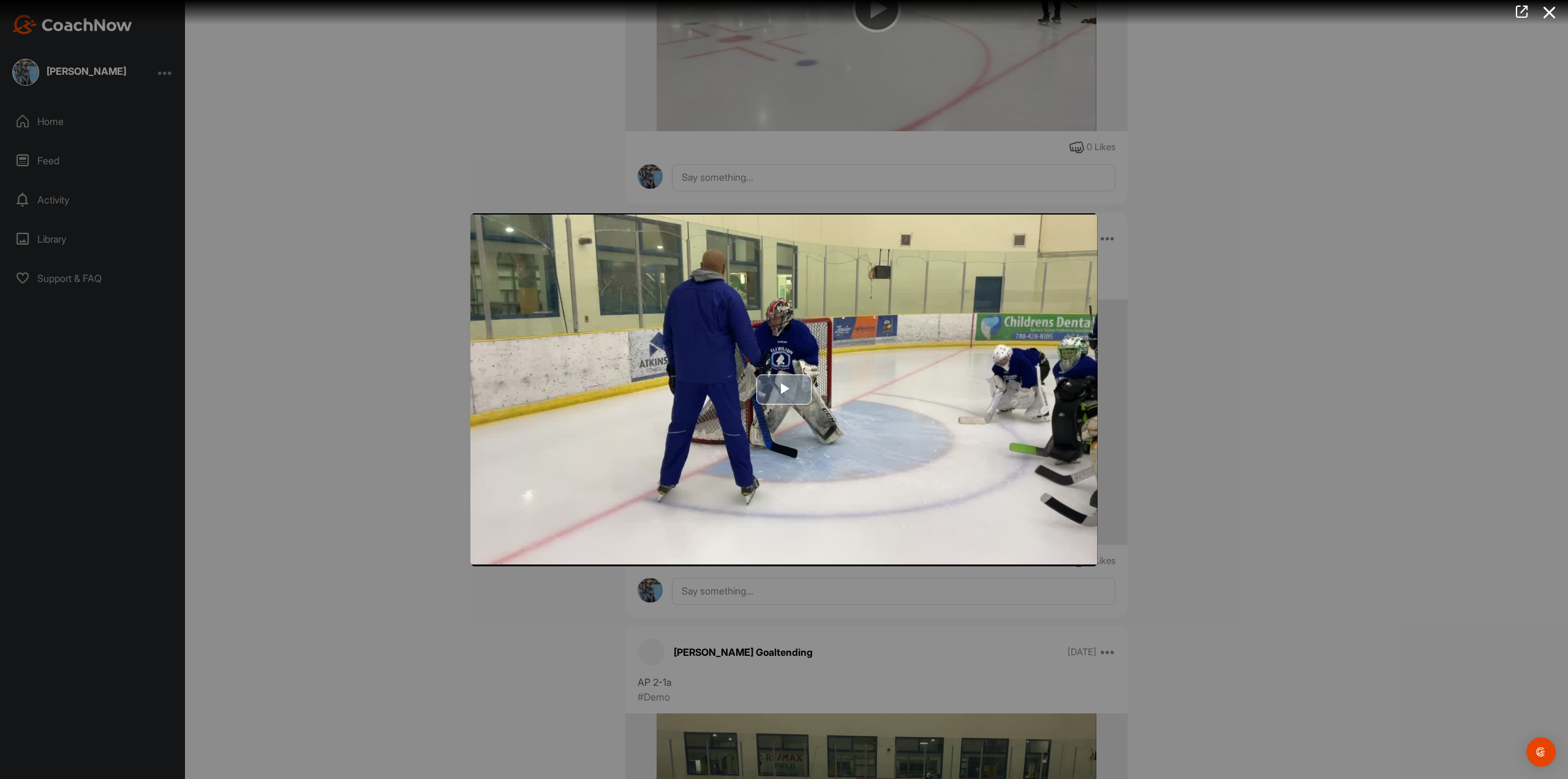
click at [784, 390] on span "Video Player" at bounding box center [784, 390] width 0 height 0
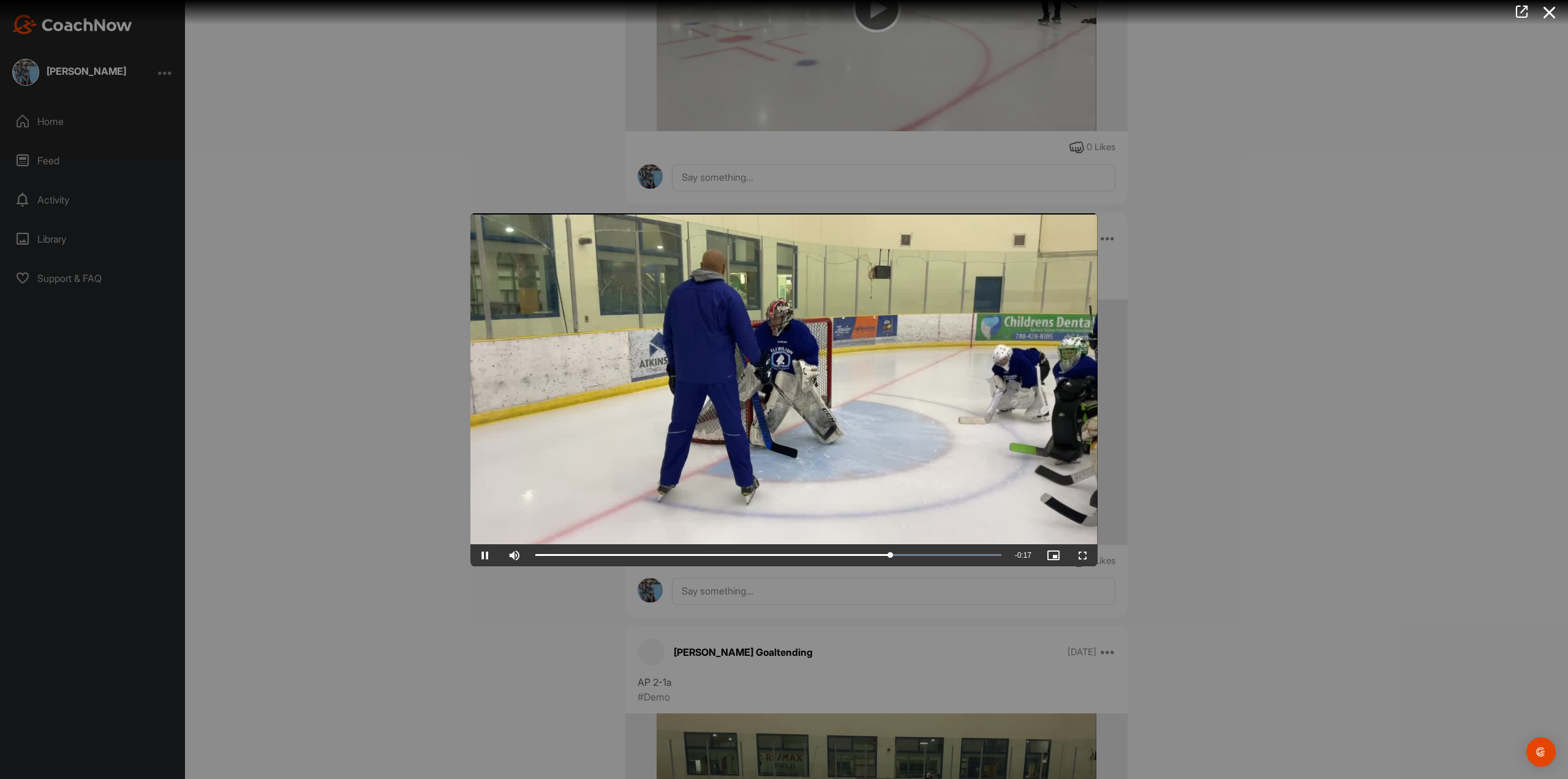
click at [1329, 302] on div at bounding box center [784, 390] width 1568 height 779
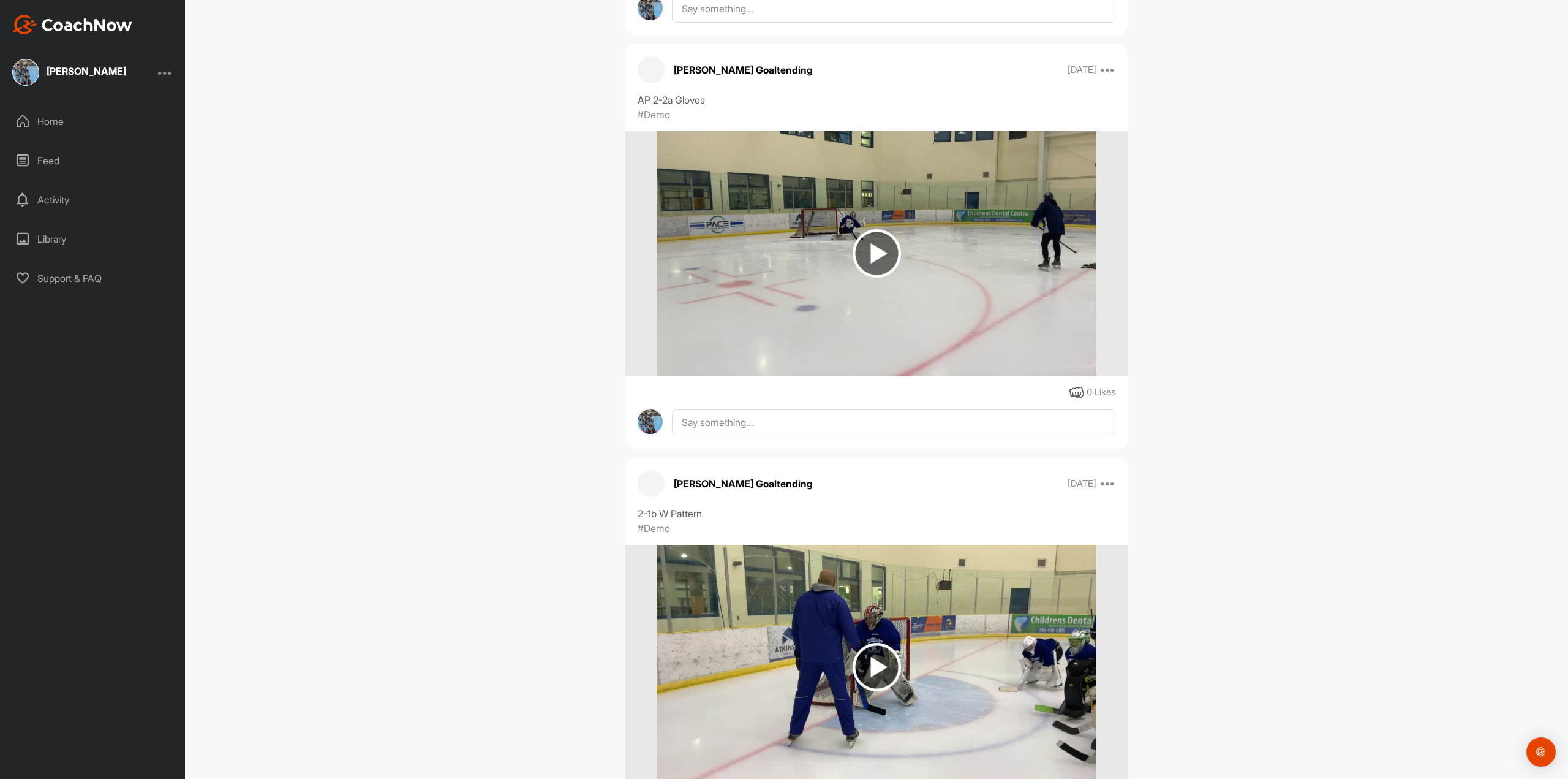
scroll to position [38066, 0]
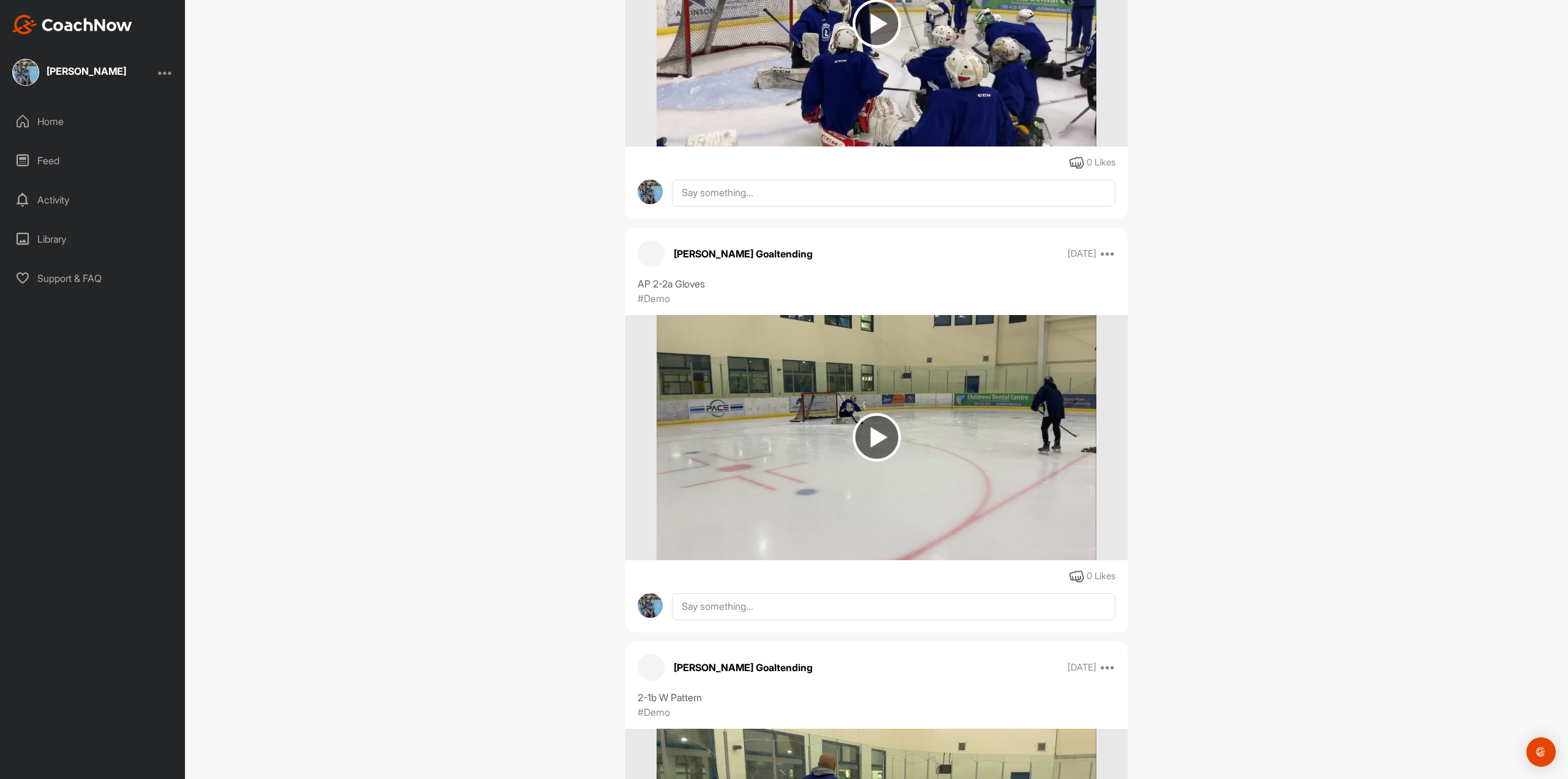
click at [870, 434] on img at bounding box center [876, 437] width 48 height 48
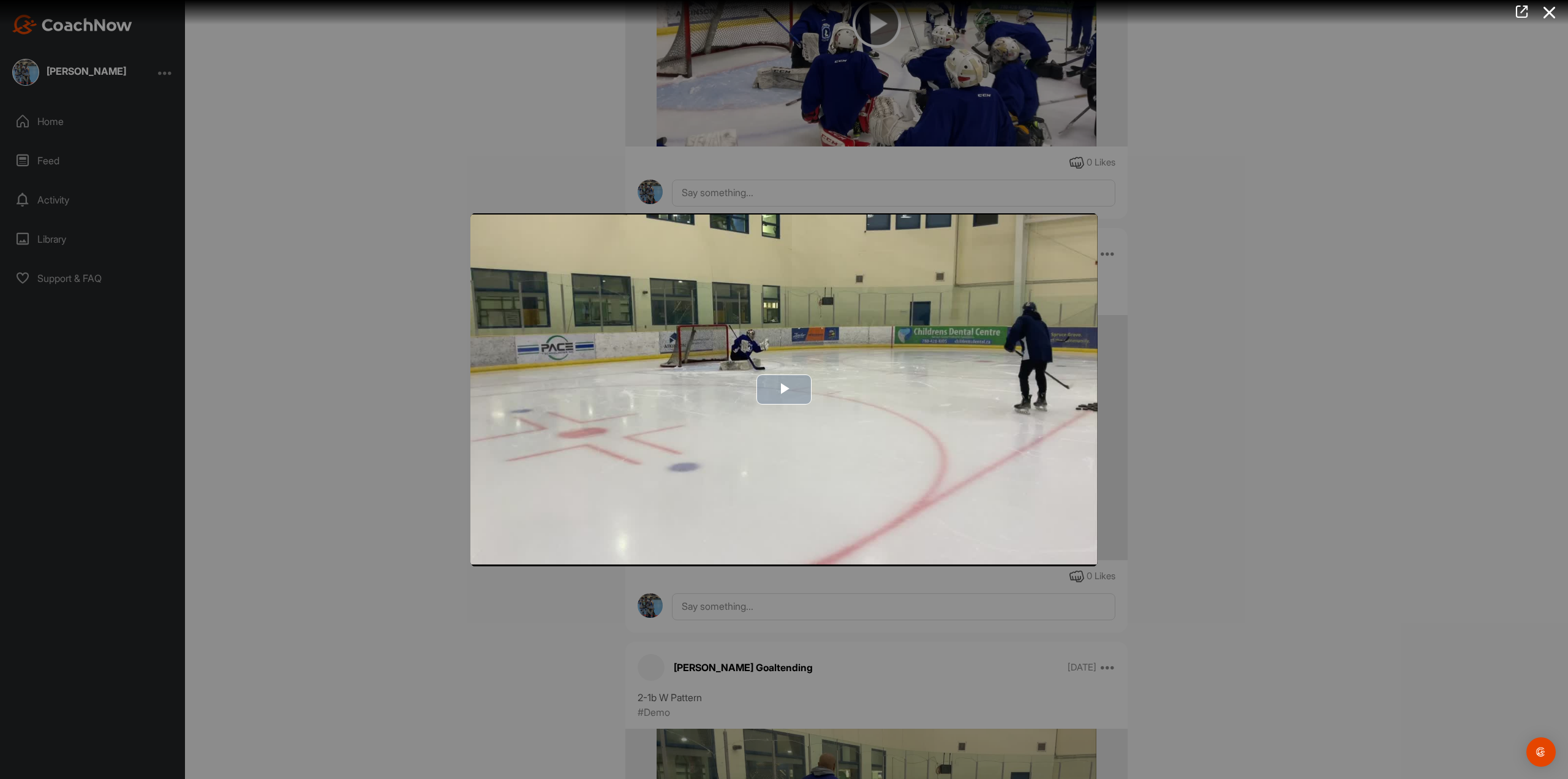
click at [784, 390] on span "Video Player" at bounding box center [784, 390] width 0 height 0
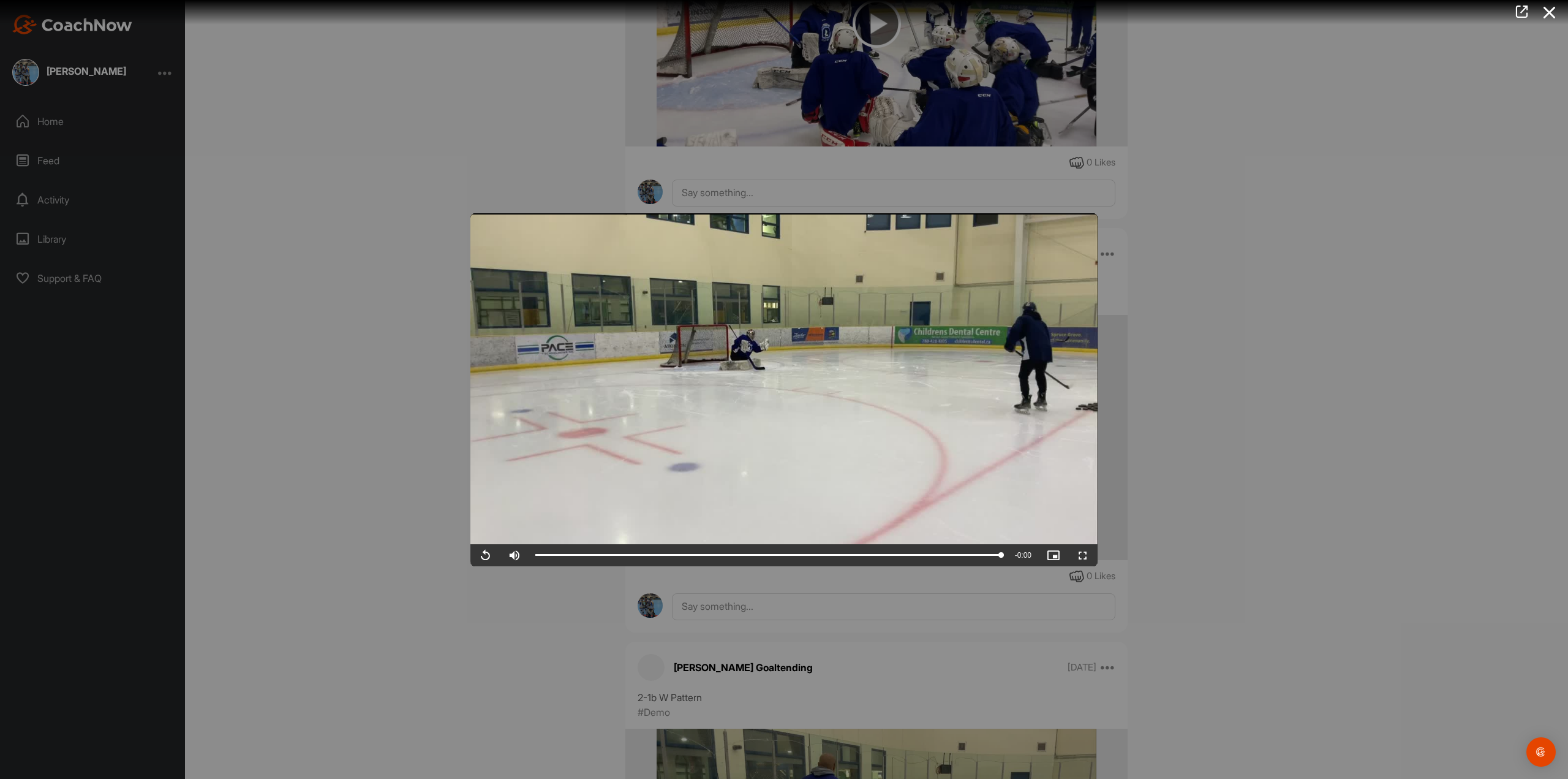
click at [1174, 207] on div at bounding box center [784, 390] width 1568 height 779
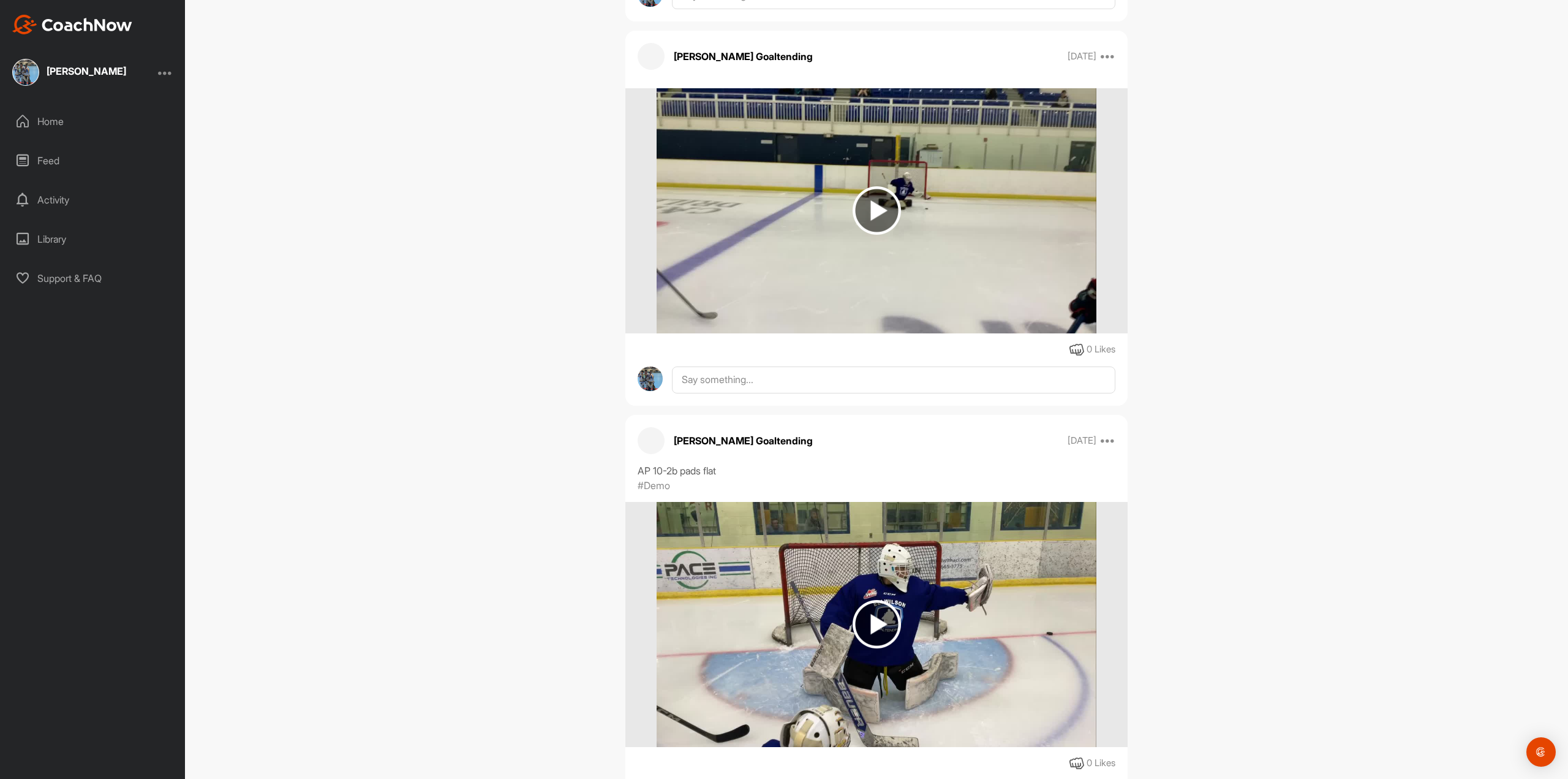
scroll to position [7109, 0]
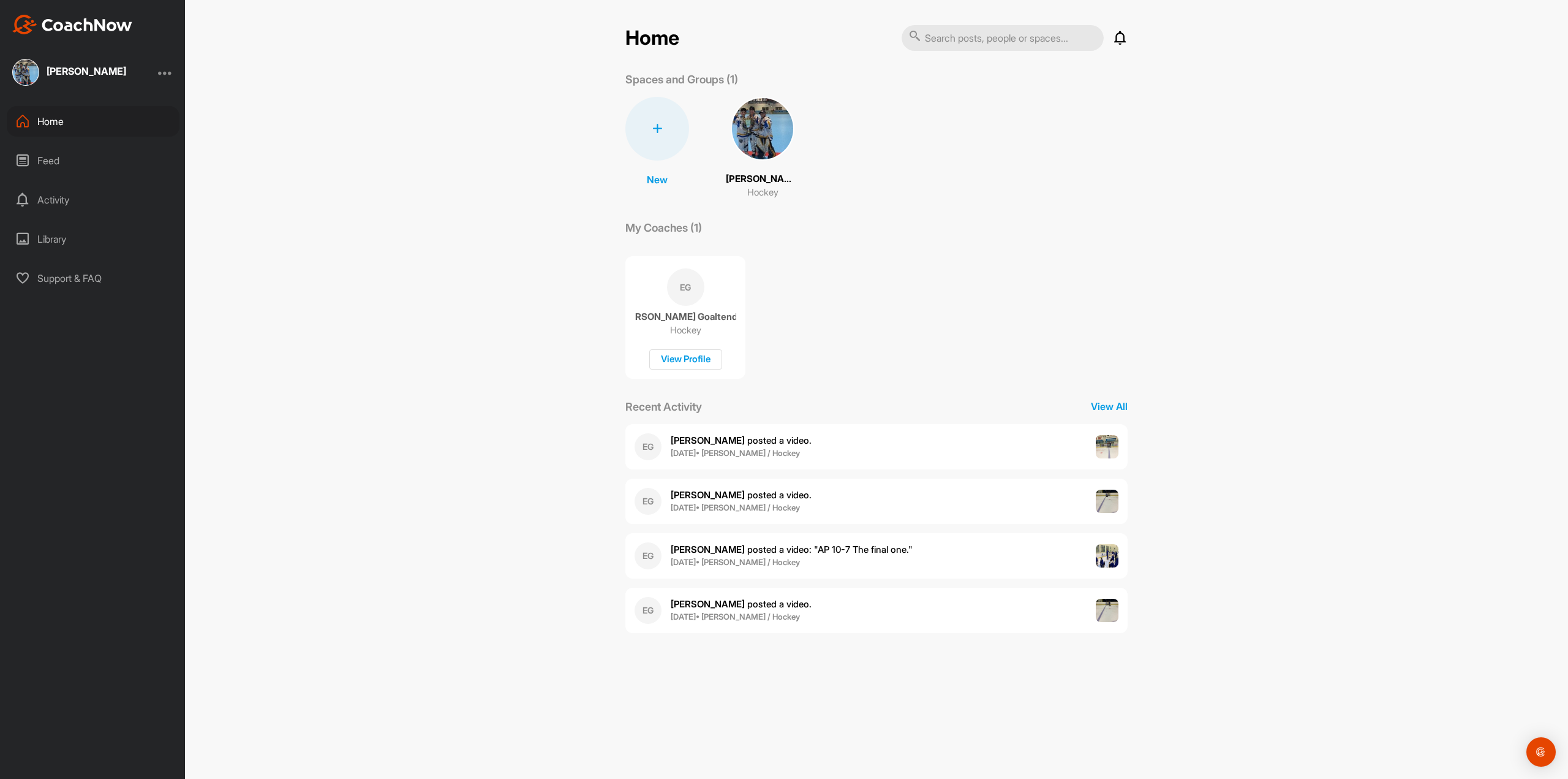
click at [759, 132] on img at bounding box center [763, 129] width 64 height 64
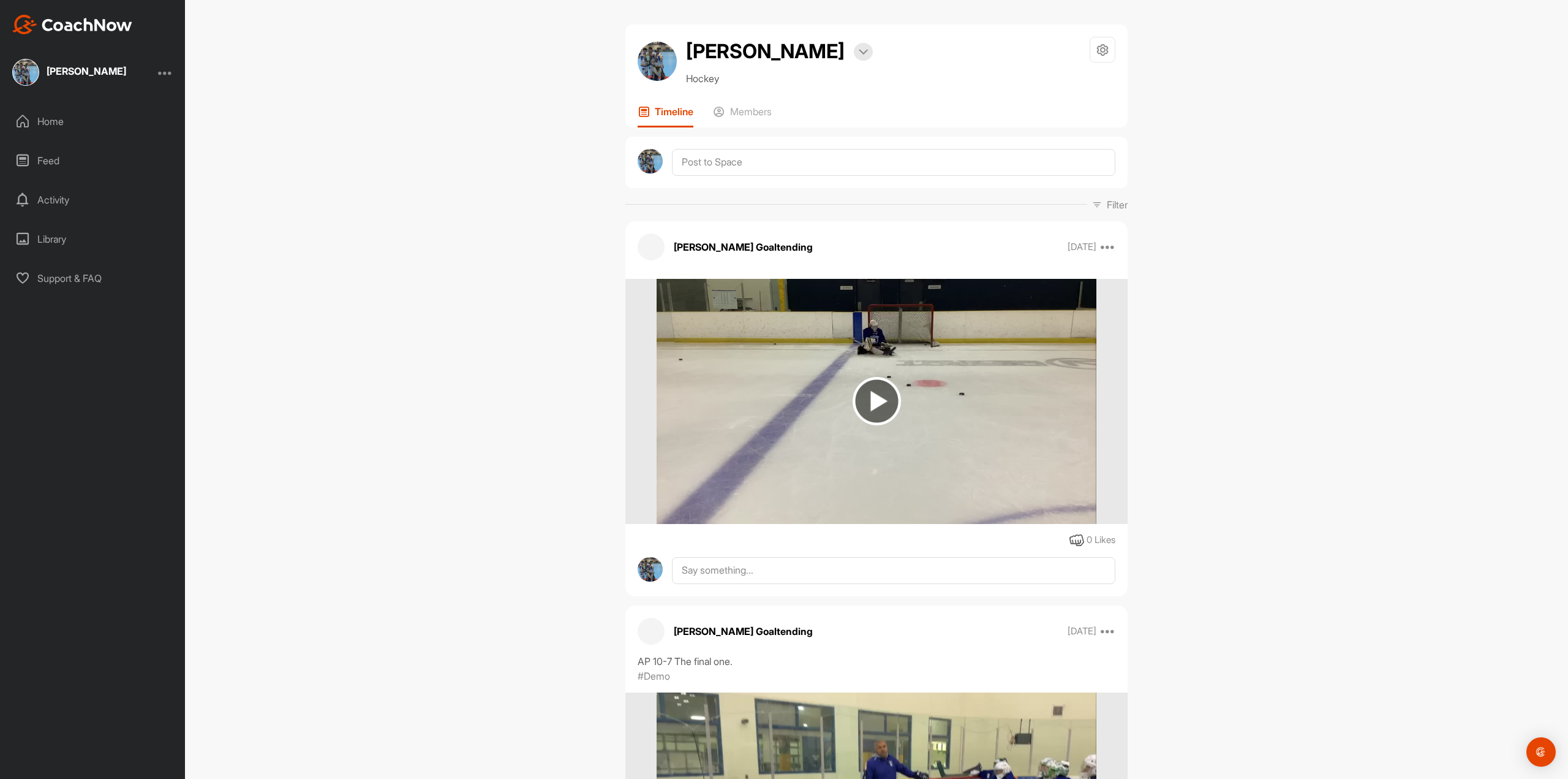
click at [884, 388] on img at bounding box center [876, 401] width 48 height 48
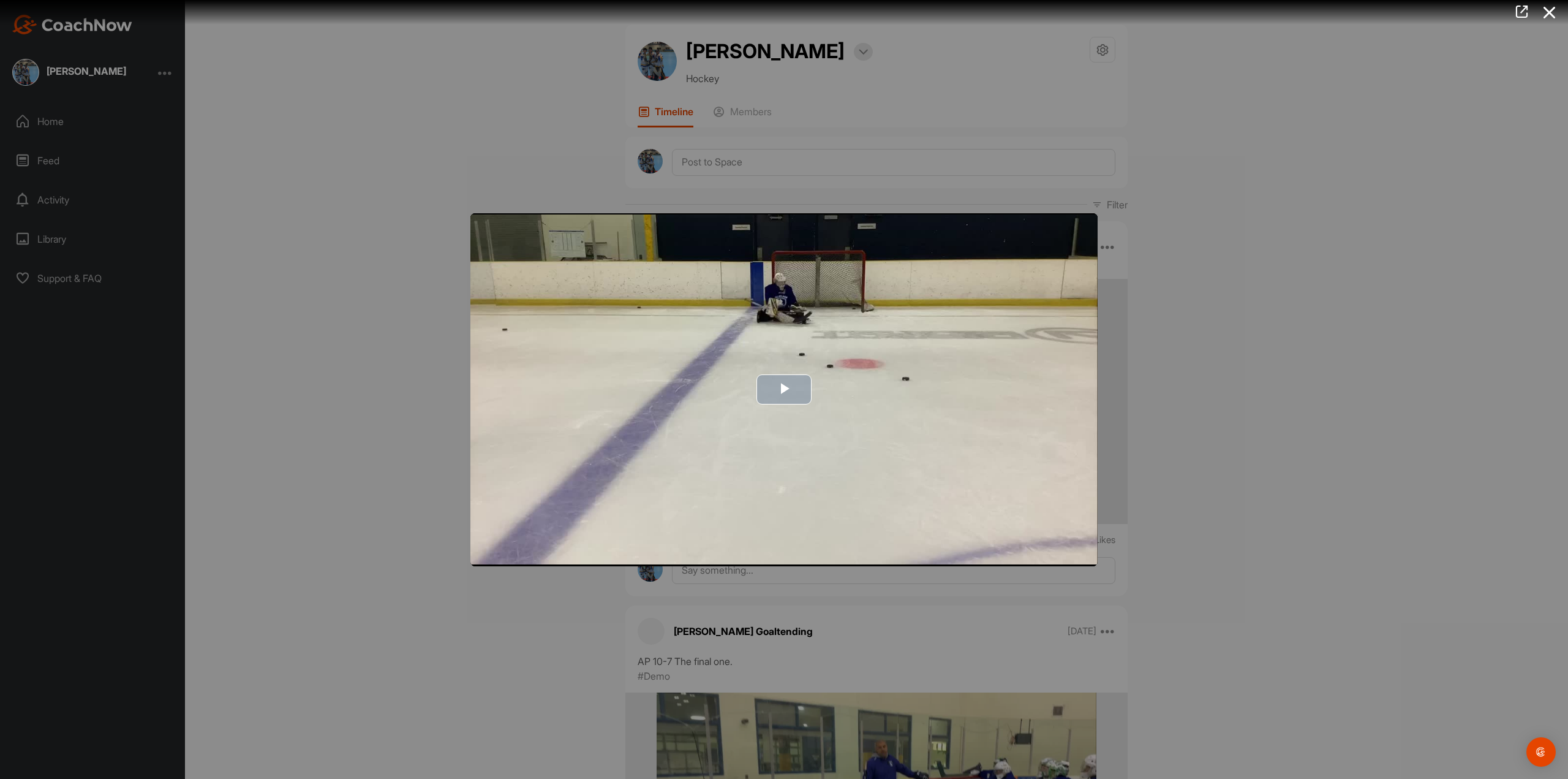
click at [784, 390] on span "Video Player" at bounding box center [784, 390] width 0 height 0
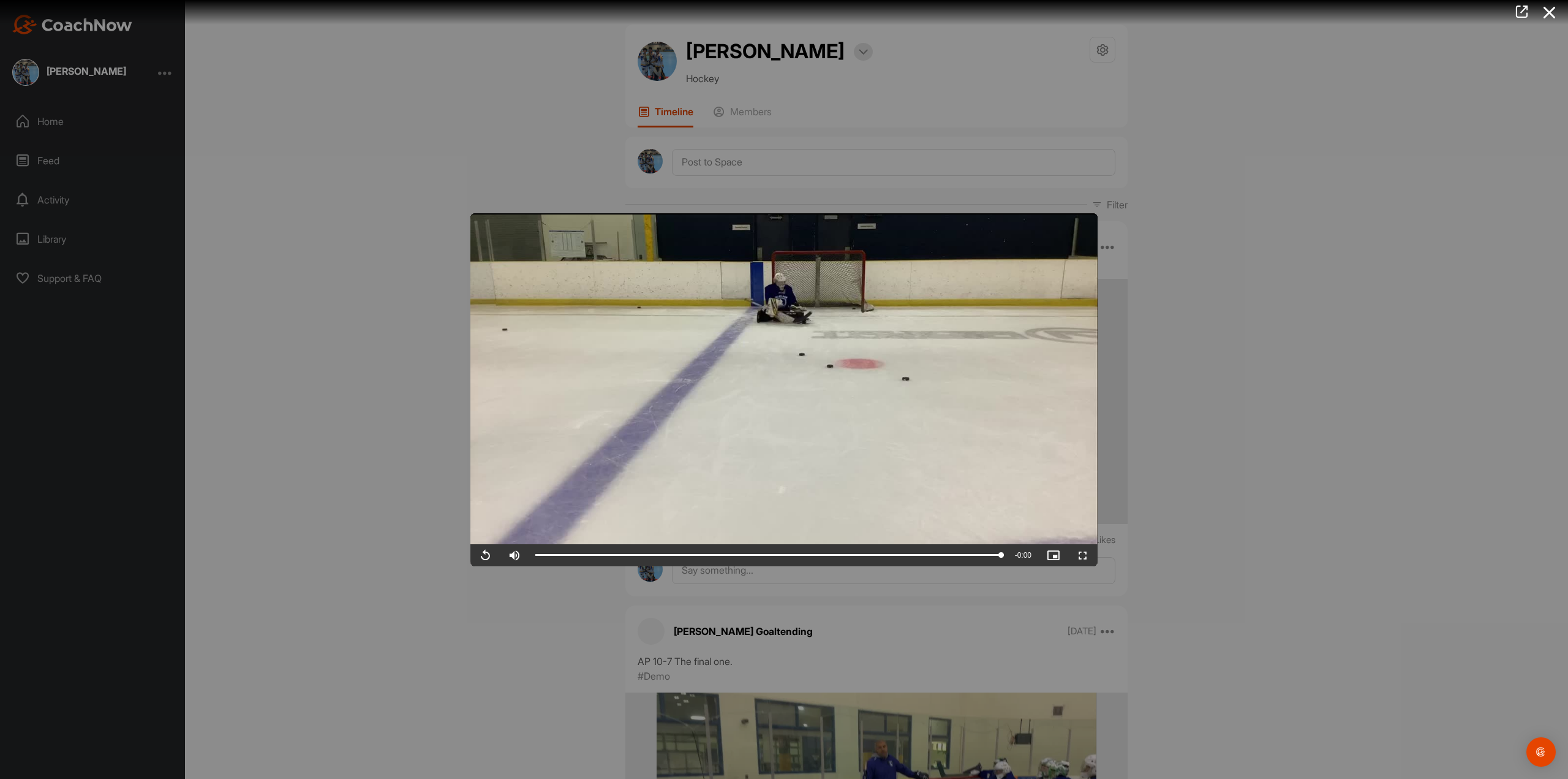
click at [1301, 234] on div at bounding box center [784, 390] width 1568 height 779
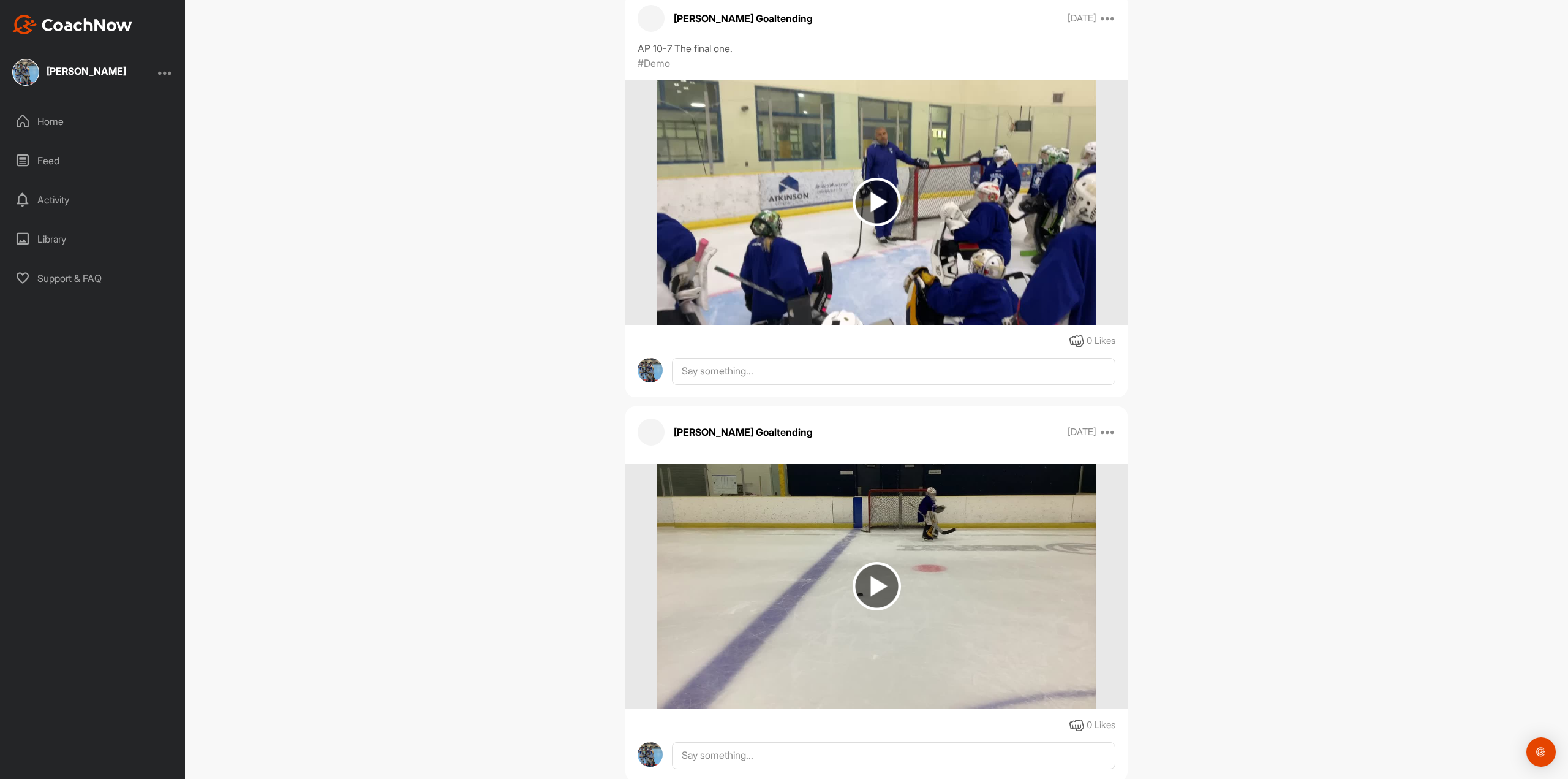
scroll to position [797, 0]
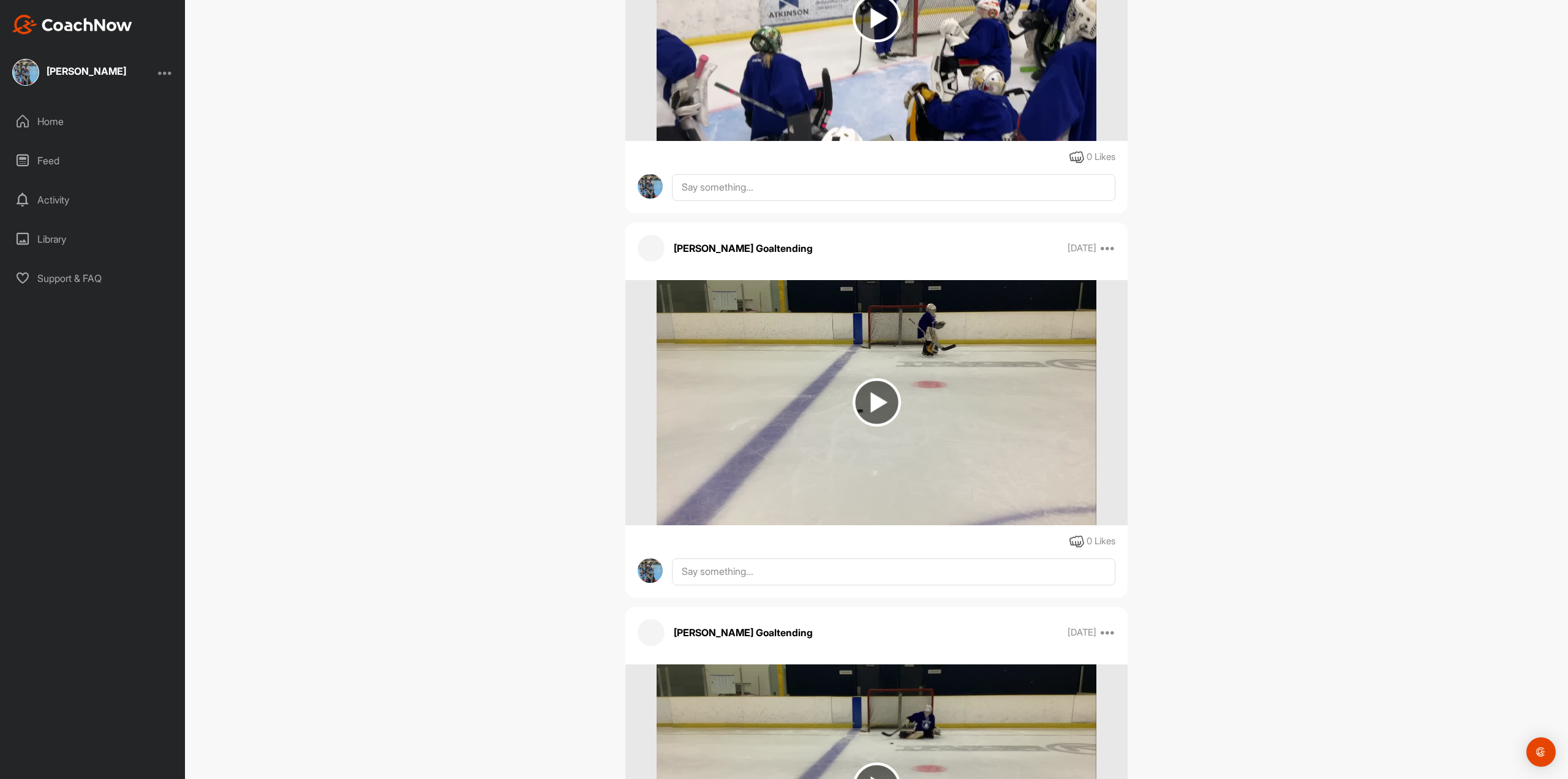
click at [876, 390] on img at bounding box center [876, 402] width 48 height 48
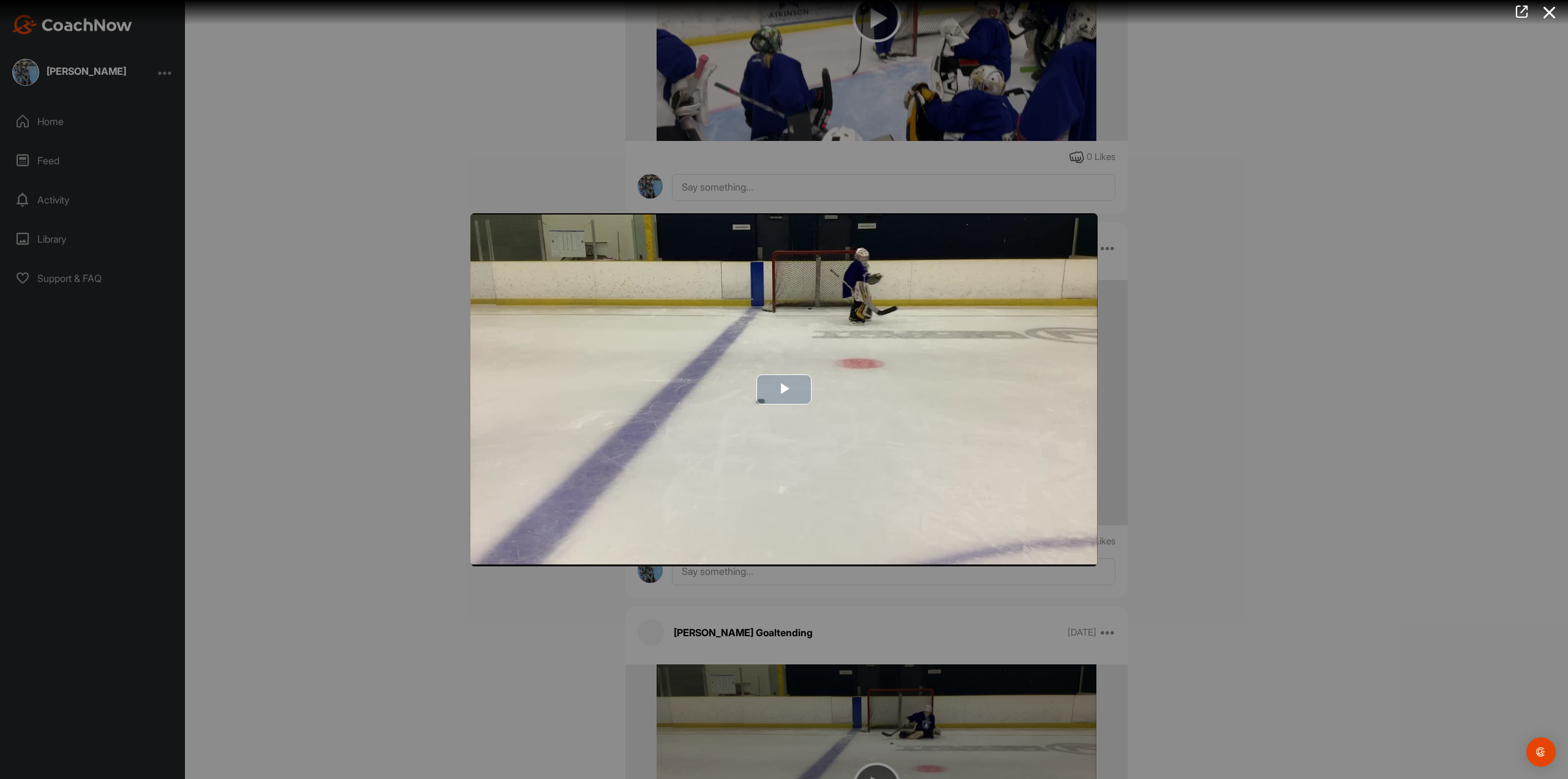
click at [784, 390] on span "Video Player" at bounding box center [784, 390] width 0 height 0
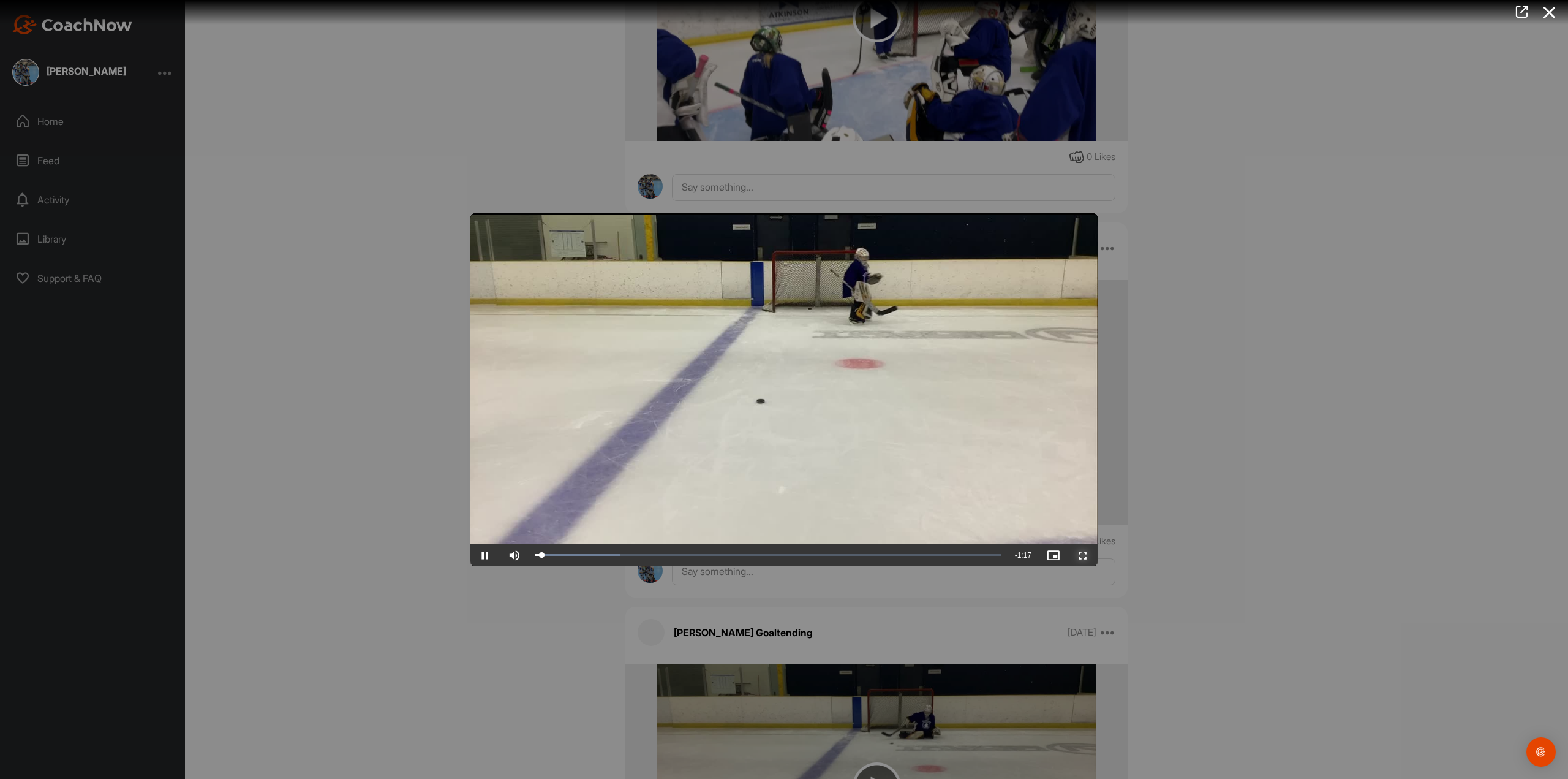
click at [1083, 555] on span "Video Player" at bounding box center [1083, 555] width 30 height 0
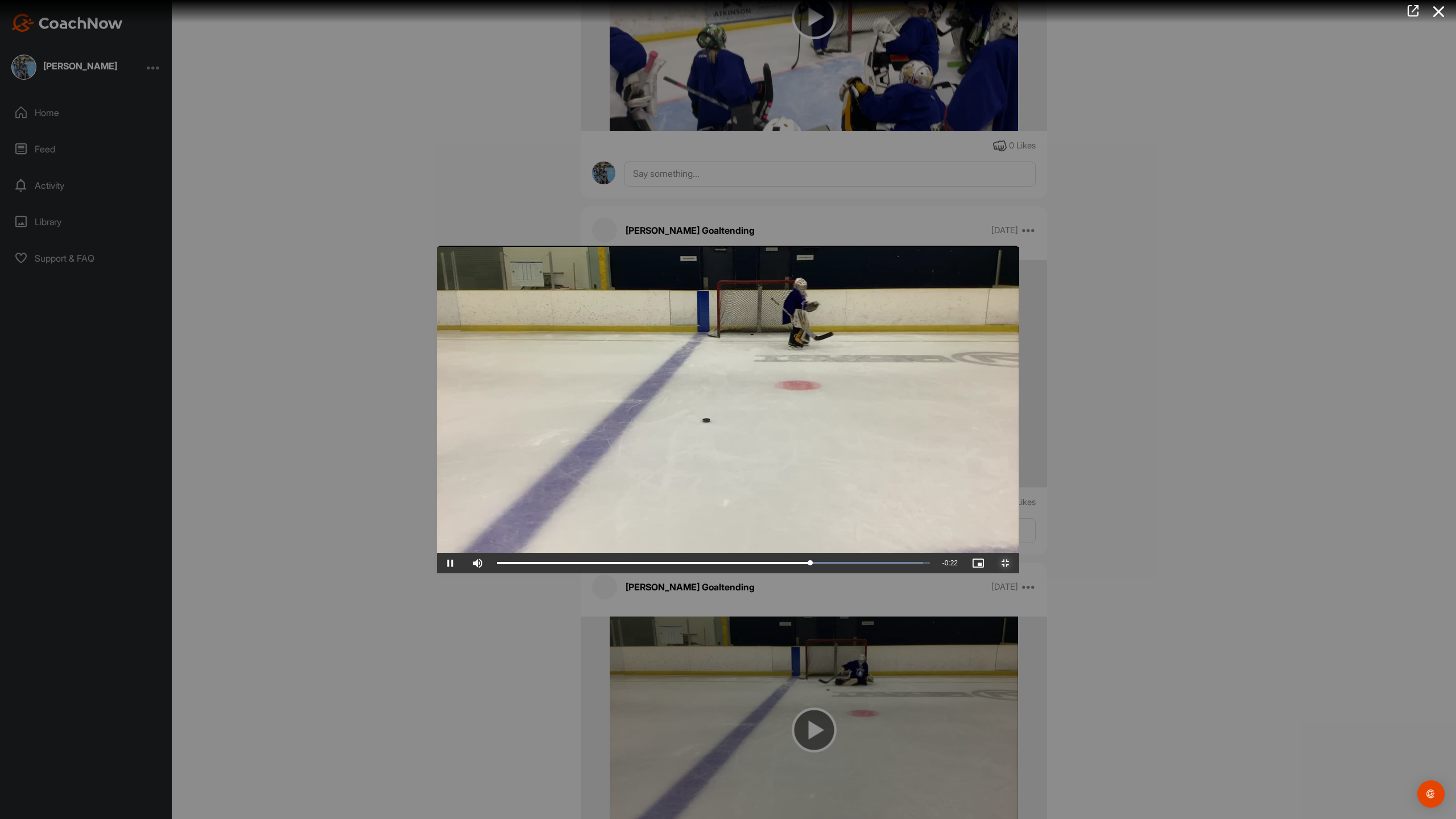
click at [1019, 563] on span "Video Player" at bounding box center [1005, 563] width 27 height 0
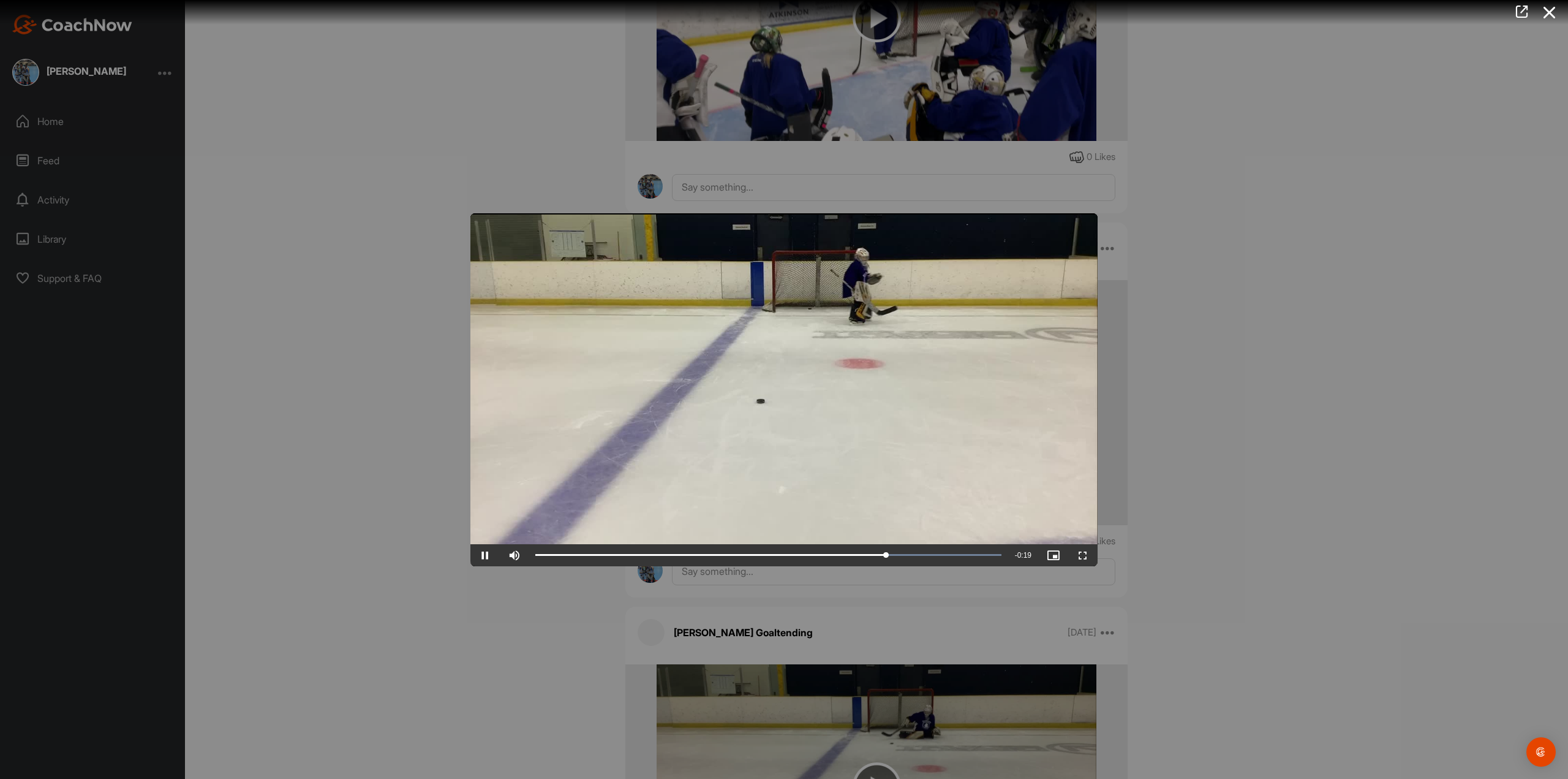
click at [1223, 421] on div at bounding box center [784, 390] width 1568 height 779
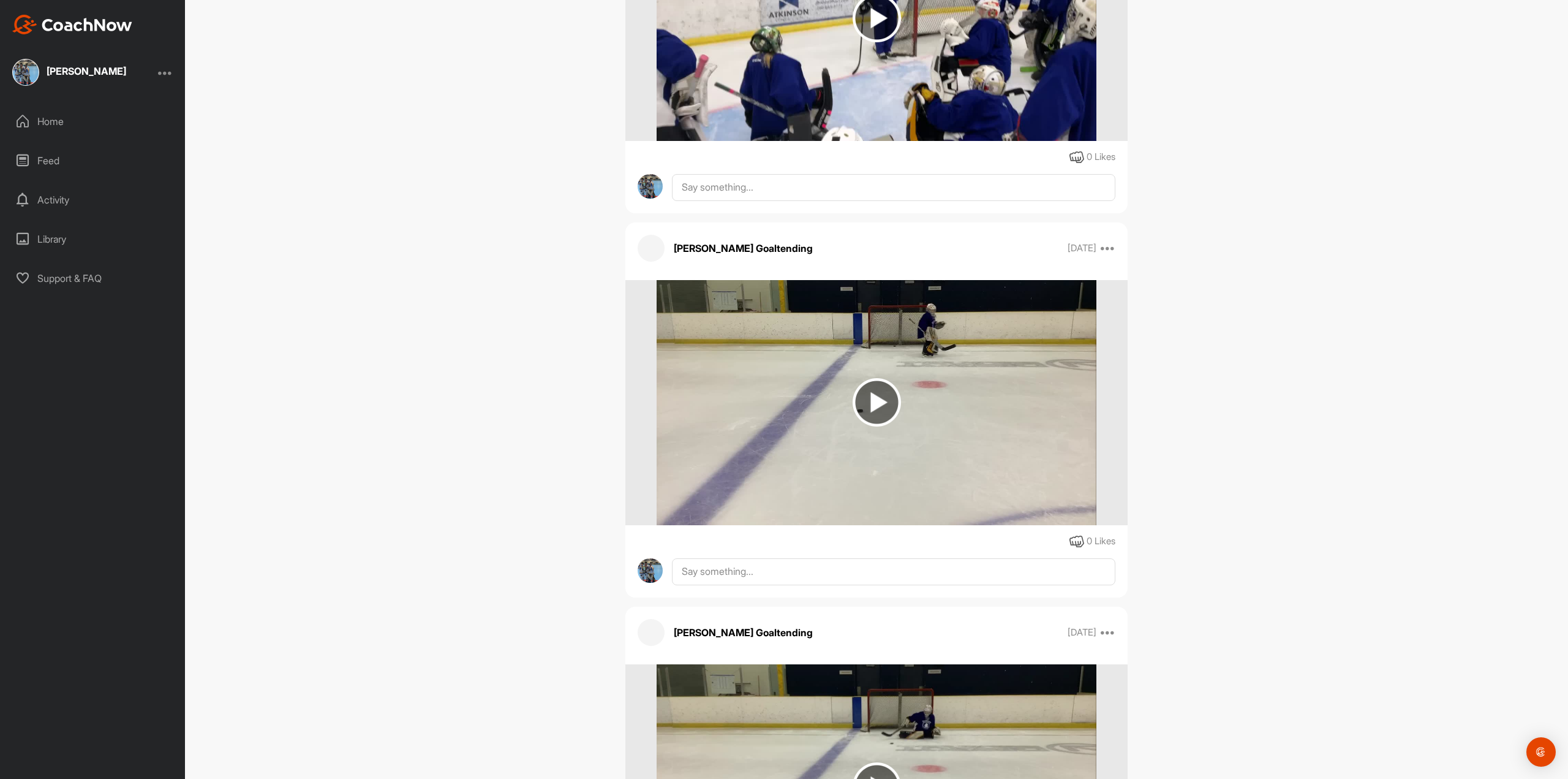
scroll to position [1103, 0]
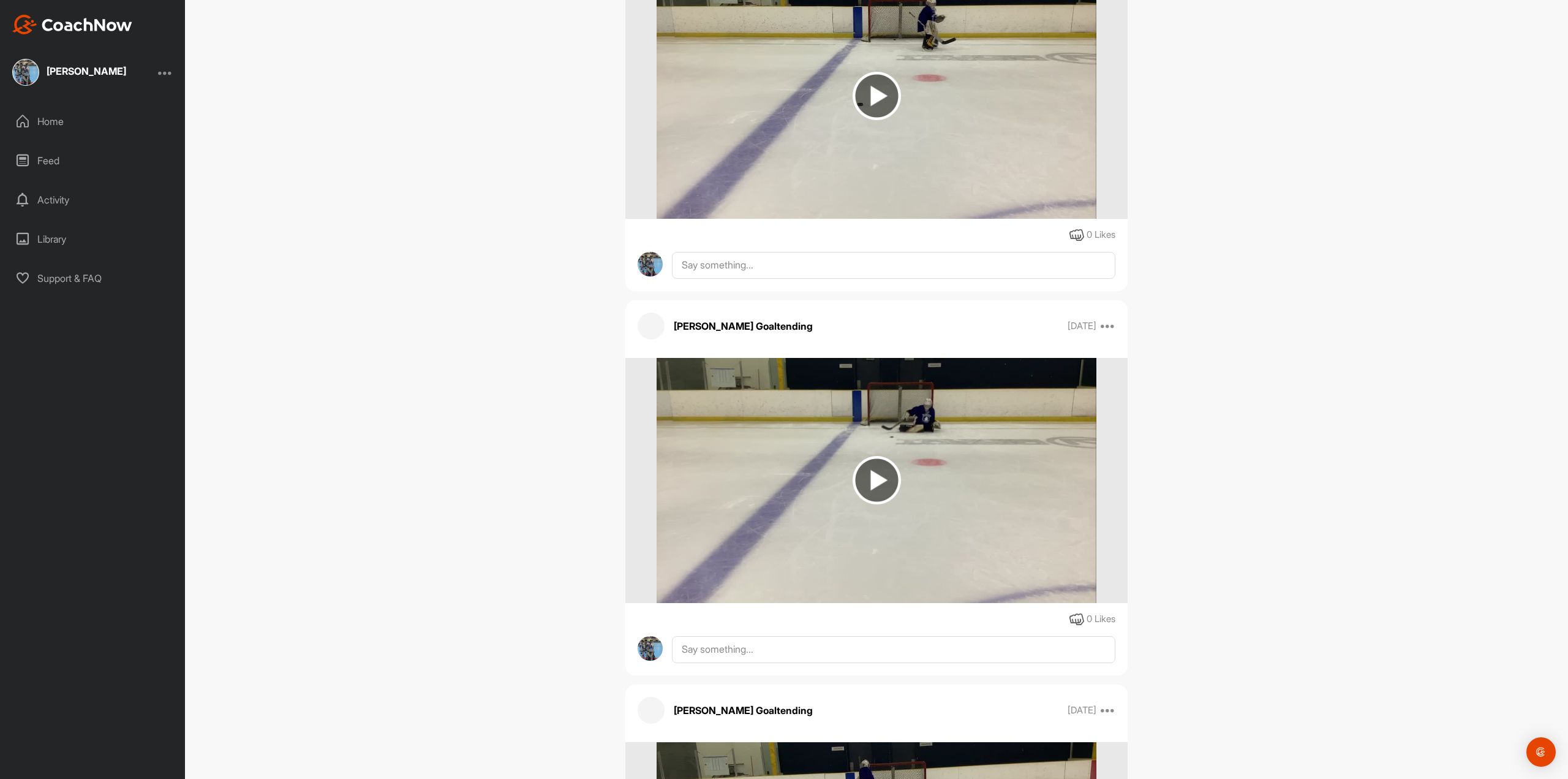
click at [860, 479] on img at bounding box center [876, 480] width 48 height 48
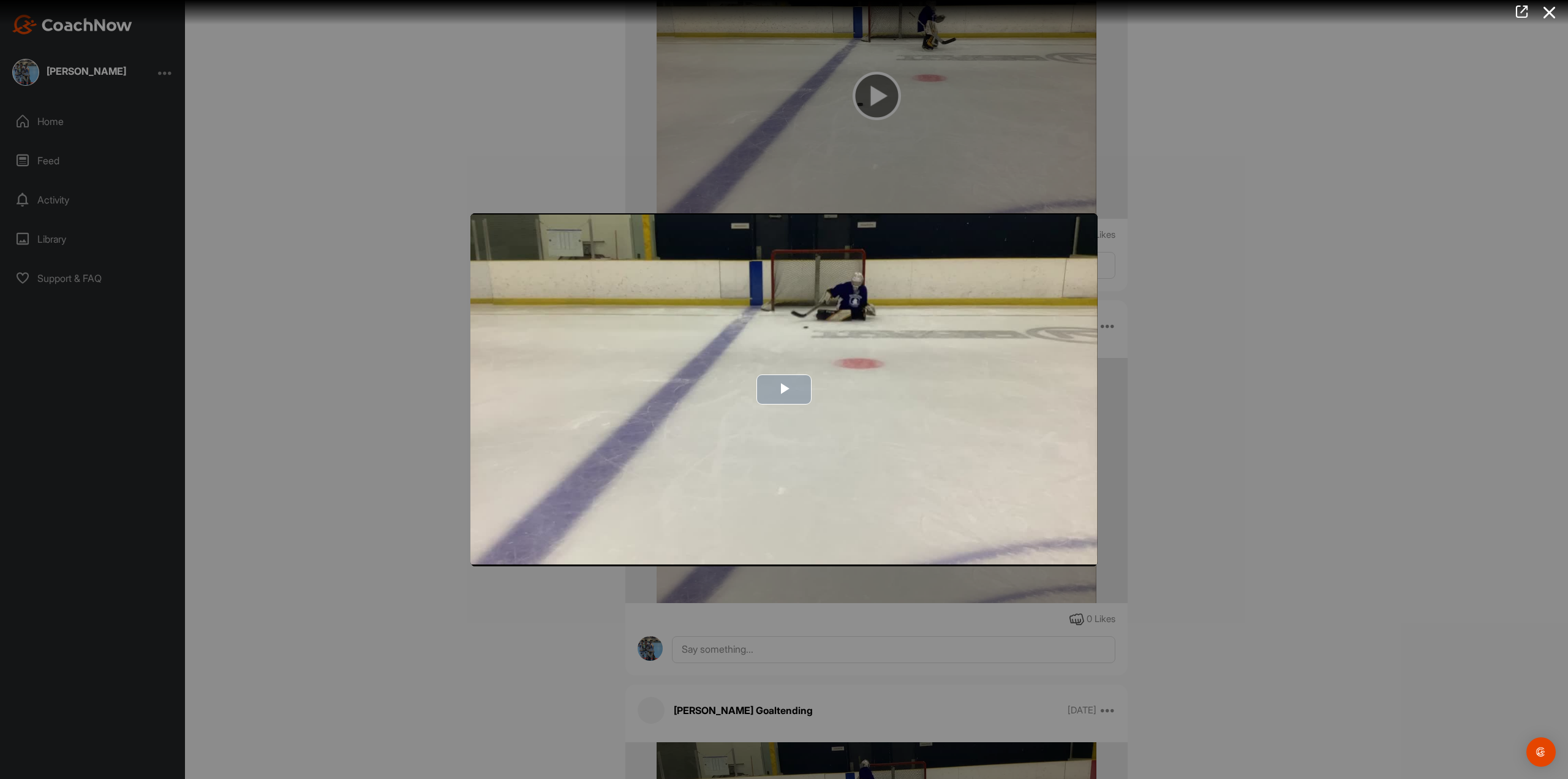
click at [784, 390] on span "Video Player" at bounding box center [784, 390] width 0 height 0
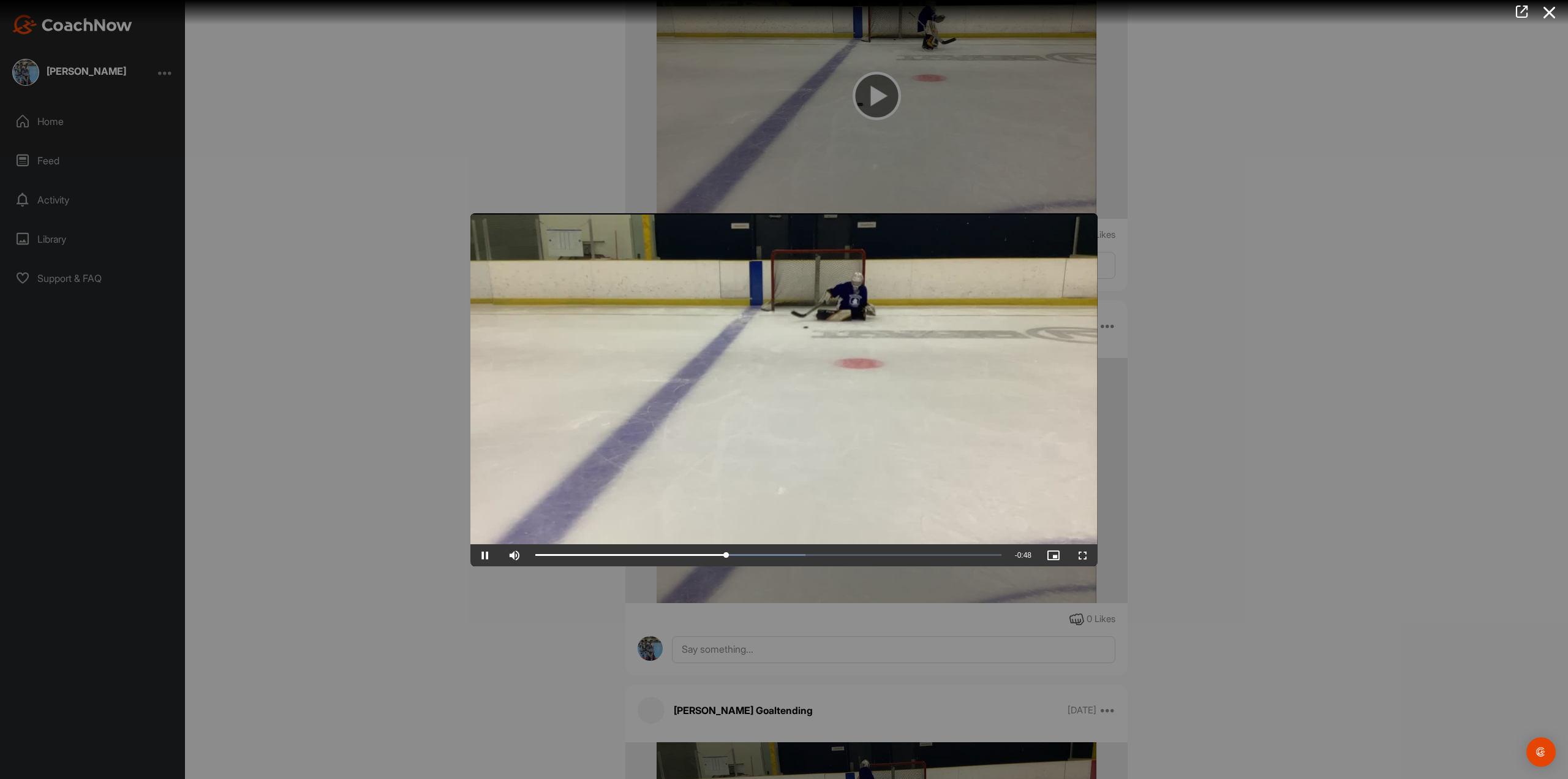
click at [1338, 481] on div at bounding box center [784, 390] width 1568 height 779
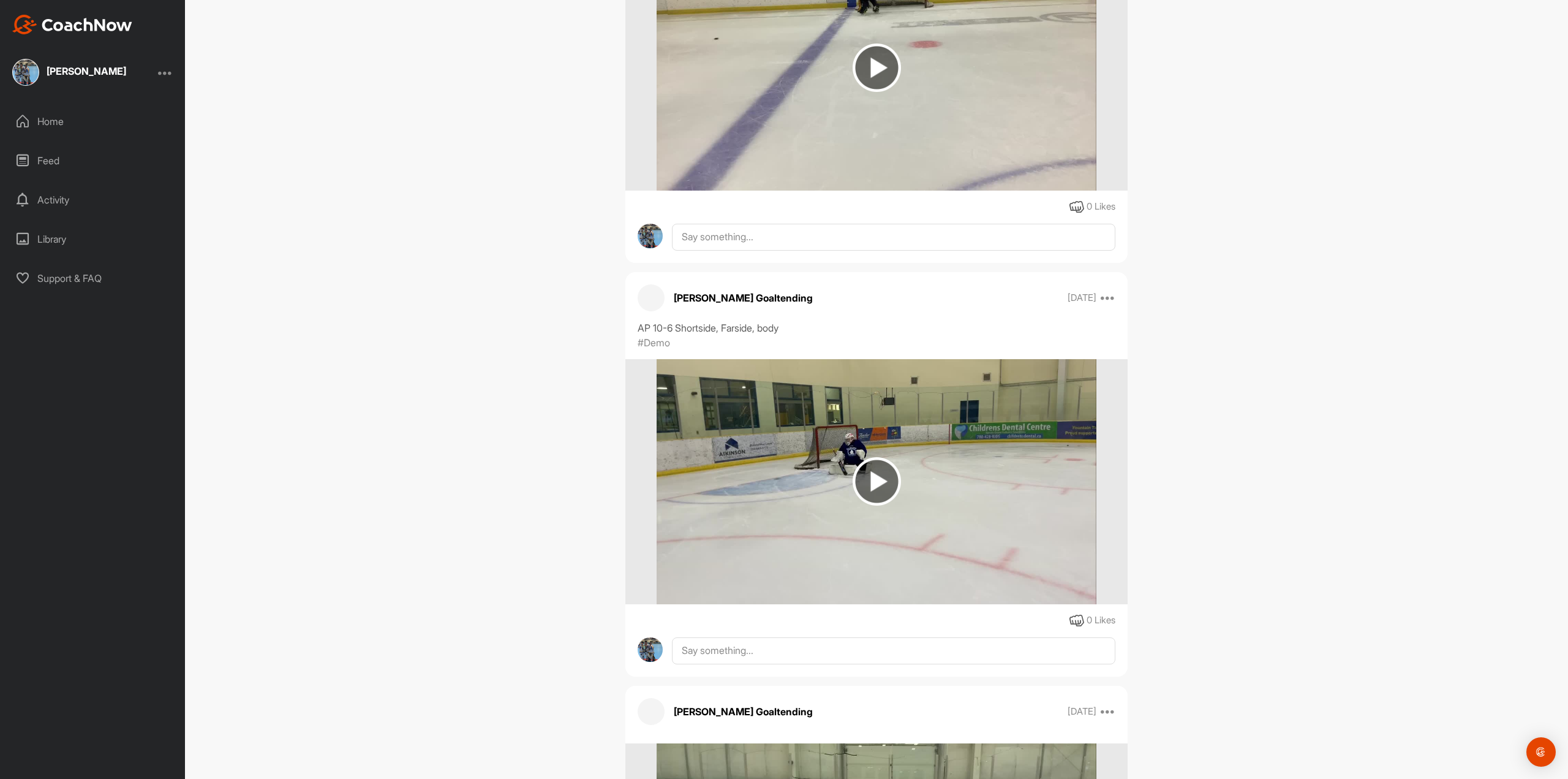
scroll to position [1961, 0]
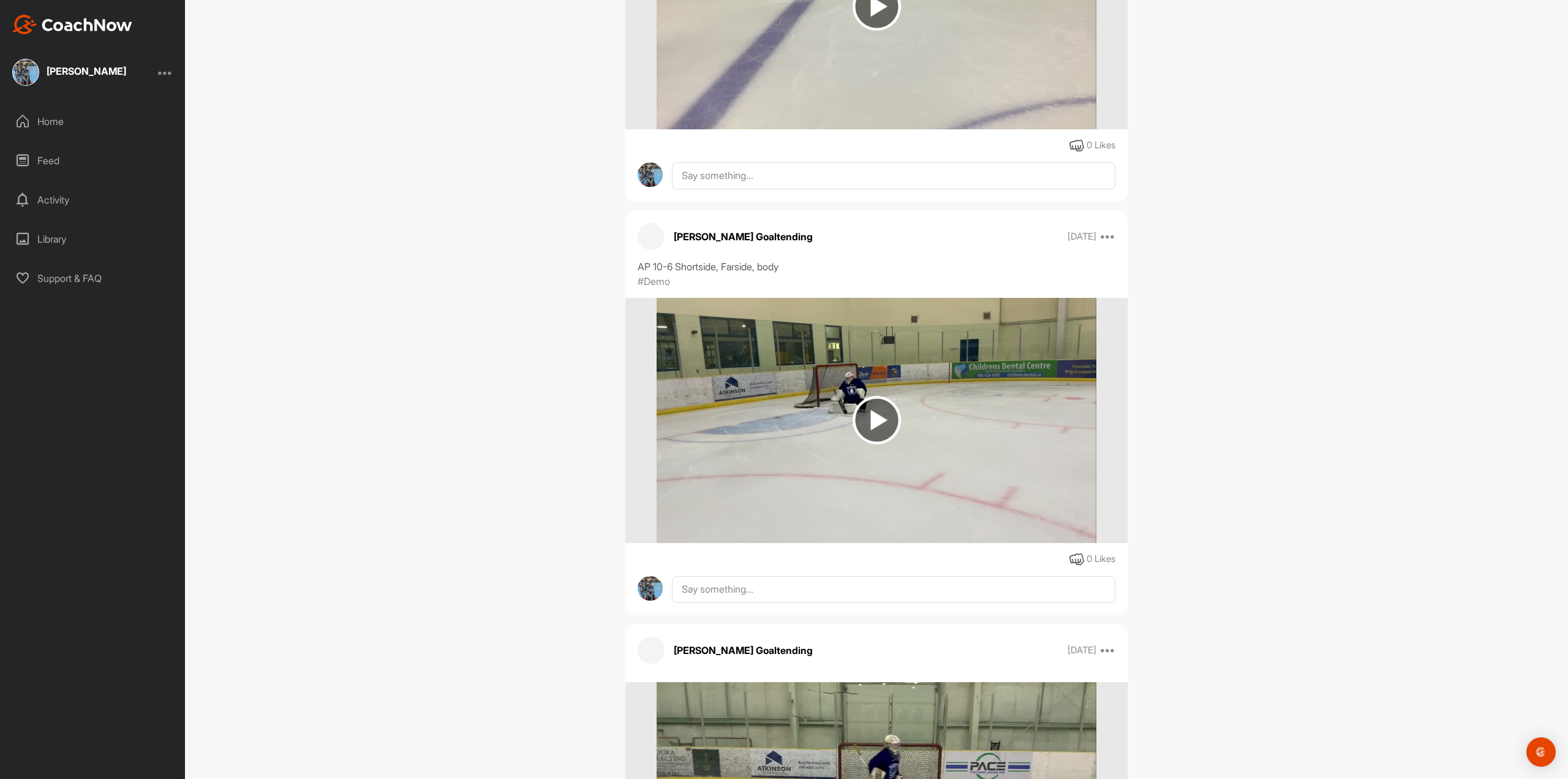
click at [877, 421] on img at bounding box center [876, 420] width 48 height 48
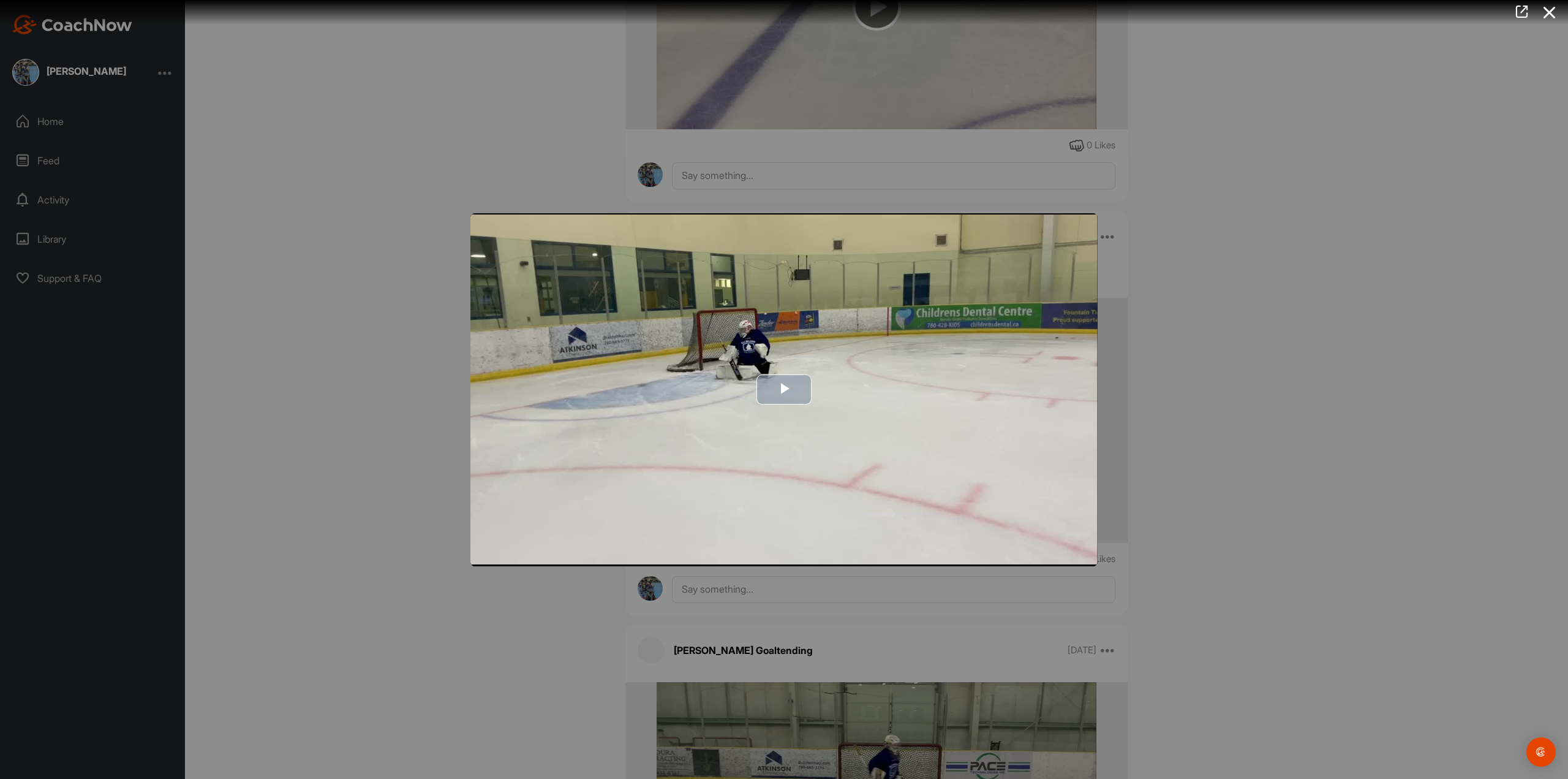
click at [784, 390] on span "Video Player" at bounding box center [784, 390] width 0 height 0
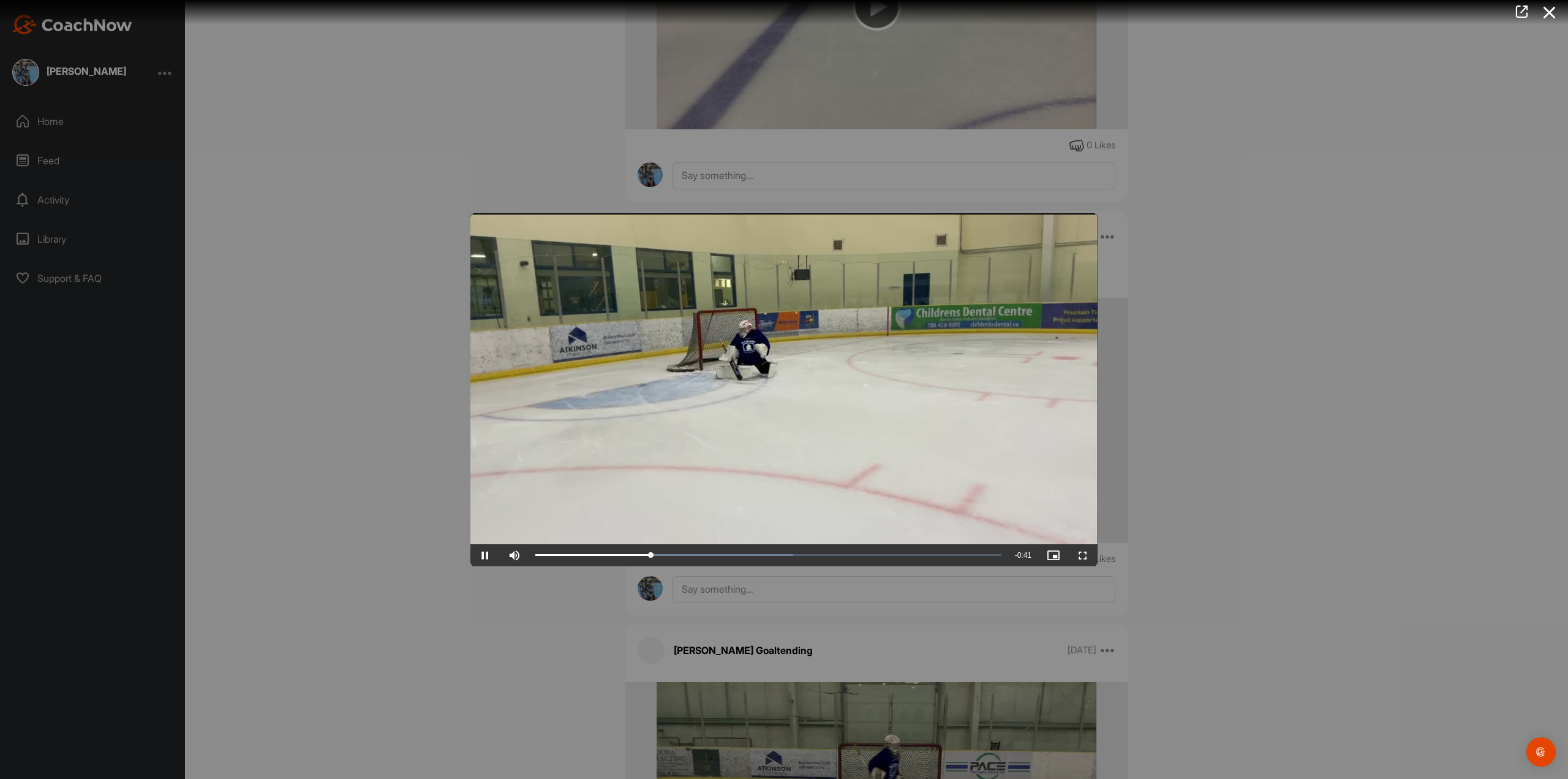
click at [1258, 600] on div at bounding box center [784, 390] width 1568 height 779
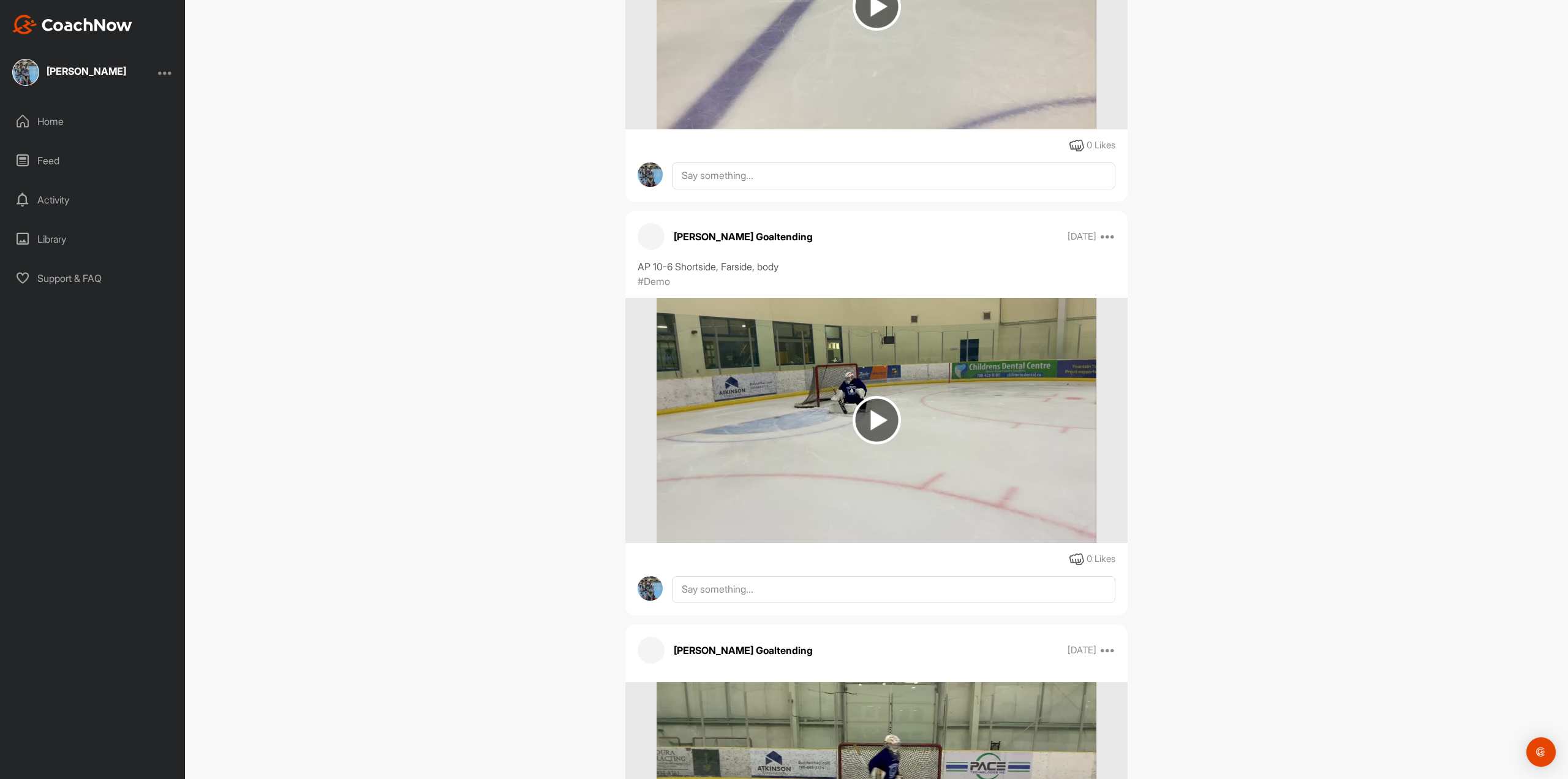
scroll to position [2267, 0]
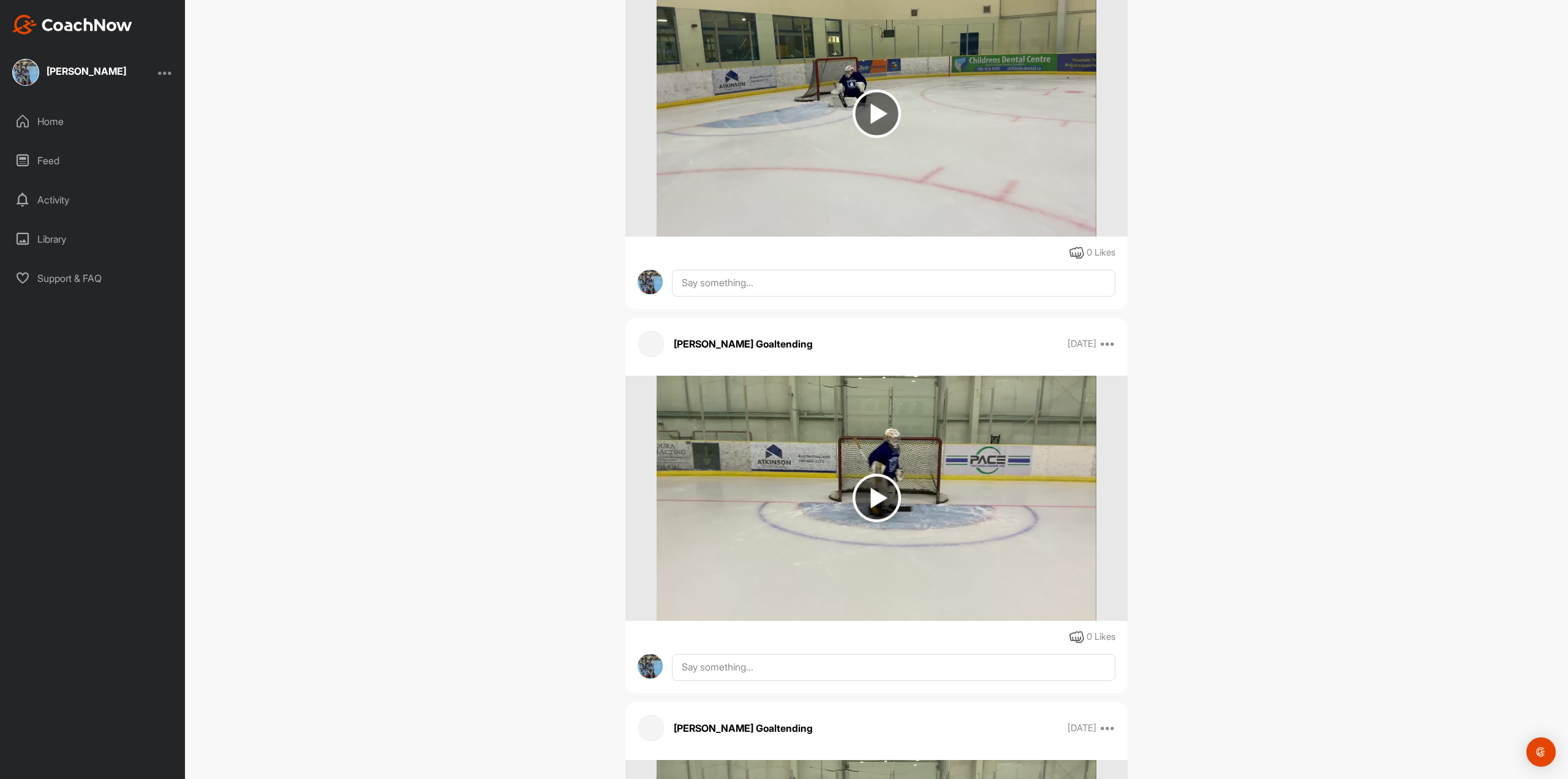
click at [829, 489] on img at bounding box center [876, 498] width 439 height 245
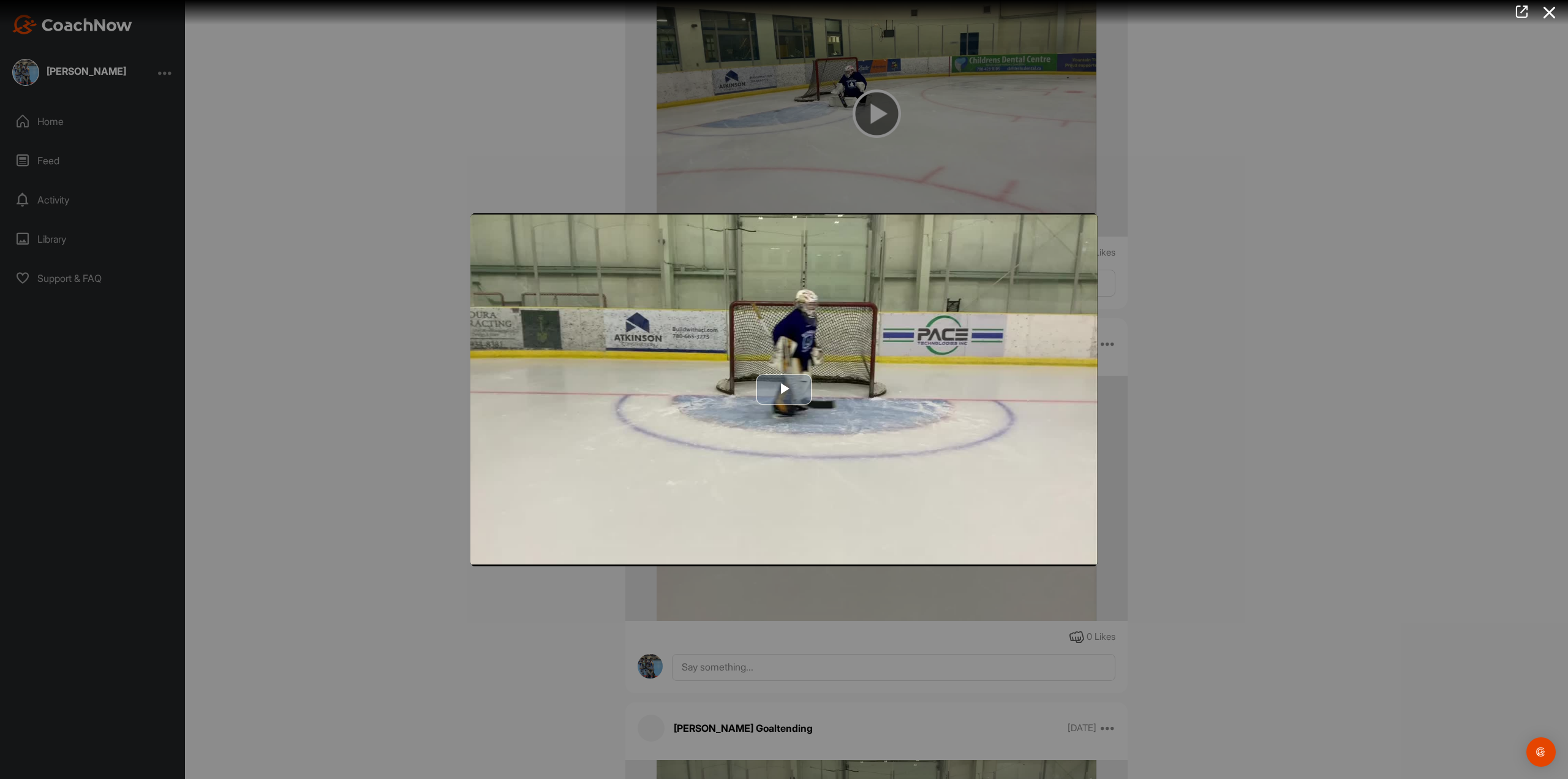
click at [784, 390] on span "Video Player" at bounding box center [784, 390] width 0 height 0
click at [1287, 517] on div at bounding box center [784, 390] width 1568 height 779
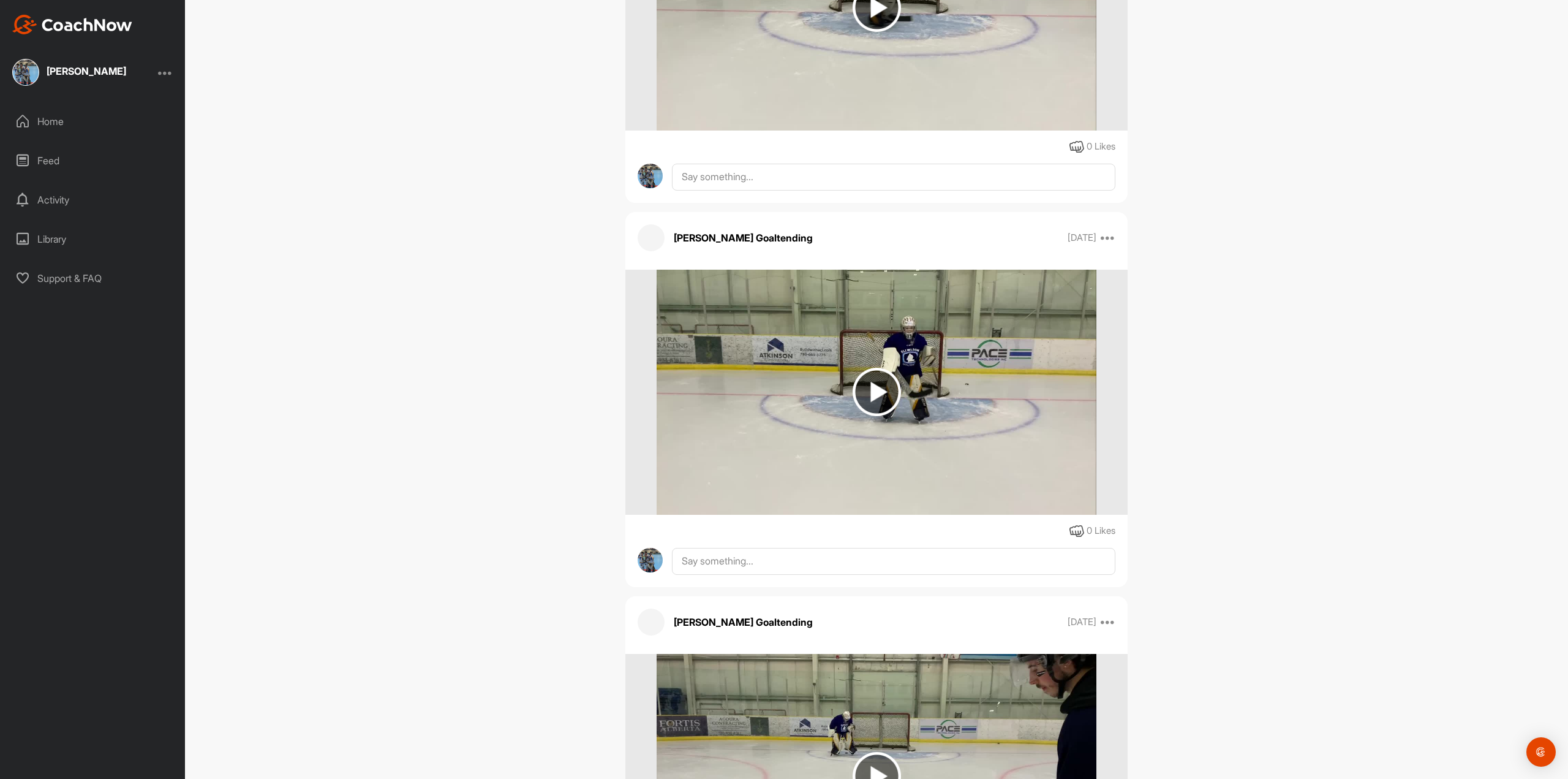
scroll to position [2819, 0]
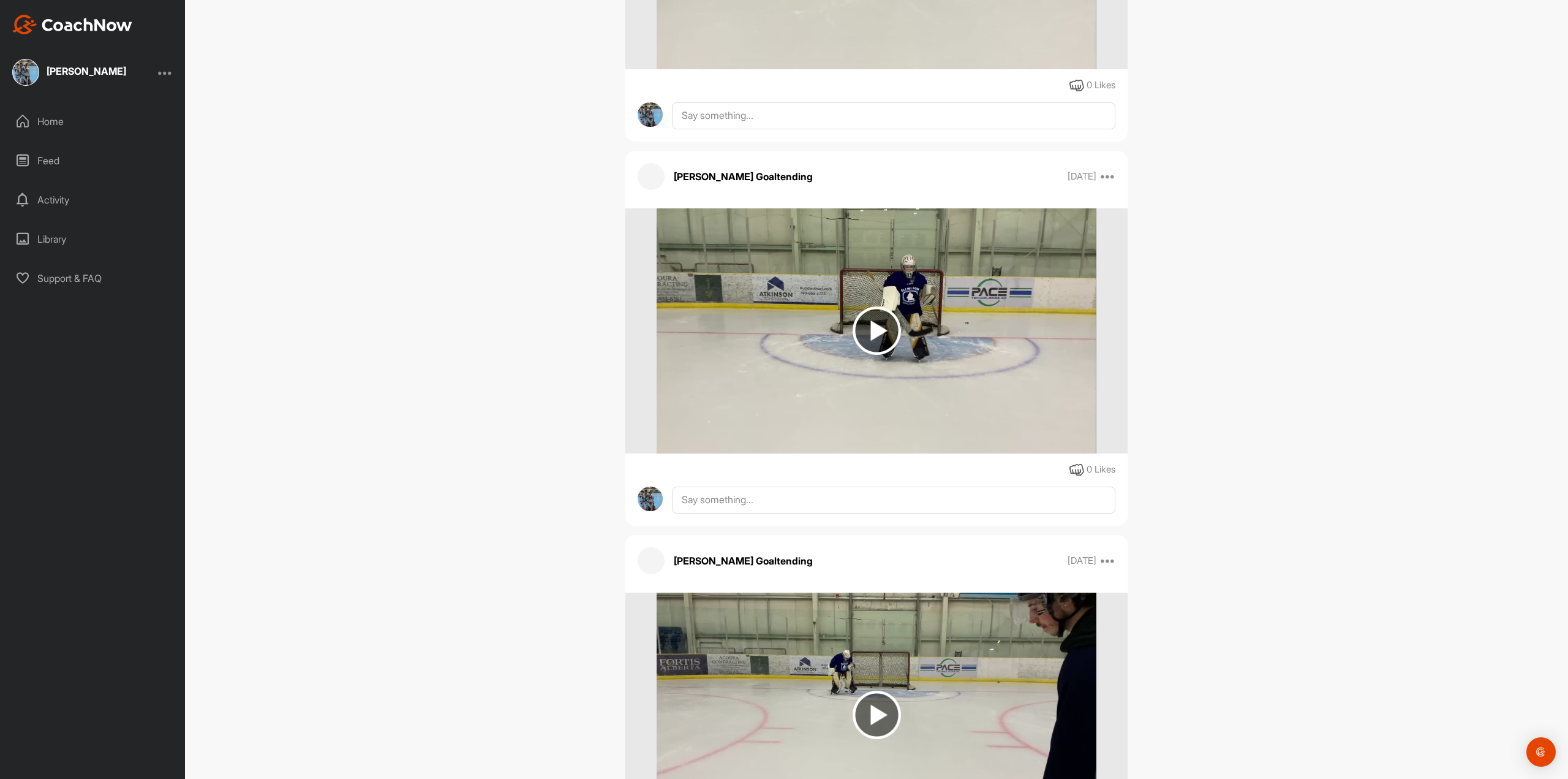
click at [852, 319] on img at bounding box center [876, 330] width 48 height 48
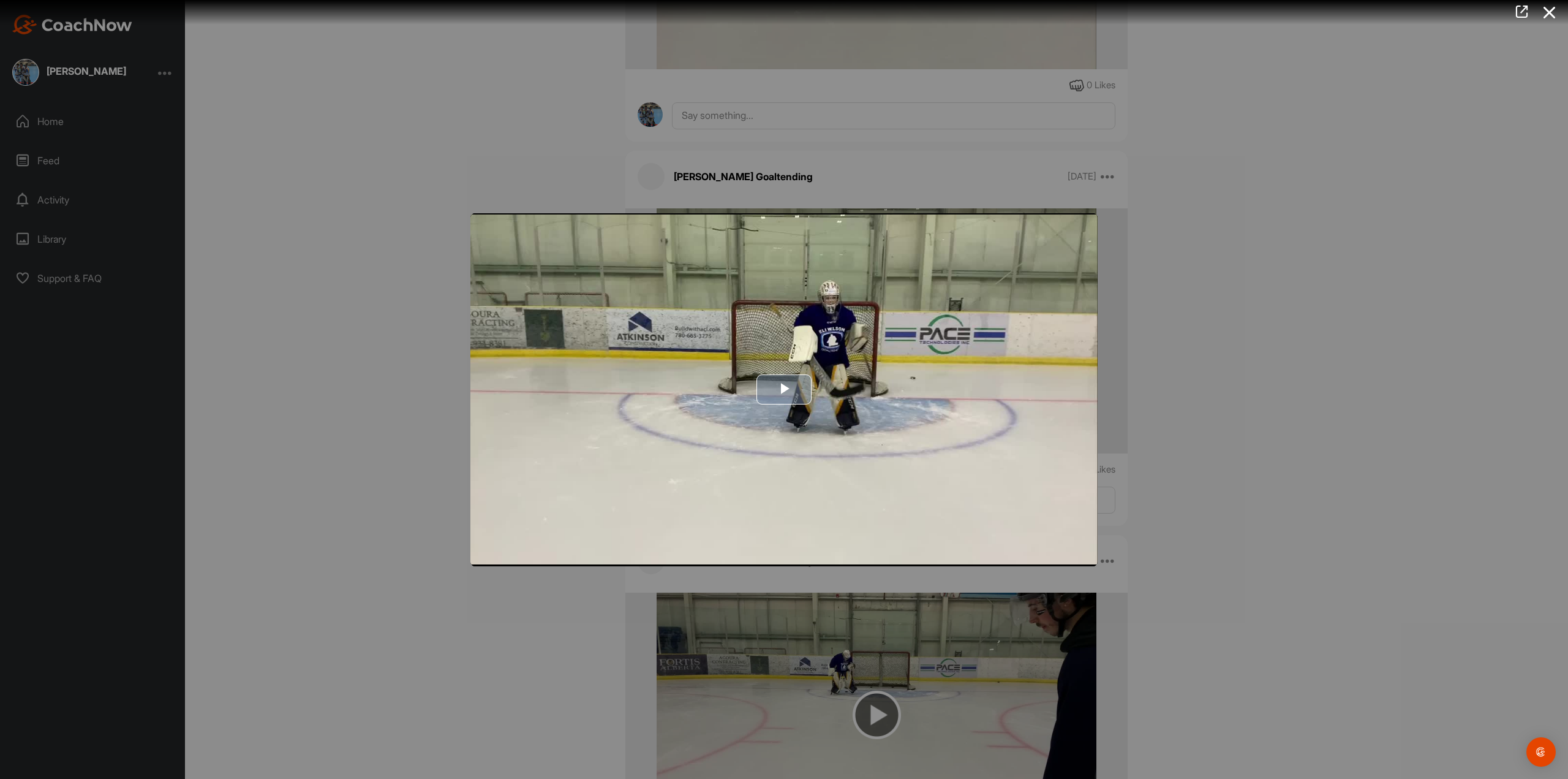
click at [784, 390] on span "Video Player" at bounding box center [784, 390] width 0 height 0
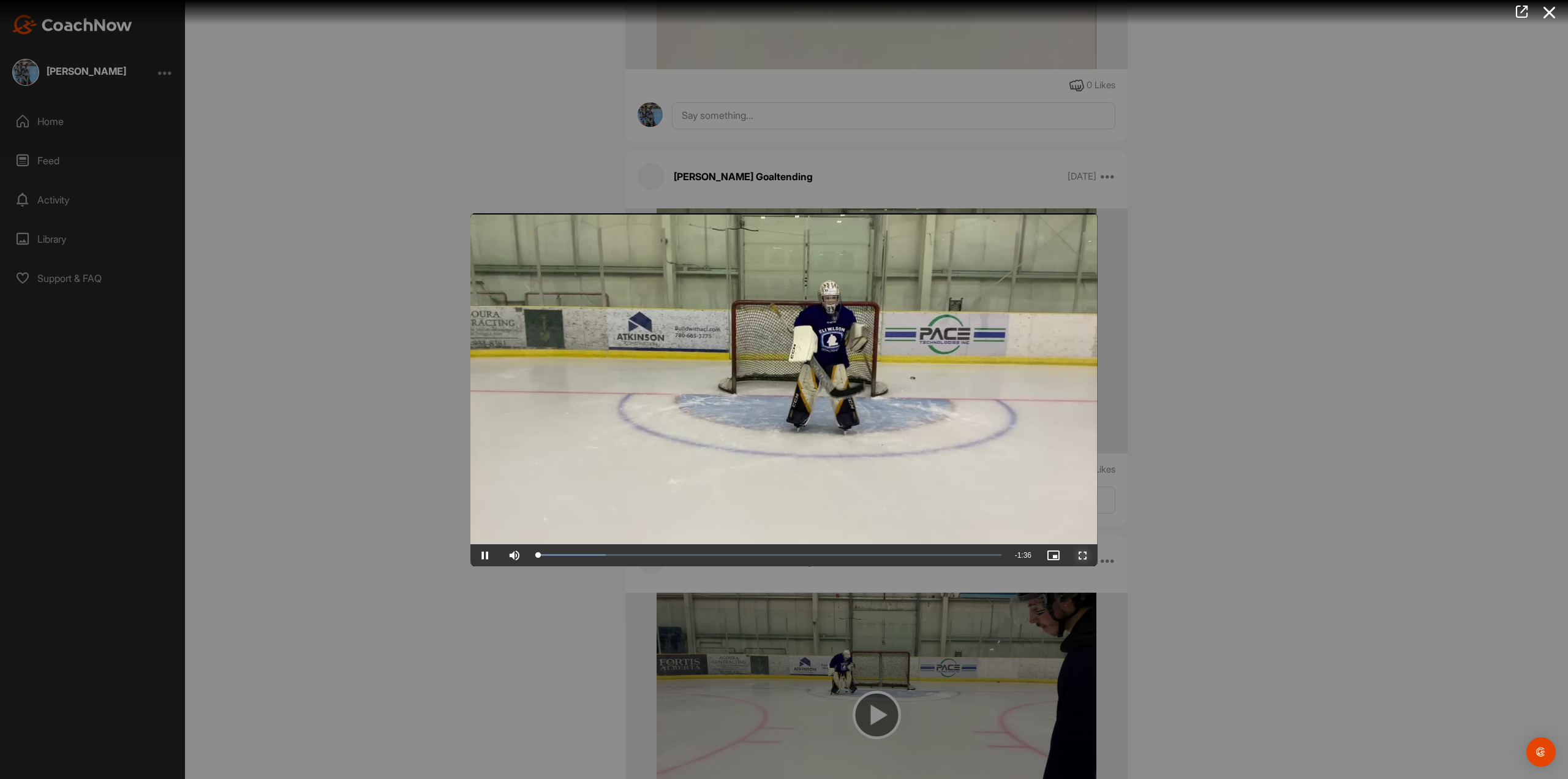
click at [1085, 555] on span "Video Player" at bounding box center [1083, 555] width 30 height 0
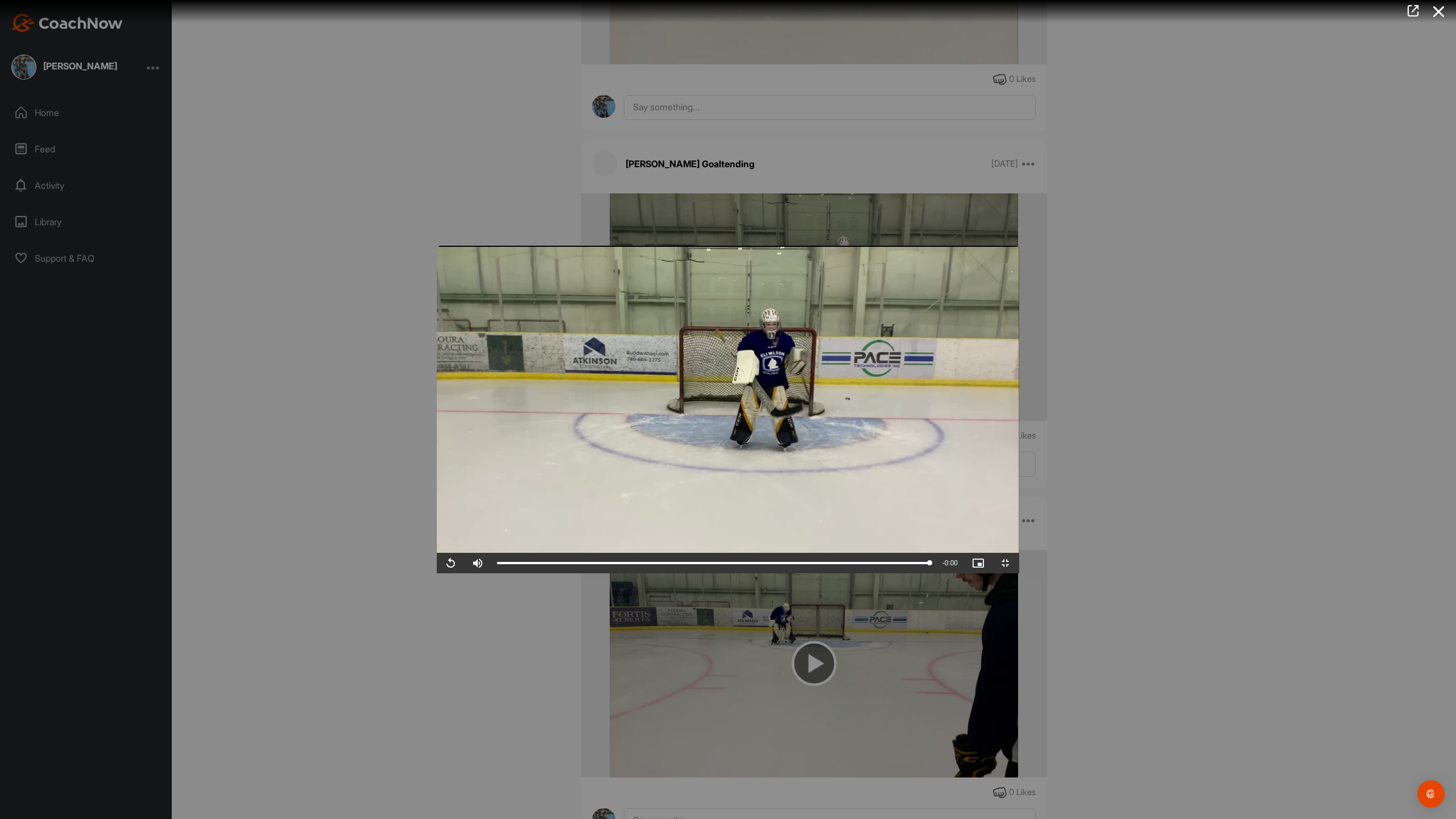
click at [448, 533] on video "Video Player" at bounding box center [728, 410] width 582 height 327
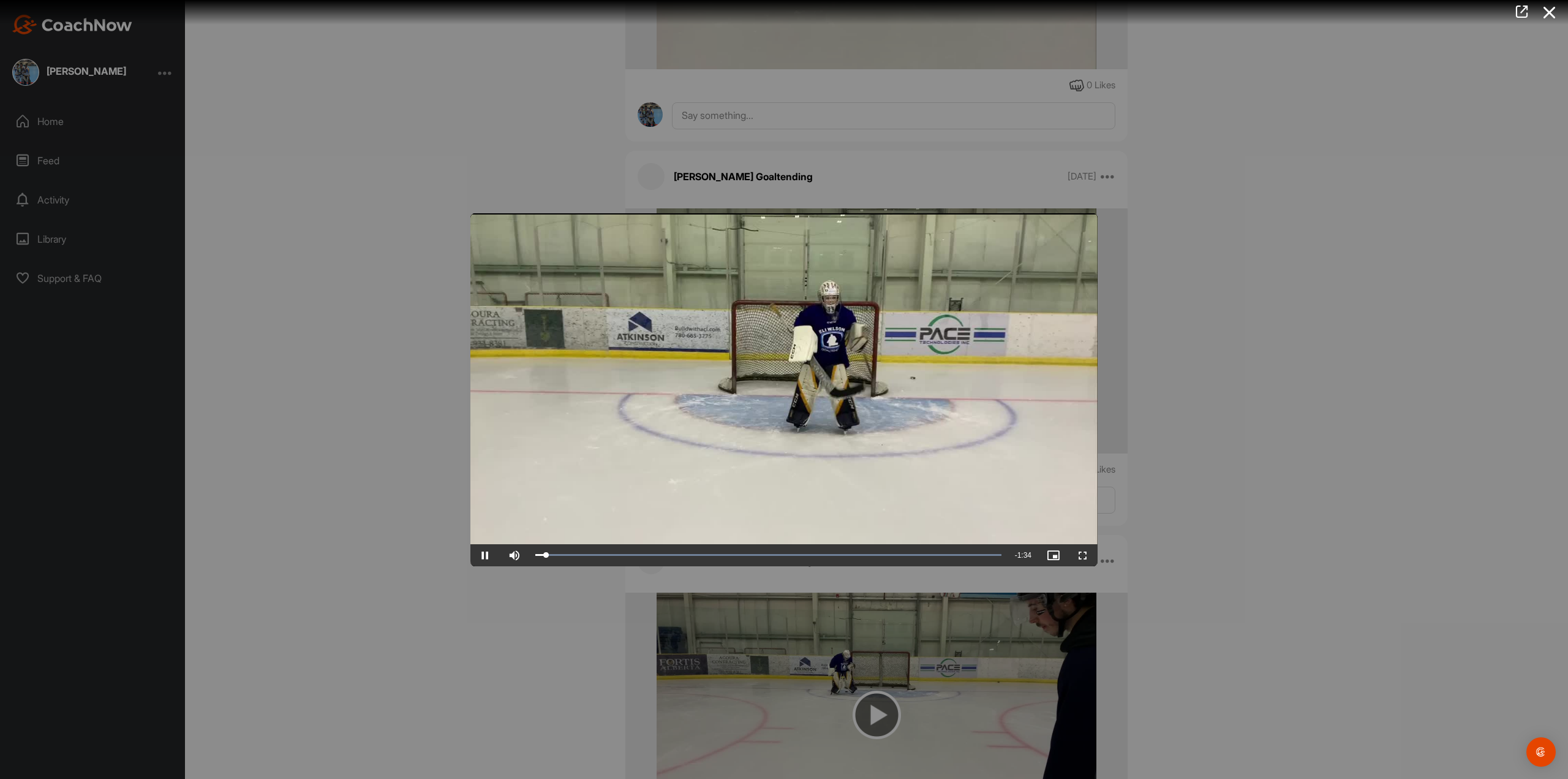
click at [1184, 449] on div at bounding box center [784, 390] width 1568 height 779
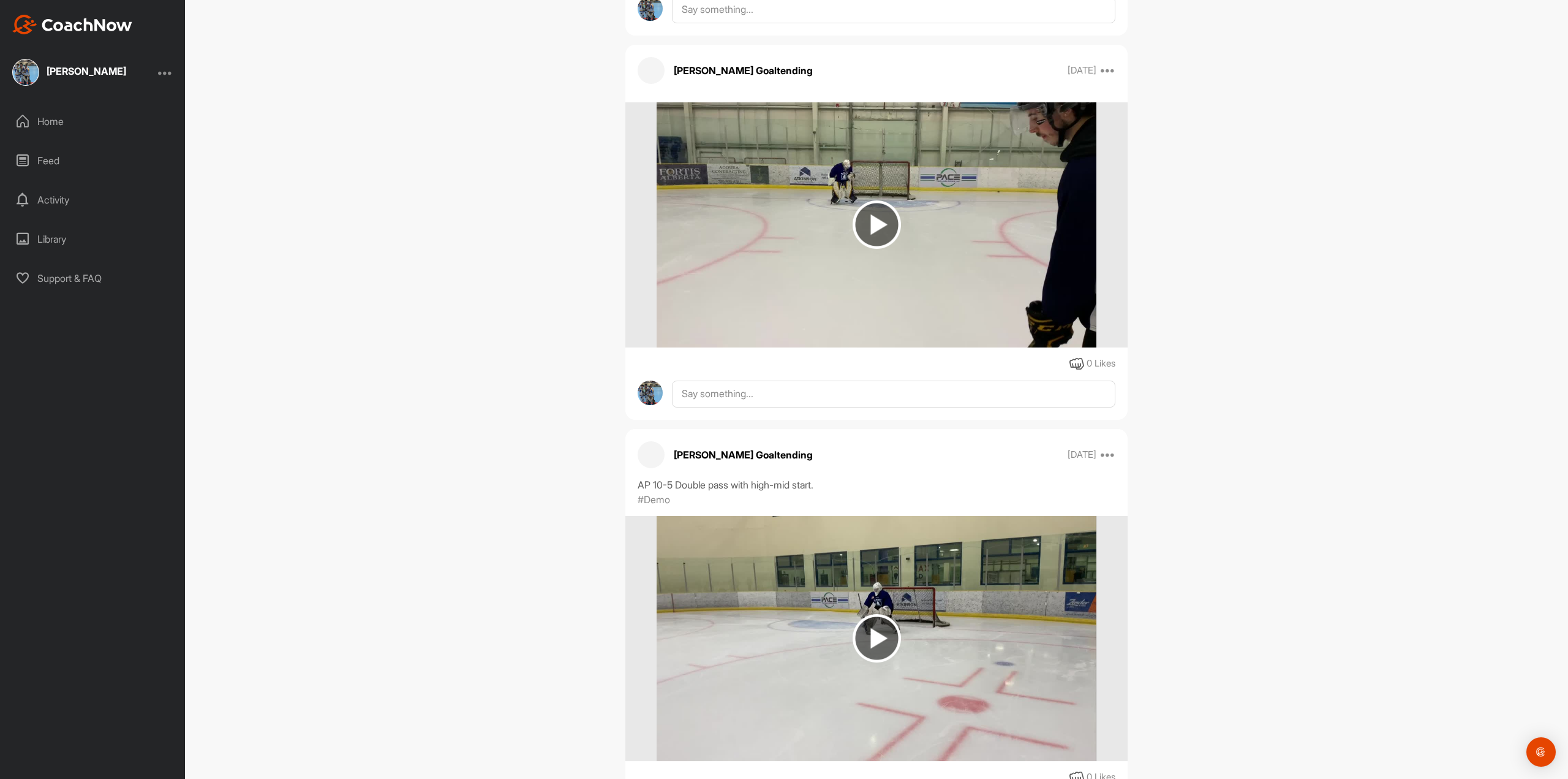
scroll to position [3555, 0]
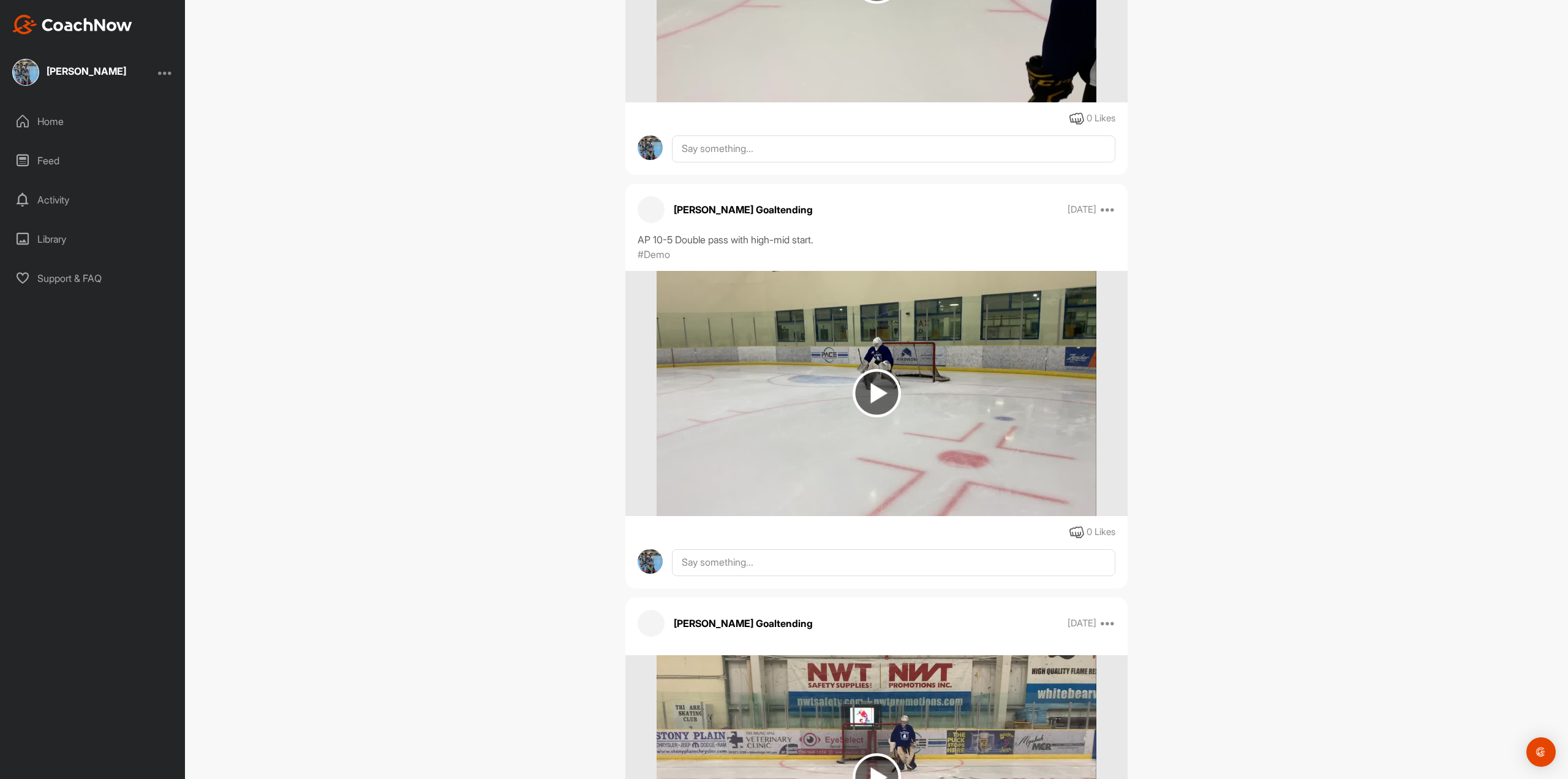
click at [866, 402] on img at bounding box center [876, 393] width 48 height 48
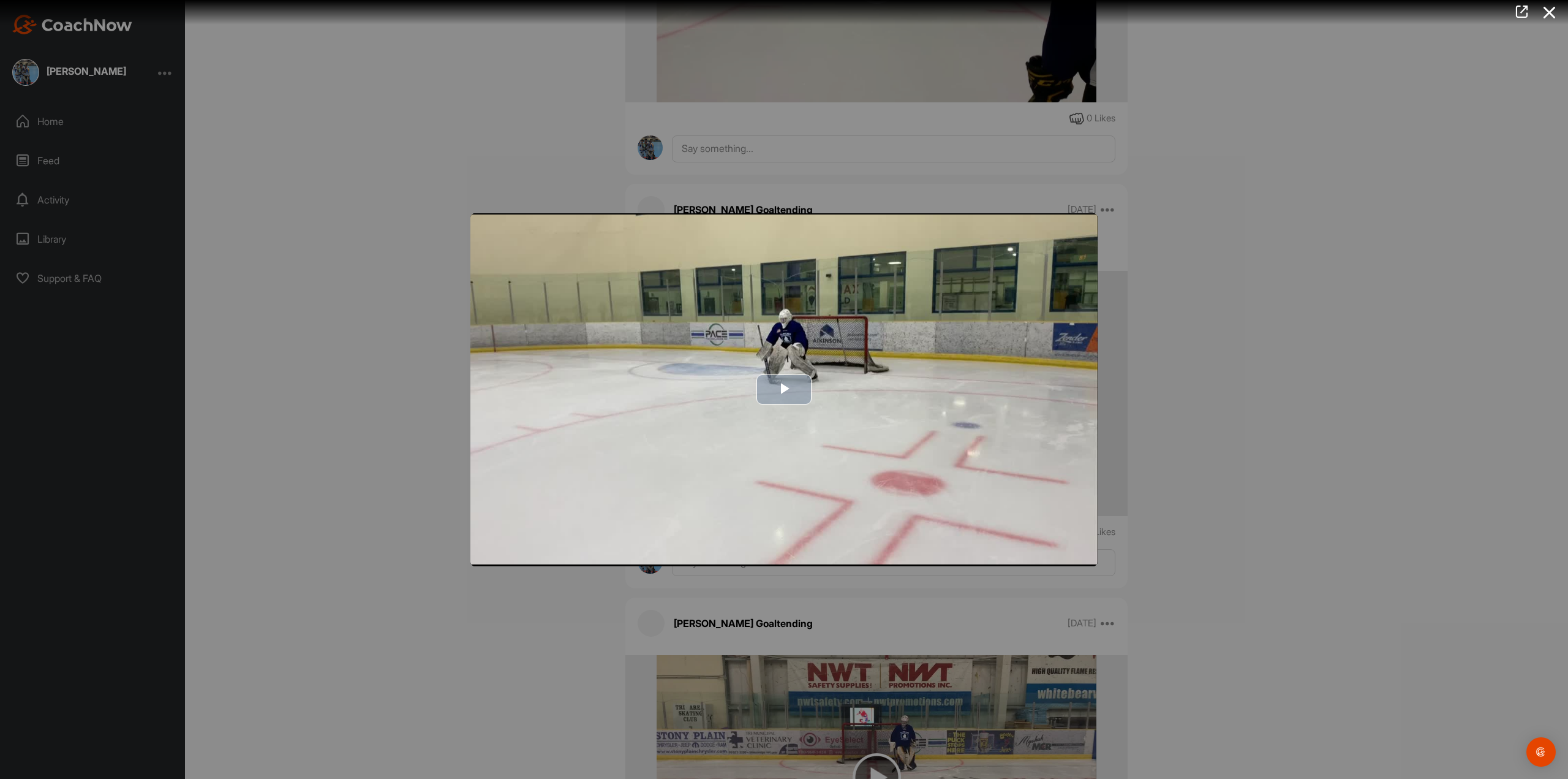
click at [784, 390] on span "Video Player" at bounding box center [784, 390] width 0 height 0
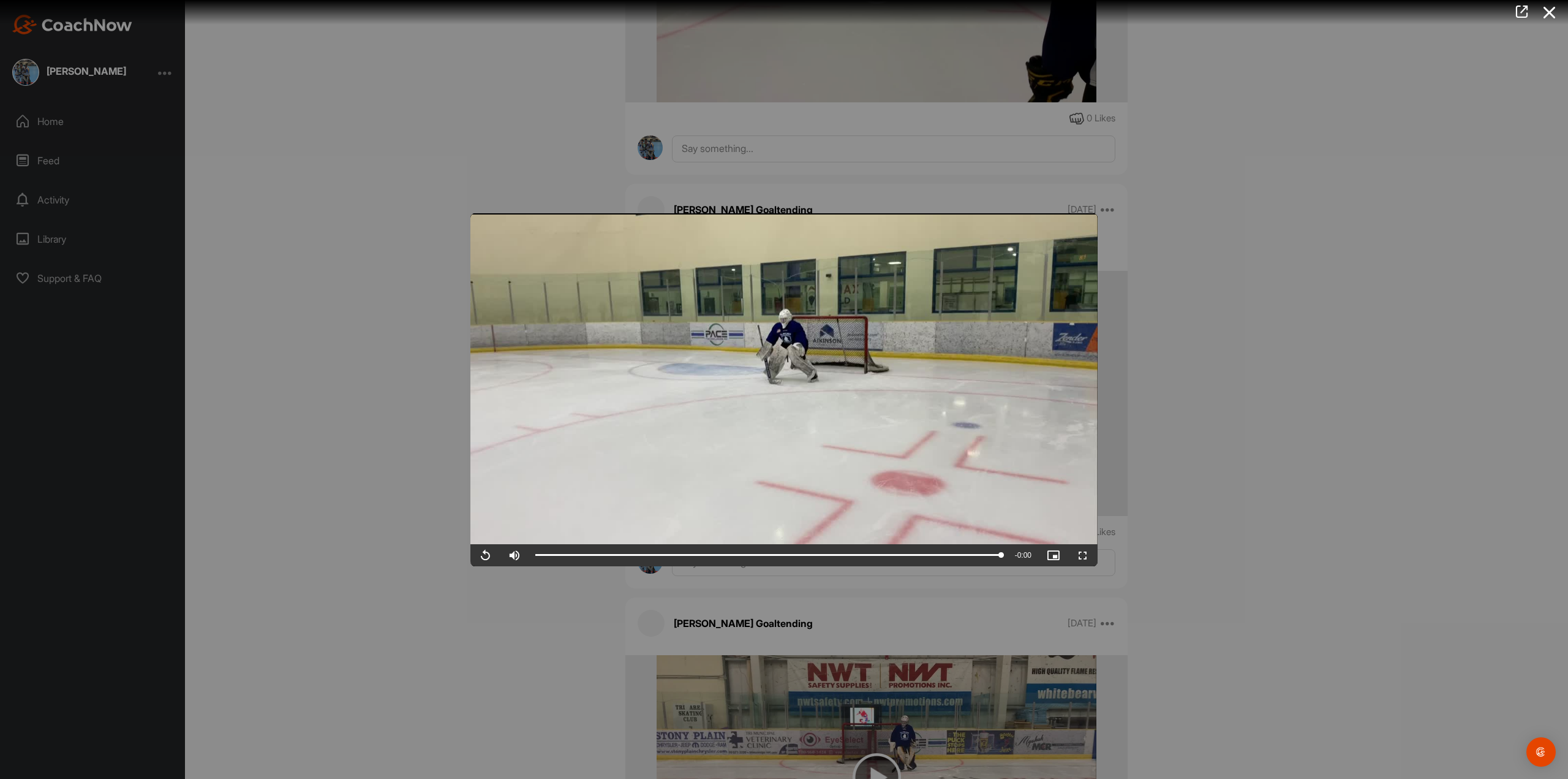
click at [1191, 484] on div at bounding box center [784, 390] width 1568 height 779
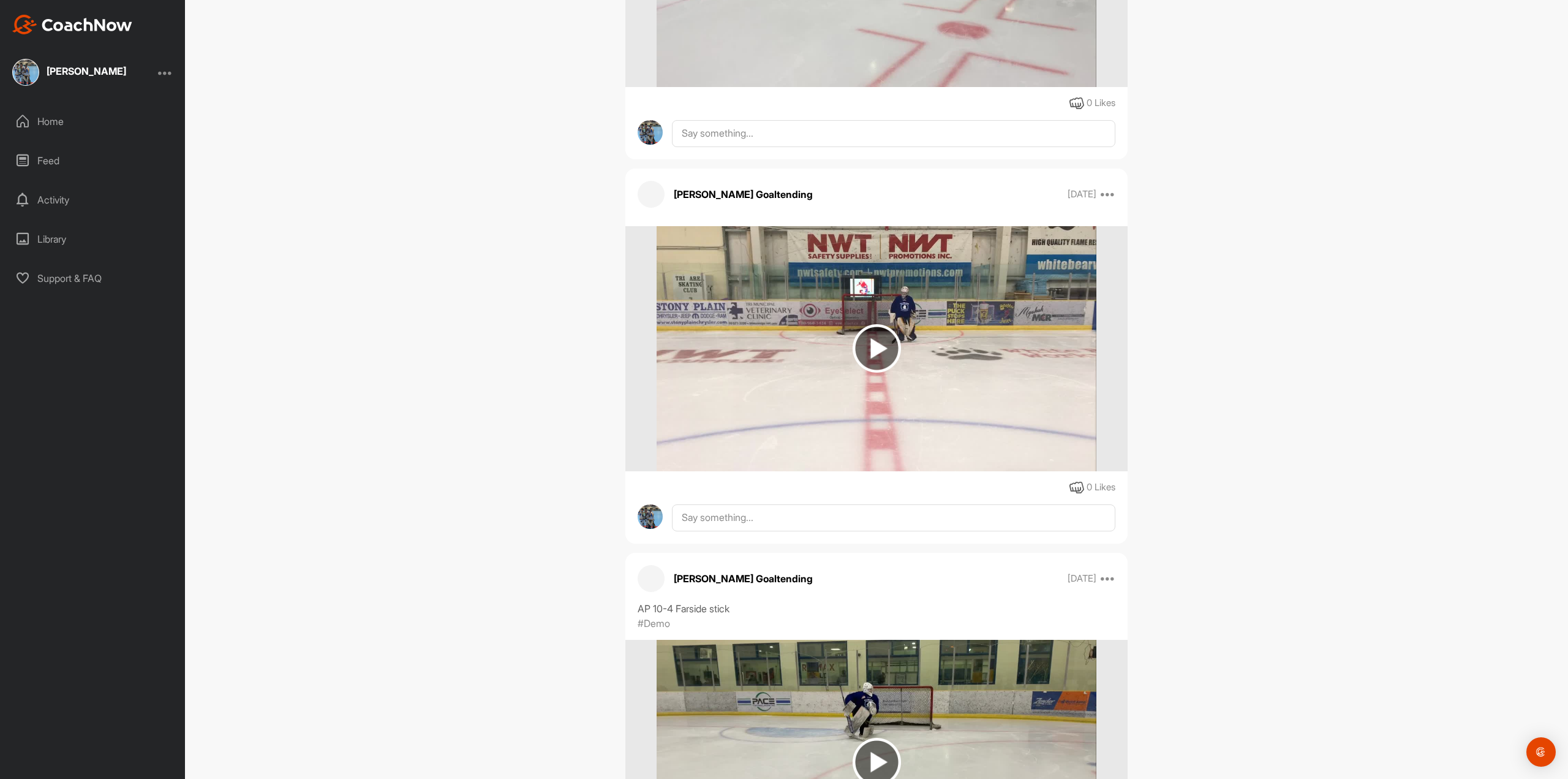
scroll to position [4167, 0]
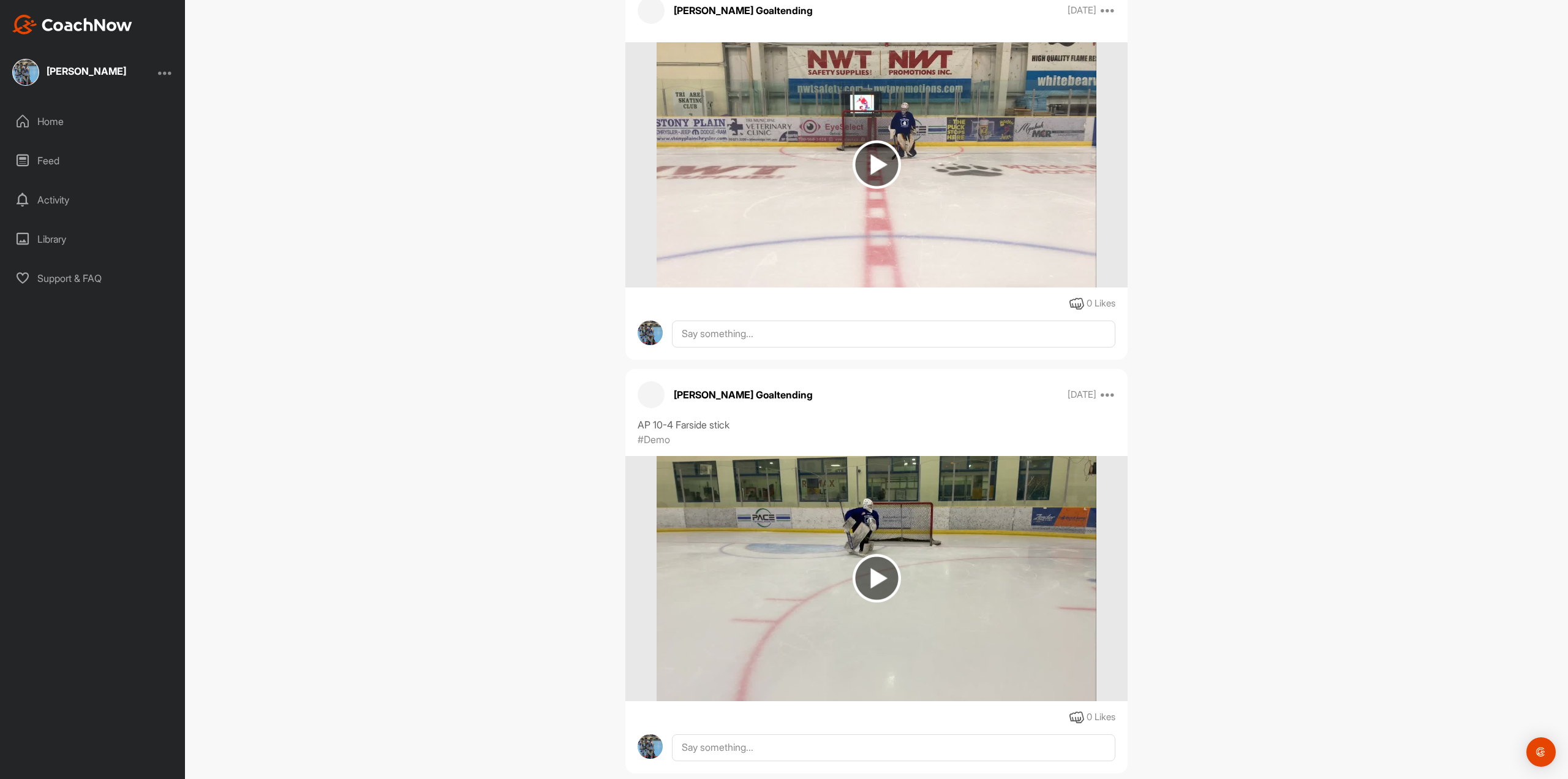
click at [873, 169] on img at bounding box center [876, 164] width 48 height 48
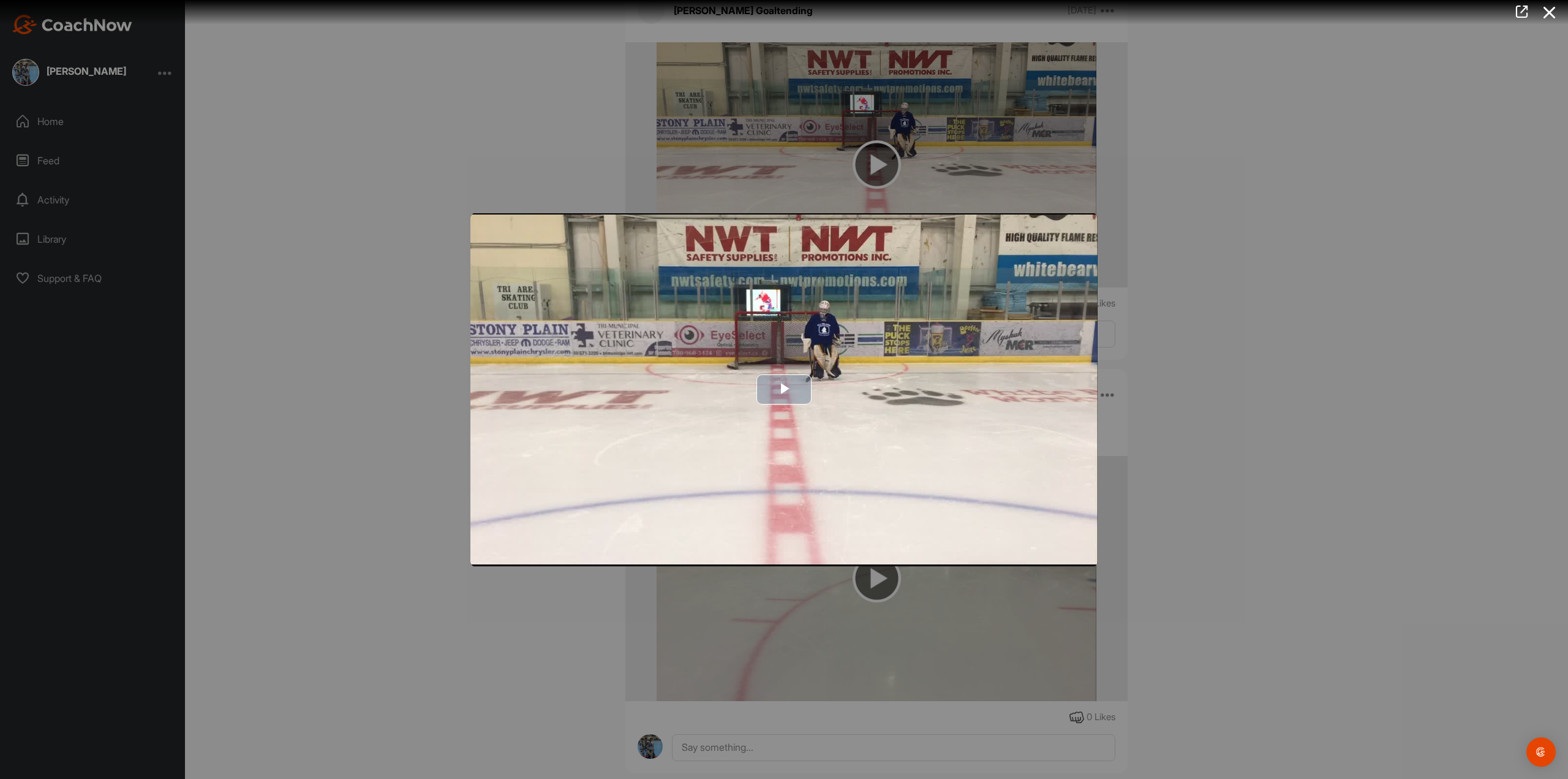
click at [784, 390] on span "Video Player" at bounding box center [784, 390] width 0 height 0
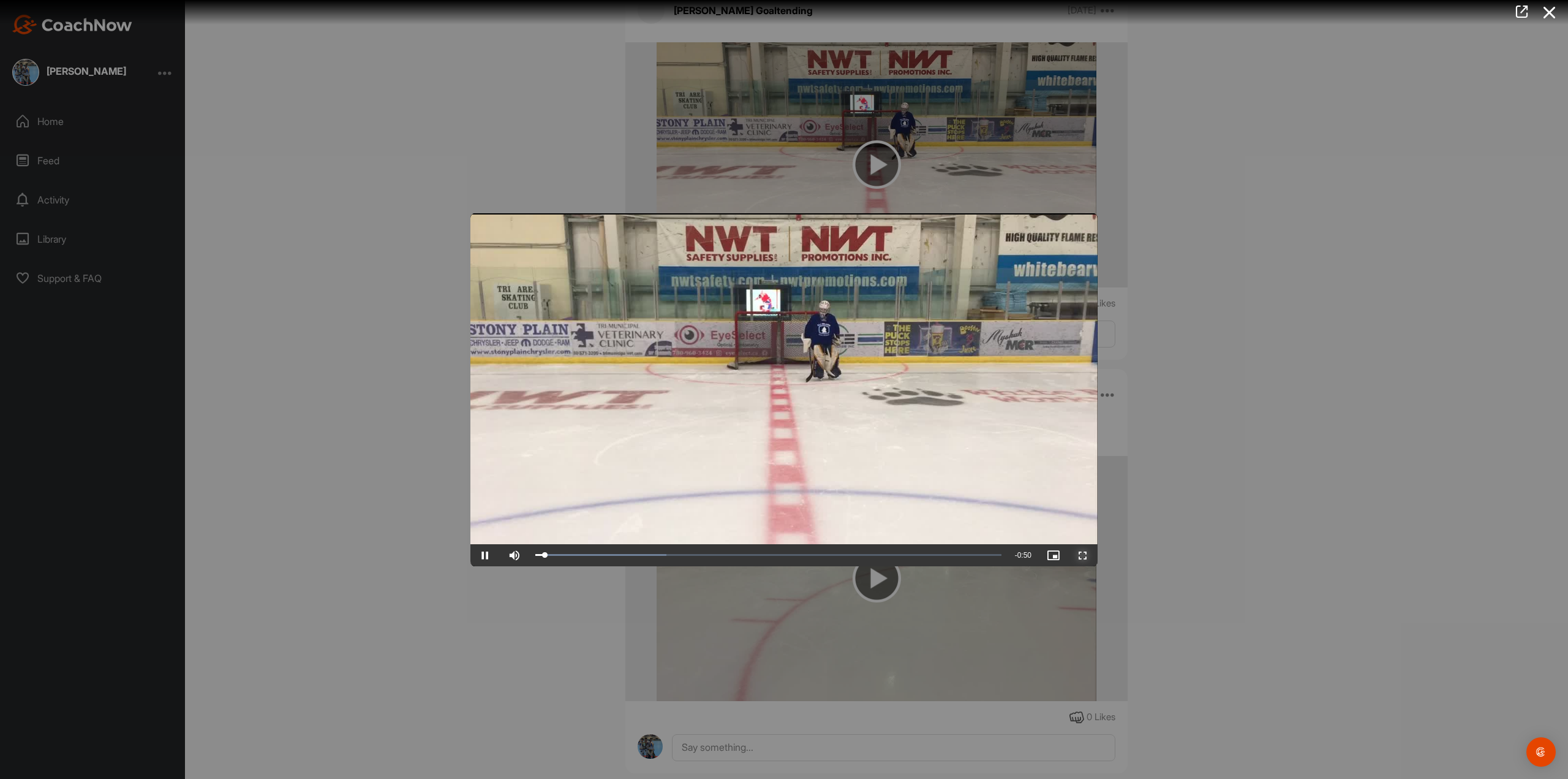
click at [1085, 555] on span "Video Player" at bounding box center [1083, 555] width 30 height 0
click at [1316, 421] on div at bounding box center [784, 390] width 1568 height 779
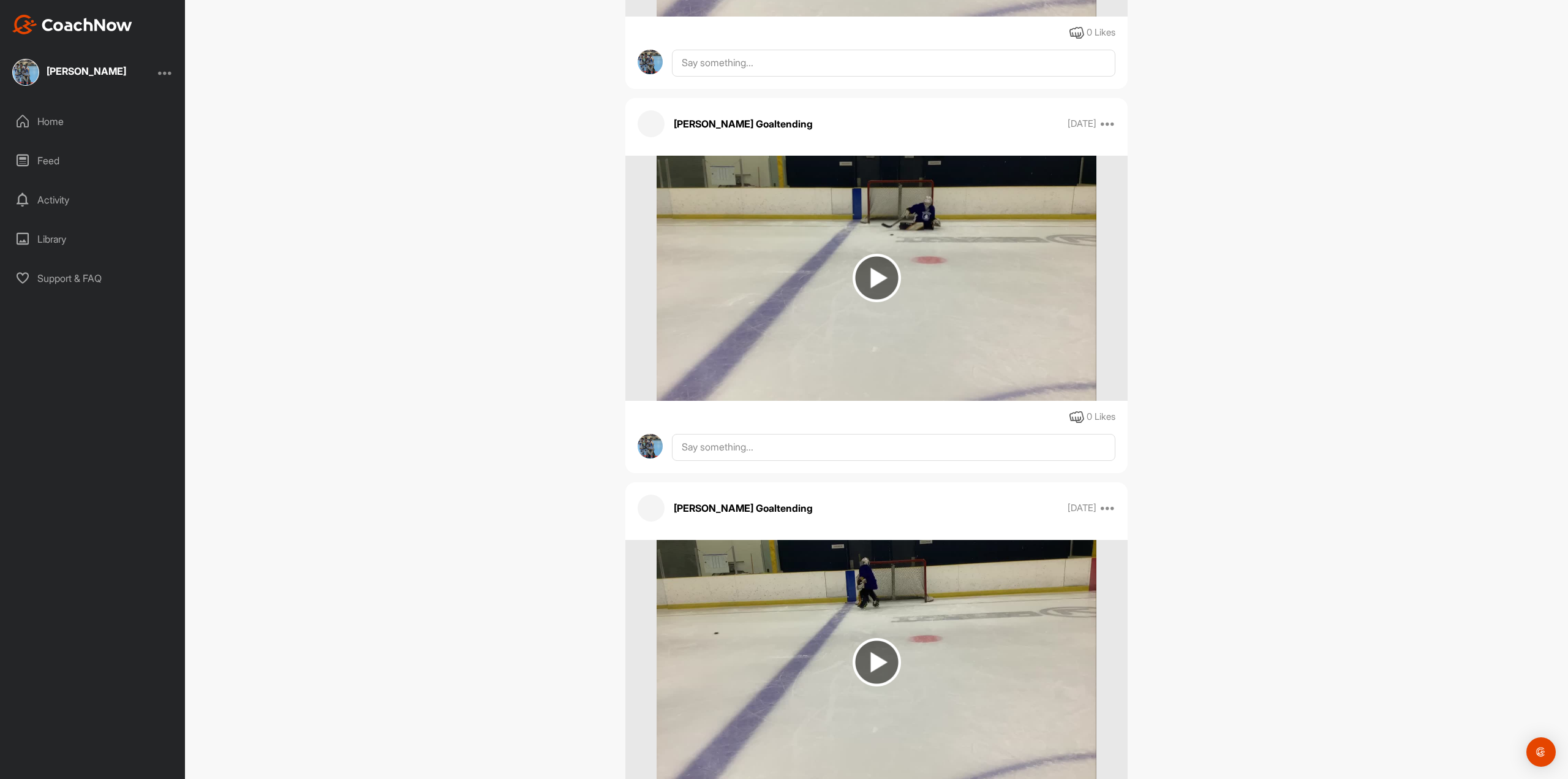
scroll to position [0, 0]
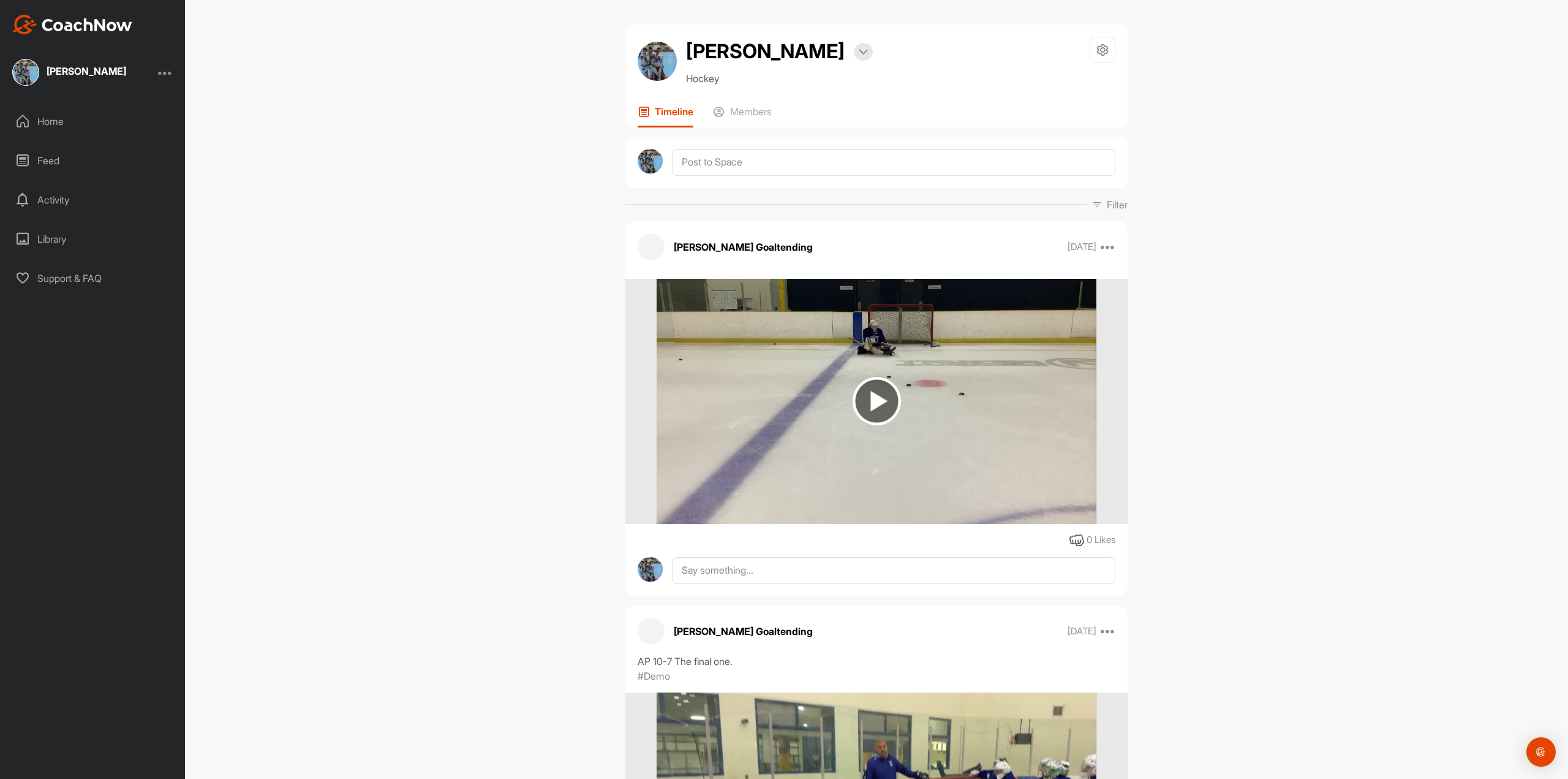
click at [50, 238] on div "Library" at bounding box center [93, 239] width 173 height 30
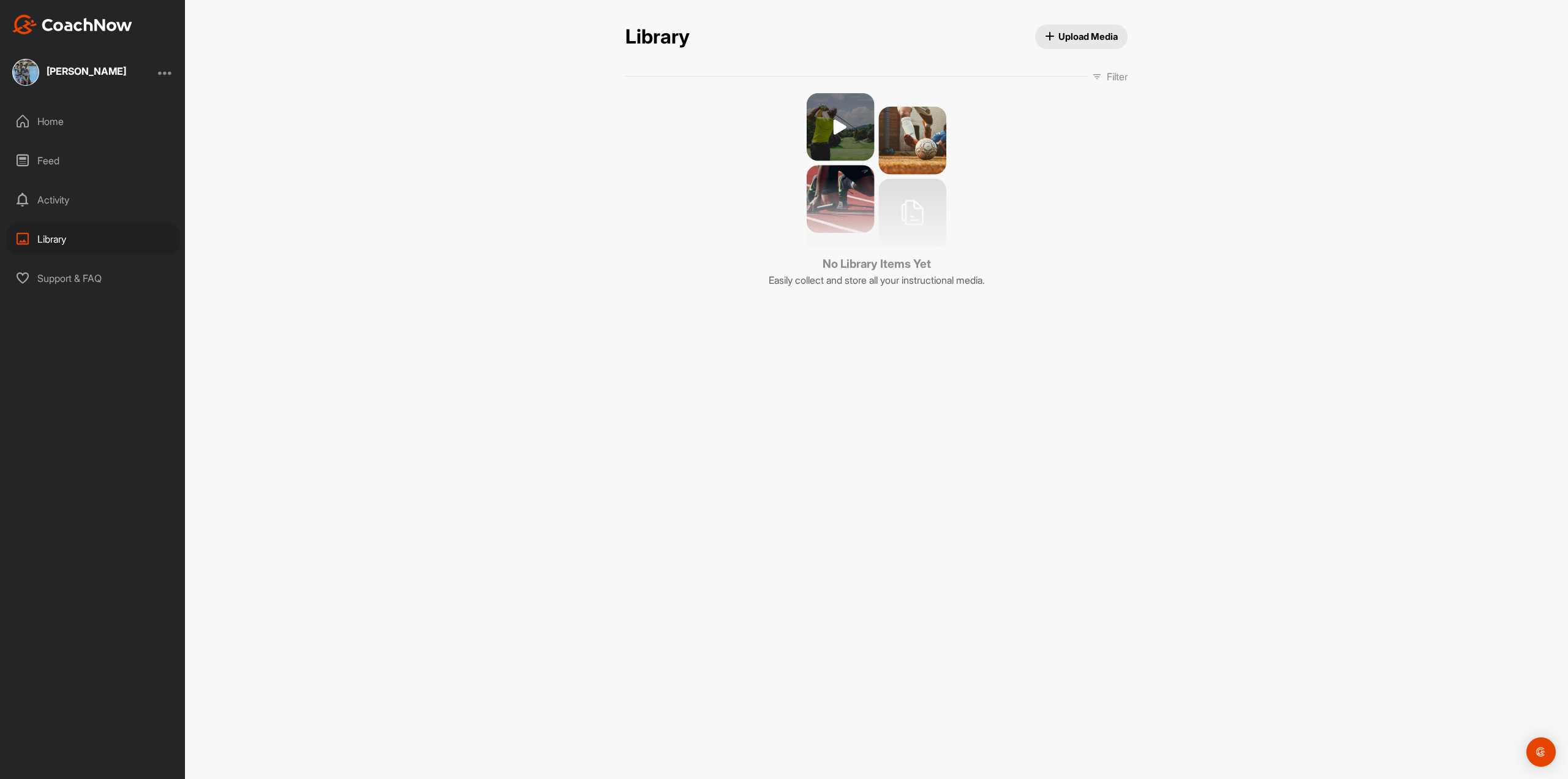
click at [52, 127] on div "Home" at bounding box center [93, 121] width 173 height 30
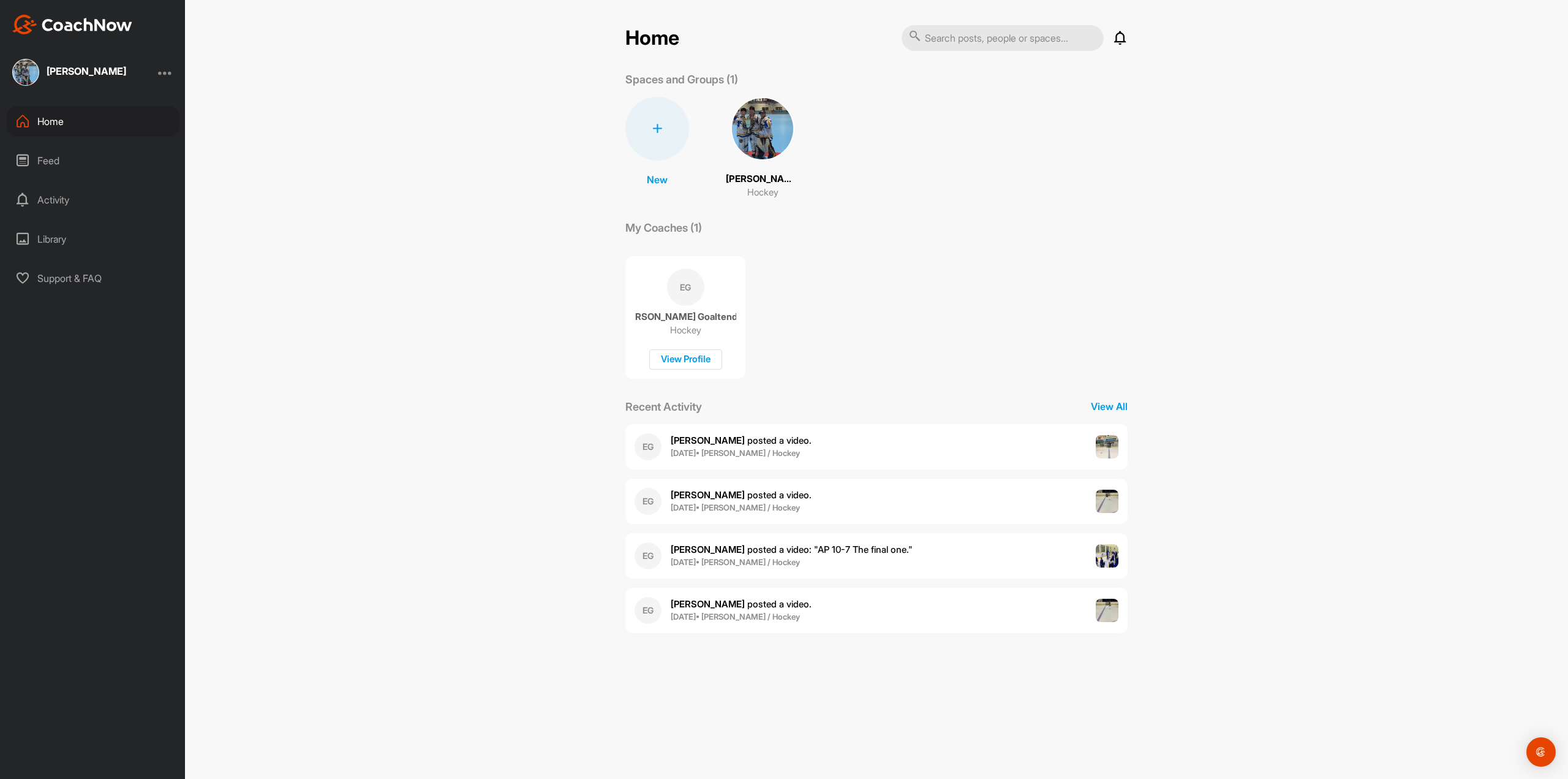
click at [51, 157] on div "Feed" at bounding box center [93, 160] width 173 height 30
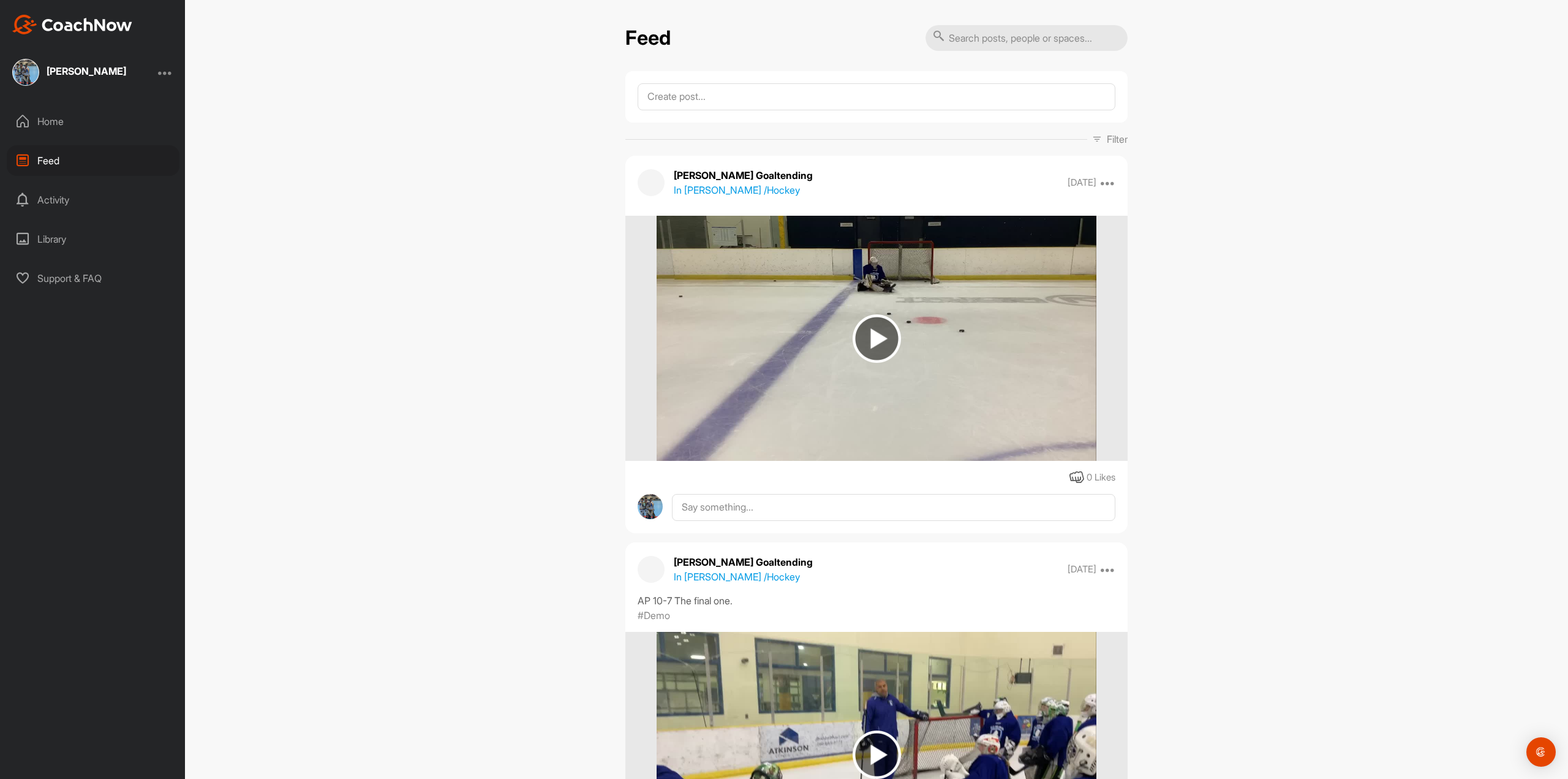
click at [43, 121] on div "Home" at bounding box center [93, 121] width 173 height 30
